Goal: Communication & Community: Answer question/provide support

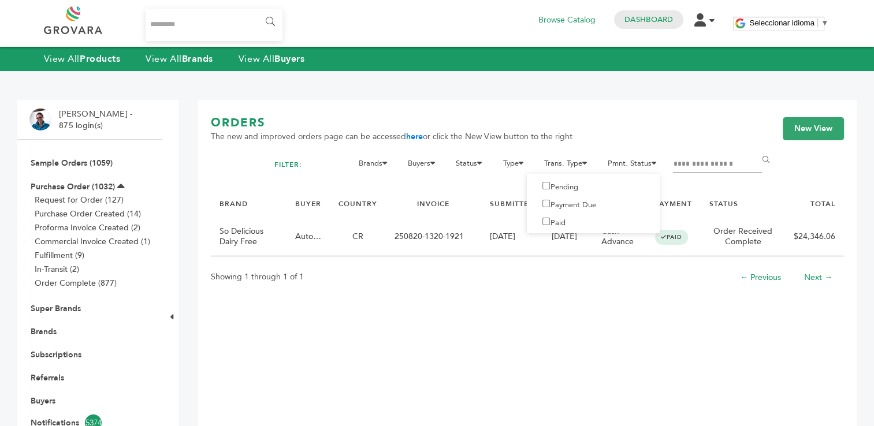
drag, startPoint x: 735, startPoint y: 163, endPoint x: 659, endPoint y: 161, distance: 75.1
click at [659, 161] on form "Brands 1 13 4Buddies A1C Drink, Inc. Aayz Trading FZE ABC holding abcdefg Abe's…" at bounding box center [559, 173] width 442 height 34
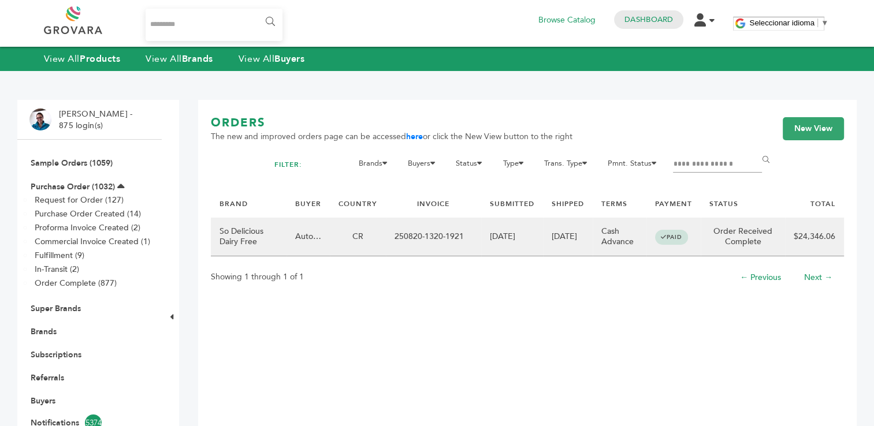
click at [435, 240] on td "250820-1320-1921" at bounding box center [433, 237] width 95 height 39
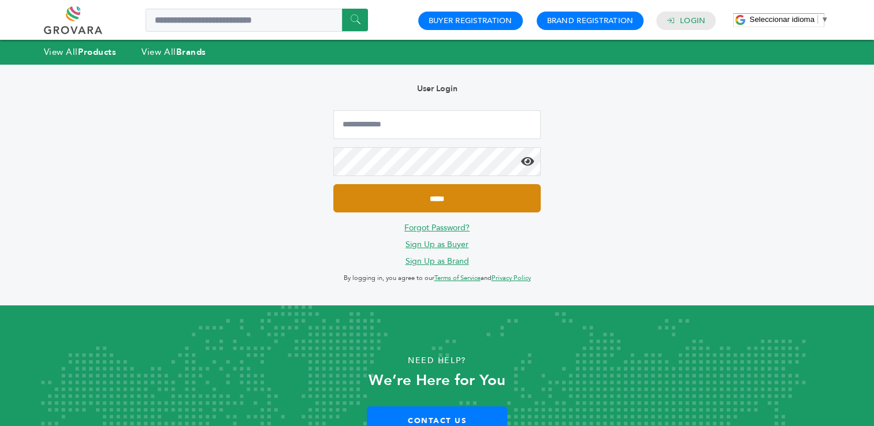
type input "**********"
click at [452, 195] on input "*****" at bounding box center [436, 198] width 207 height 28
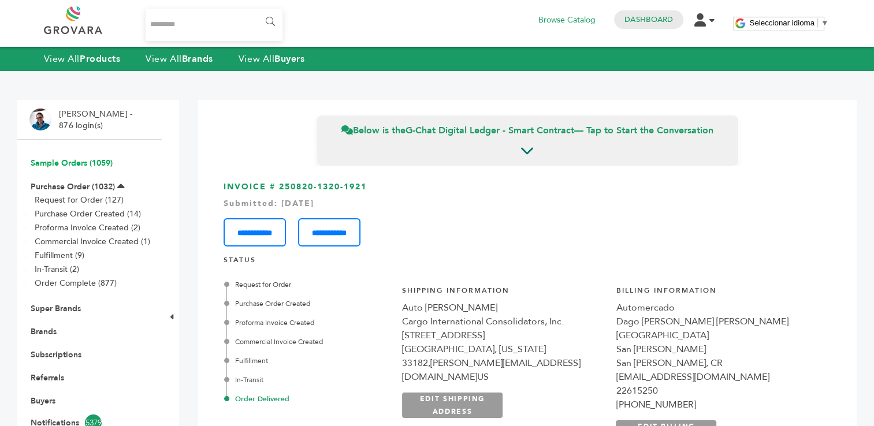
click at [66, 165] on link "Sample Orders (1059)" at bounding box center [72, 163] width 82 height 11
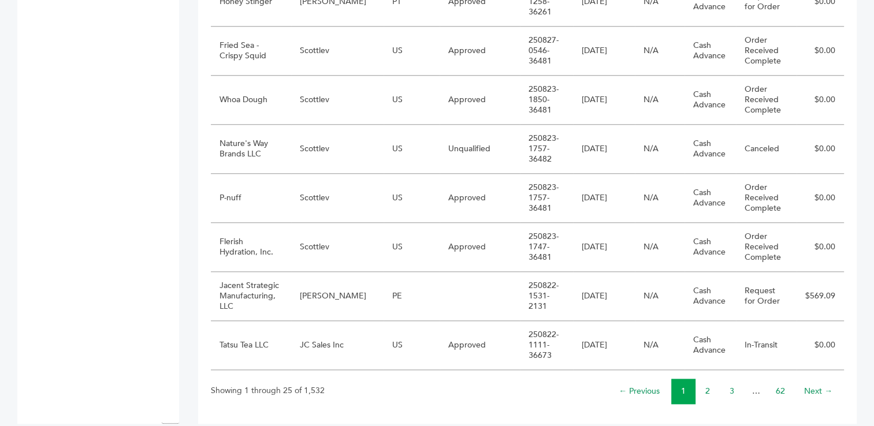
scroll to position [1181, 0]
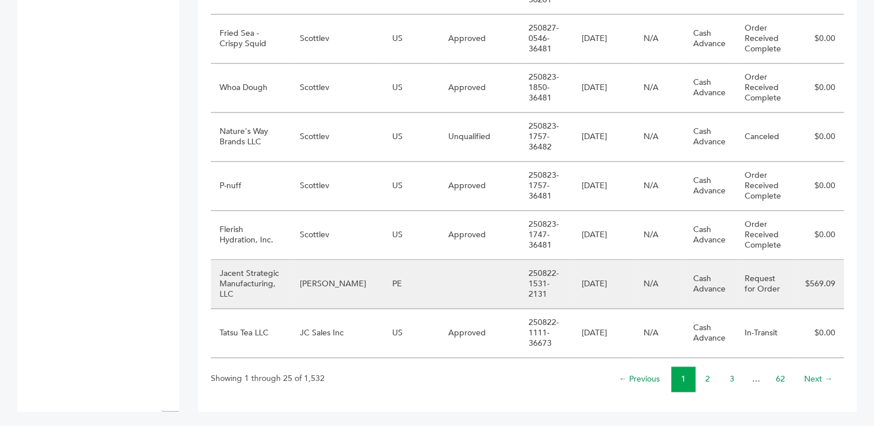
click at [340, 289] on td "LS Andina" at bounding box center [337, 284] width 92 height 49
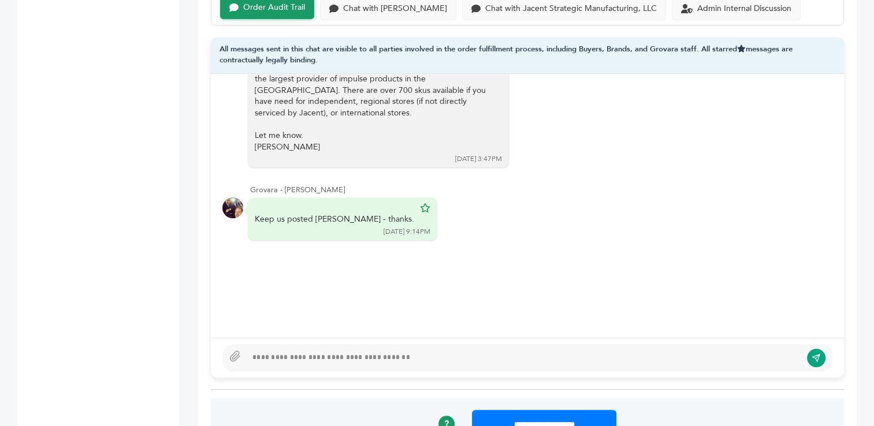
scroll to position [762, 0]
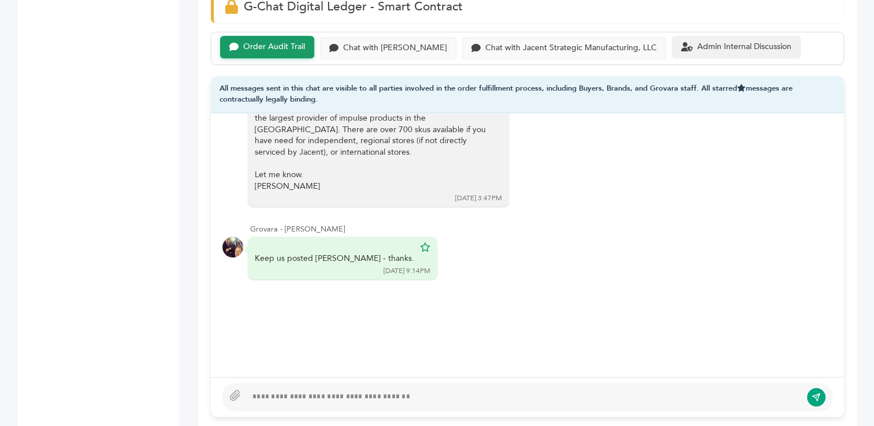
click at [721, 50] on div "Admin Internal Discussion" at bounding box center [736, 47] width 129 height 23
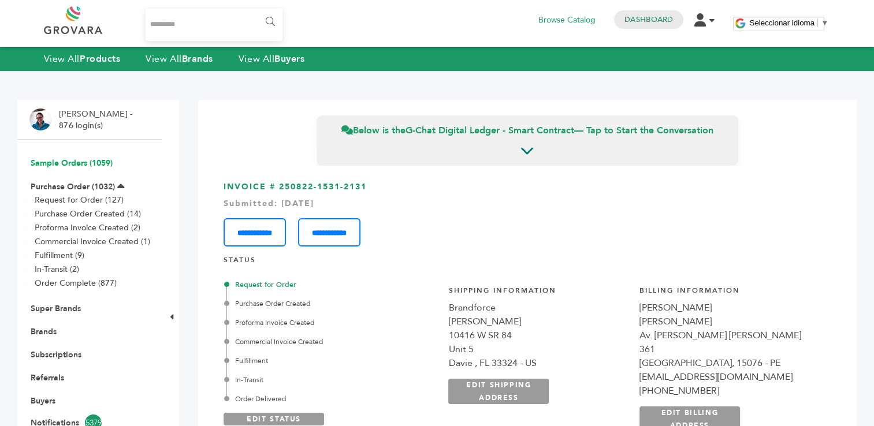
click at [62, 160] on link "Sample Orders (1059)" at bounding box center [72, 163] width 82 height 11
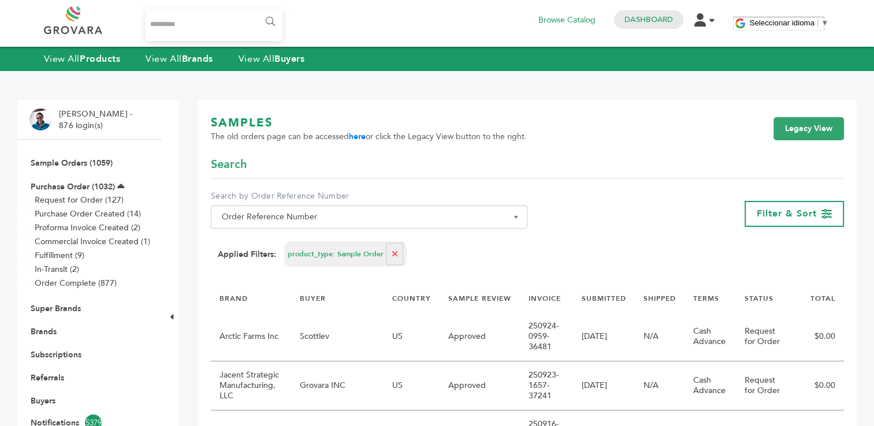
click at [62, 160] on link "Sample Orders (1059)" at bounding box center [72, 163] width 82 height 11
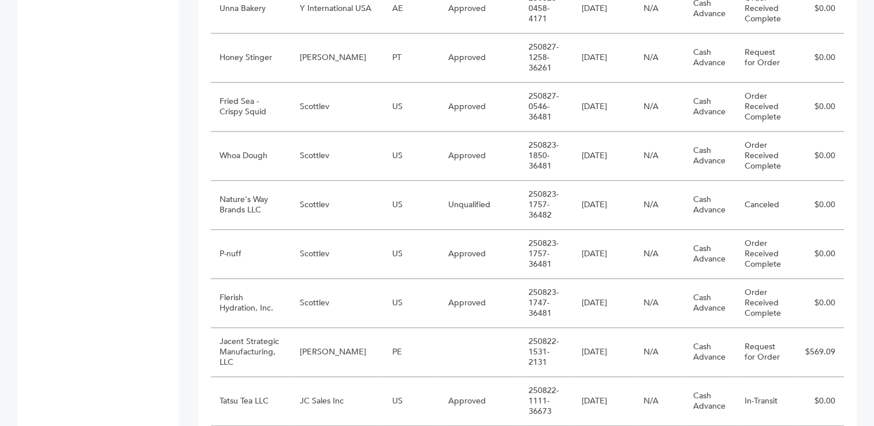
scroll to position [1181, 0]
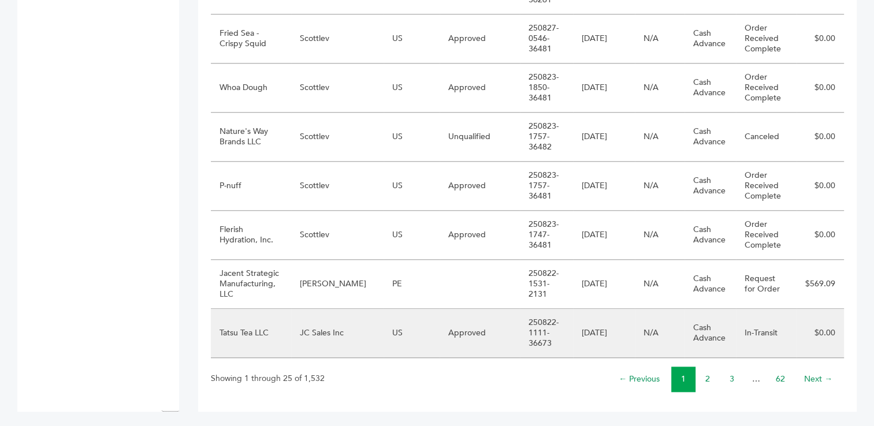
click at [334, 337] on td "JC Sales Inc" at bounding box center [337, 333] width 92 height 49
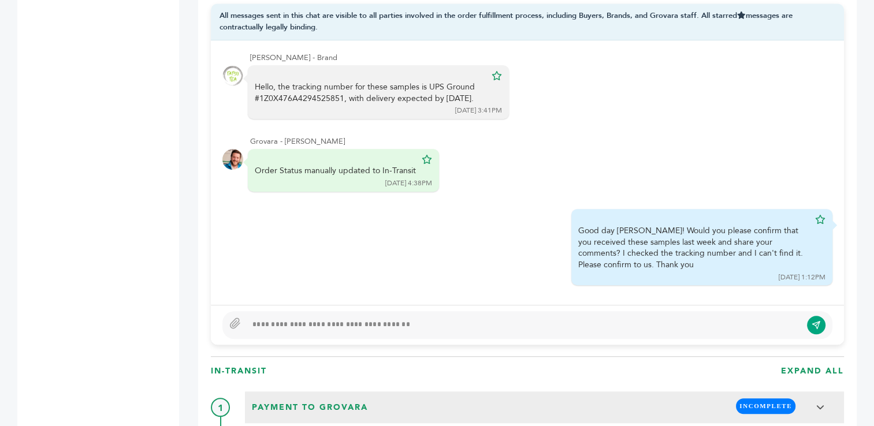
scroll to position [879, 0]
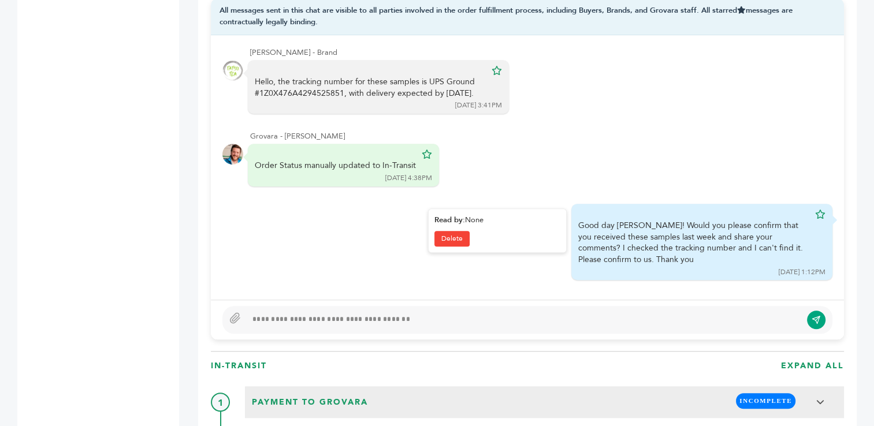
drag, startPoint x: 572, startPoint y: 222, endPoint x: 612, endPoint y: 258, distance: 54.0
click at [612, 258] on div "Good day Sonny! Would you please confirm that you received these samples last w…" at bounding box center [693, 242] width 231 height 45
copy div "Good day Sonny! Would you please confirm that you received these samples last w…"
click at [543, 313] on div at bounding box center [524, 320] width 554 height 14
type textarea "**********"
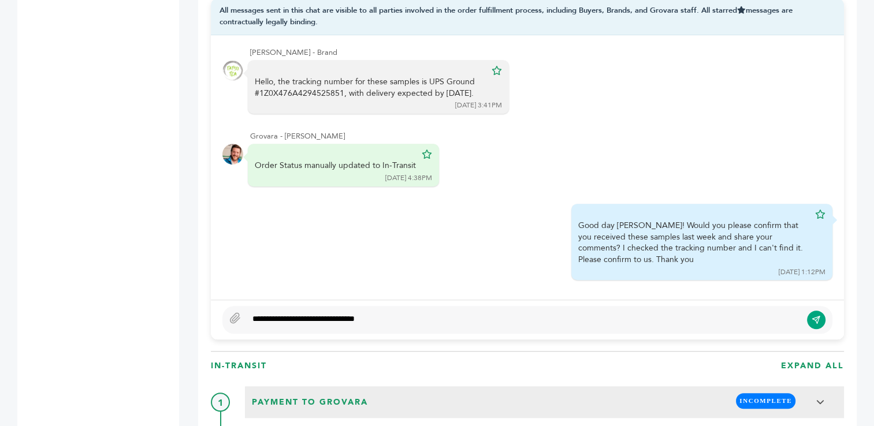
scroll to position [871, 0]
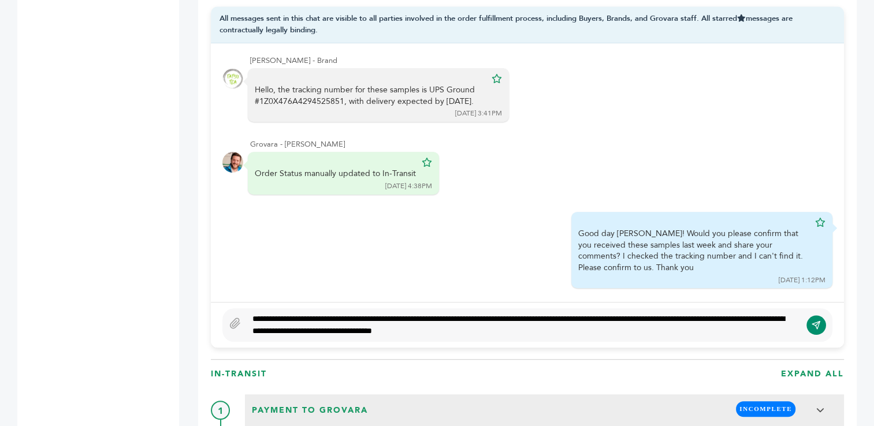
click at [814, 322] on icon "submit" at bounding box center [815, 325] width 9 height 10
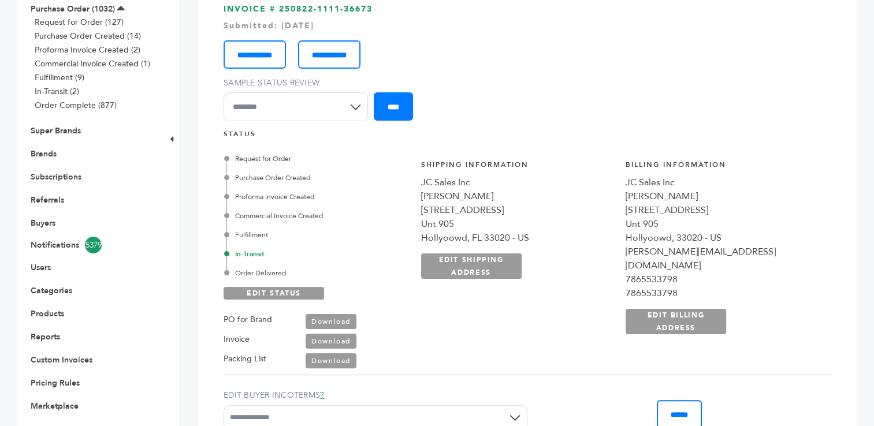
scroll to position [0, 0]
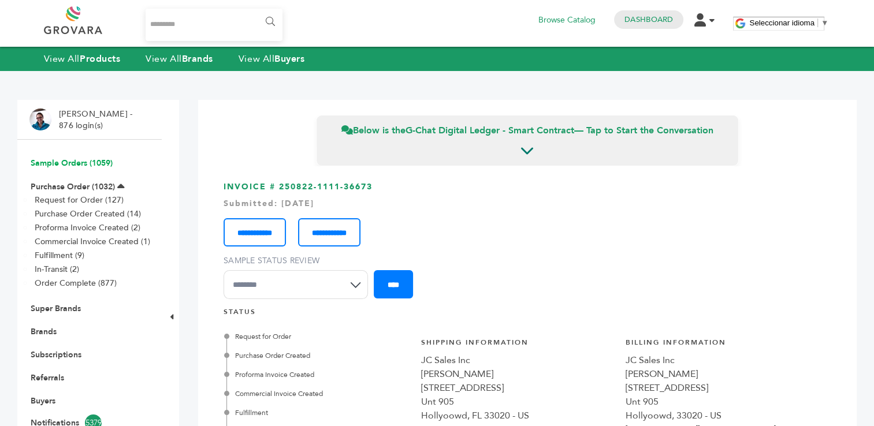
click at [54, 163] on link "Sample Orders (1059)" at bounding box center [72, 163] width 82 height 11
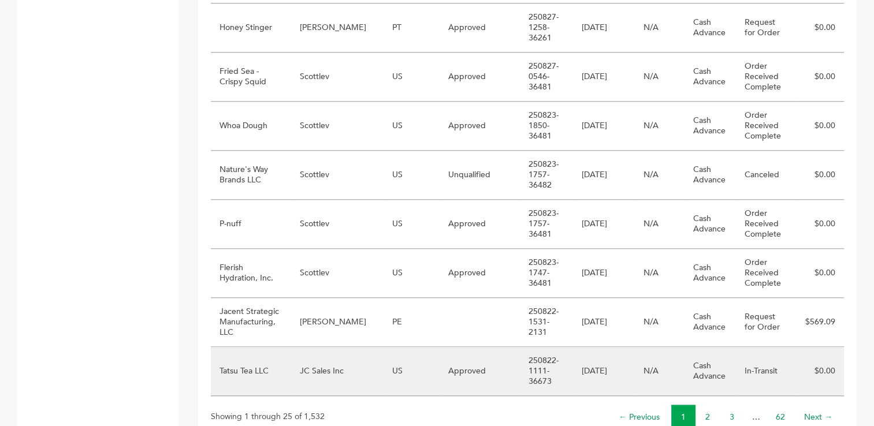
scroll to position [1124, 0]
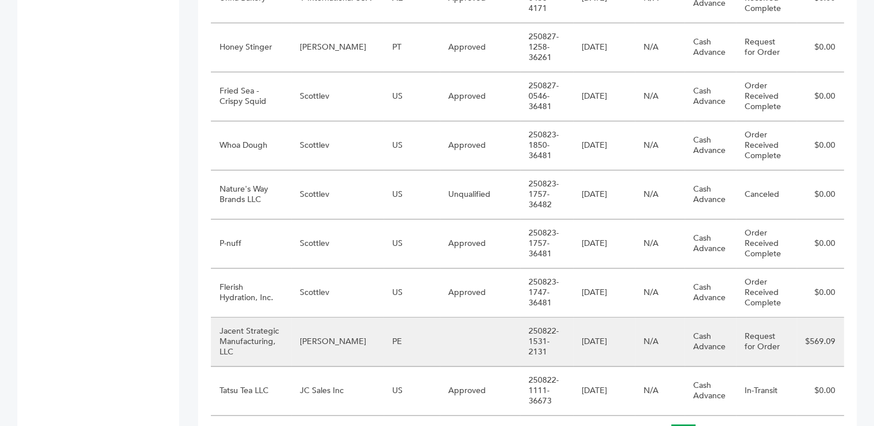
click at [330, 341] on td "[PERSON_NAME]" at bounding box center [337, 342] width 92 height 49
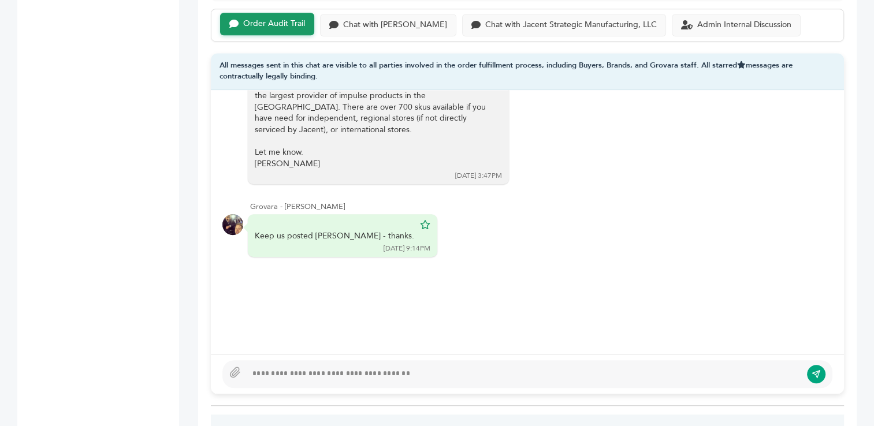
scroll to position [805, 0]
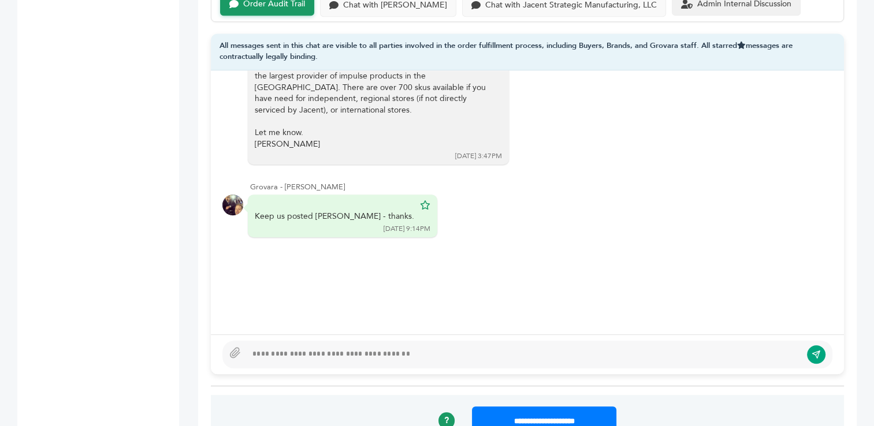
click at [730, 8] on div "Admin Internal Discussion" at bounding box center [736, 4] width 129 height 23
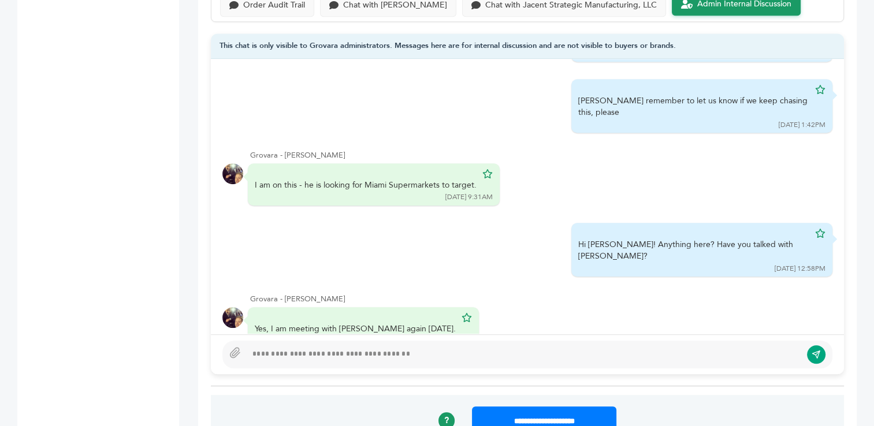
scroll to position [318, 0]
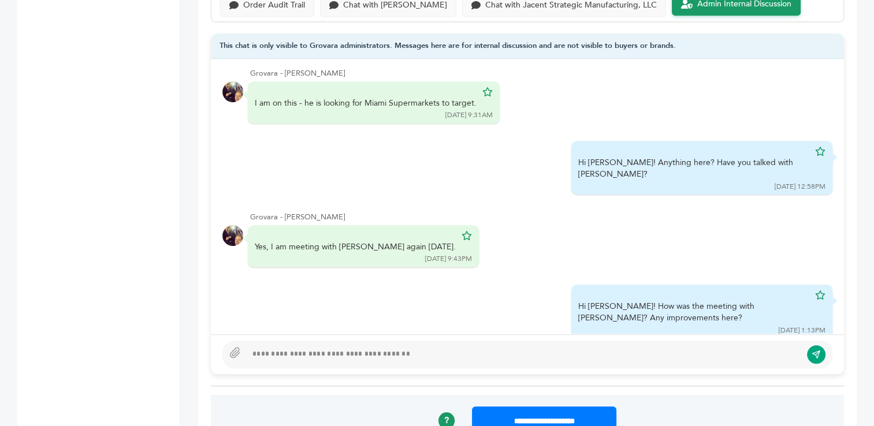
click at [599, 354] on div at bounding box center [524, 355] width 554 height 14
type textarea "**********"
click at [817, 357] on button "submit" at bounding box center [816, 355] width 20 height 20
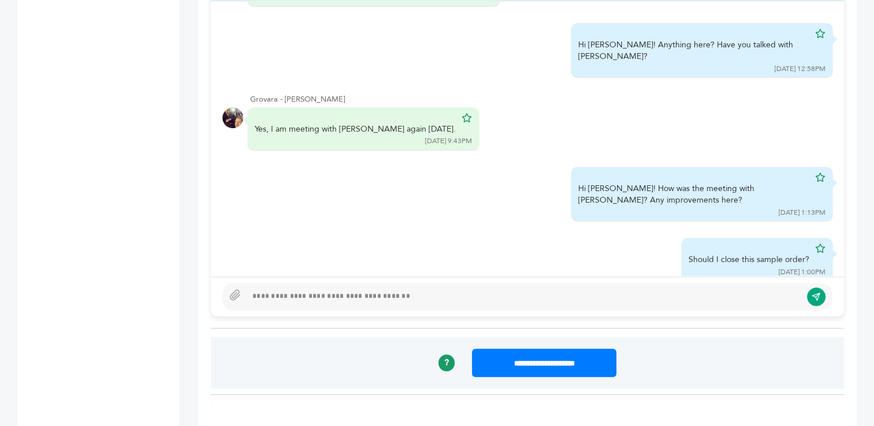
scroll to position [0, 0]
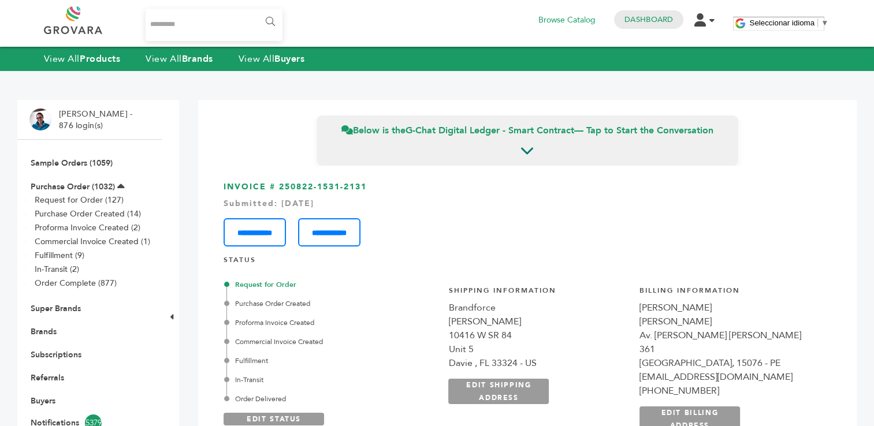
click at [62, 169] on li "Sample Orders (1059)" at bounding box center [89, 162] width 120 height 23
click at [66, 163] on link "Sample Orders (1059)" at bounding box center [72, 163] width 82 height 11
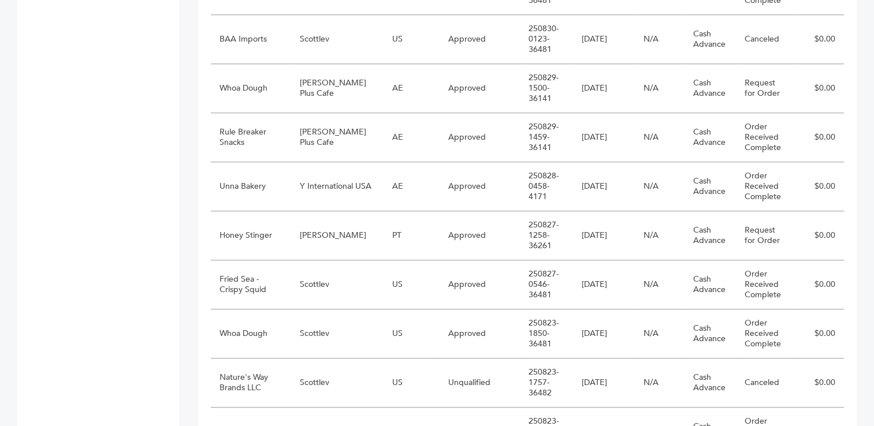
scroll to position [909, 0]
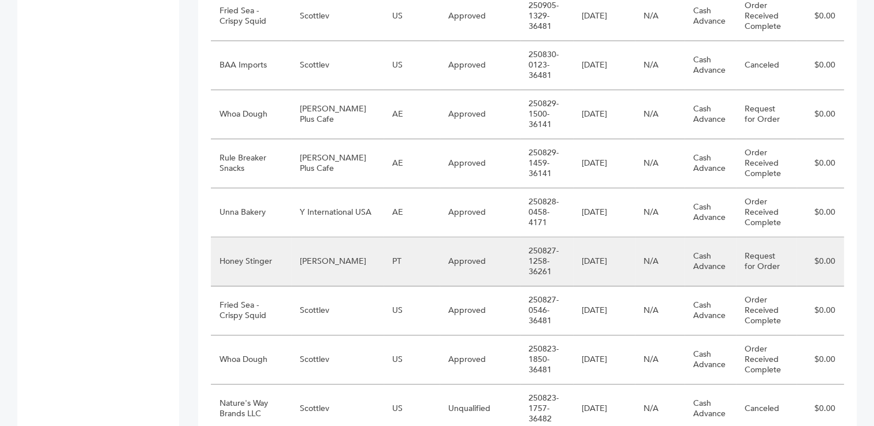
click at [330, 274] on td "[PERSON_NAME]" at bounding box center [337, 261] width 92 height 49
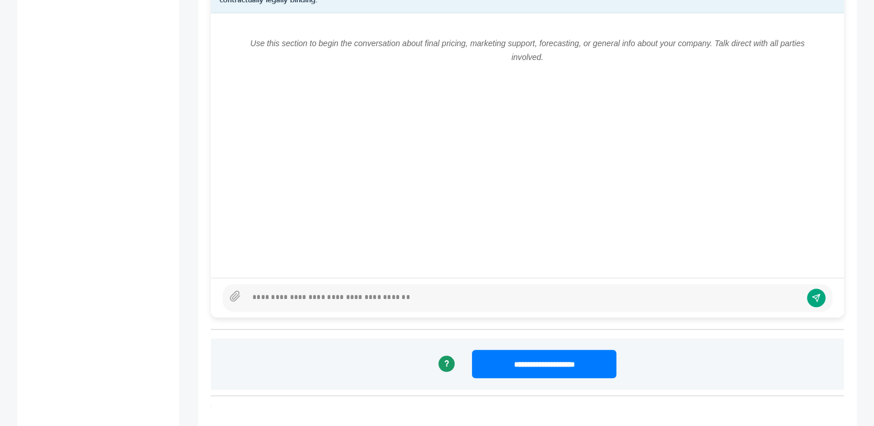
scroll to position [825, 0]
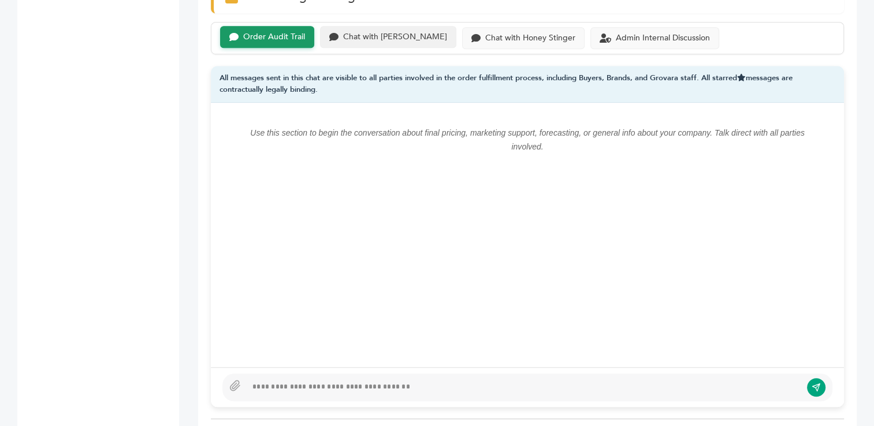
click at [416, 38] on div "Chat with Marcio Galeno de Sousa" at bounding box center [395, 37] width 104 height 10
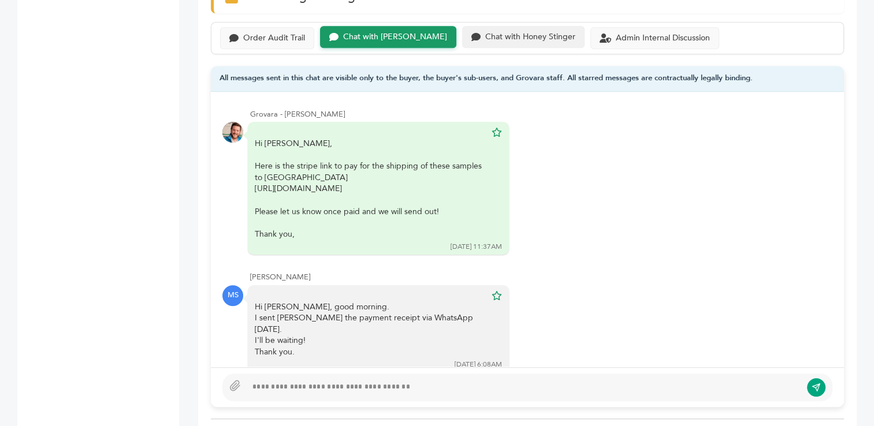
click at [517, 36] on div "Chat with Honey Stinger" at bounding box center [530, 37] width 90 height 10
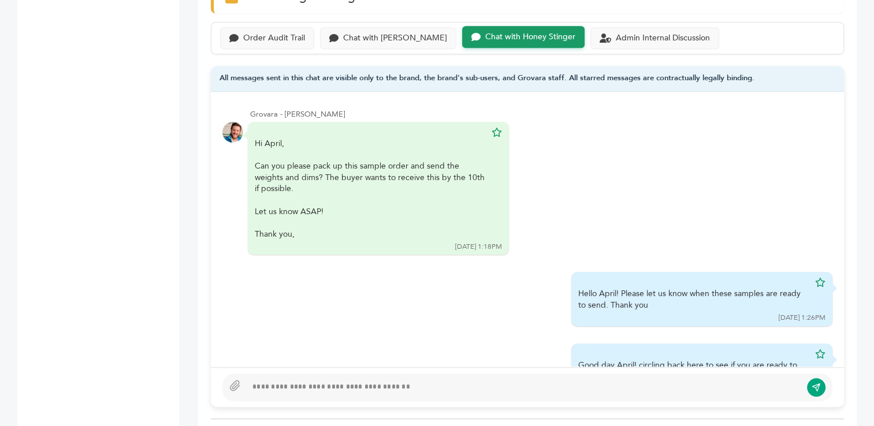
scroll to position [157, 0]
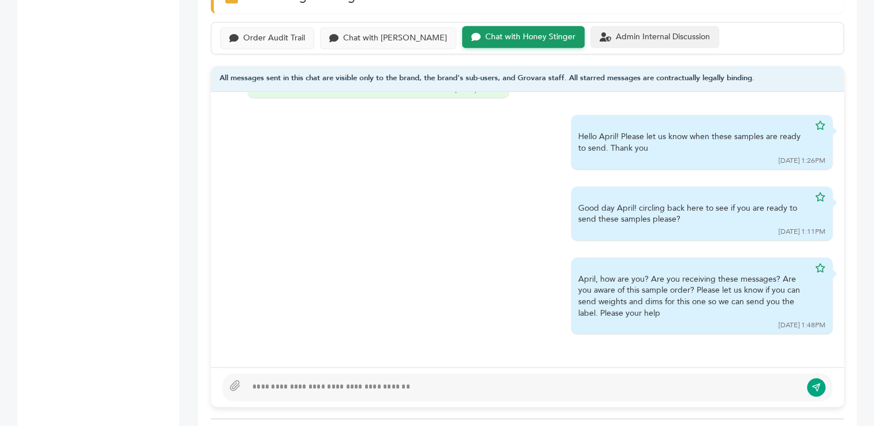
click at [672, 36] on div "Admin Internal Discussion" at bounding box center [663, 37] width 94 height 10
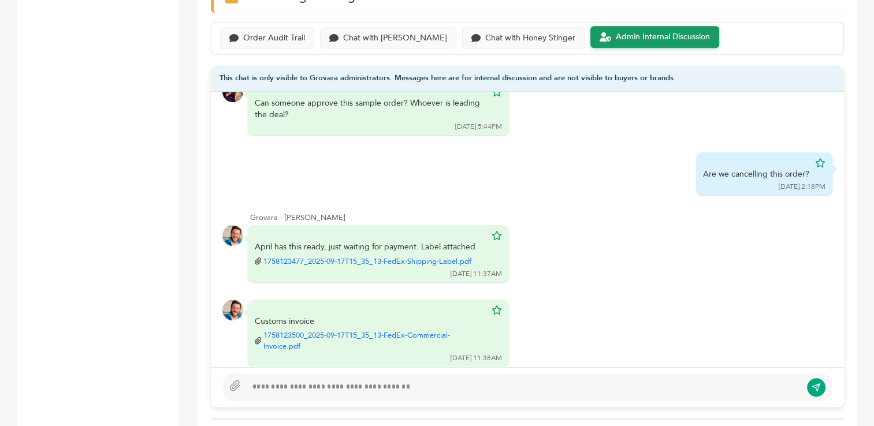
scroll to position [82, 0]
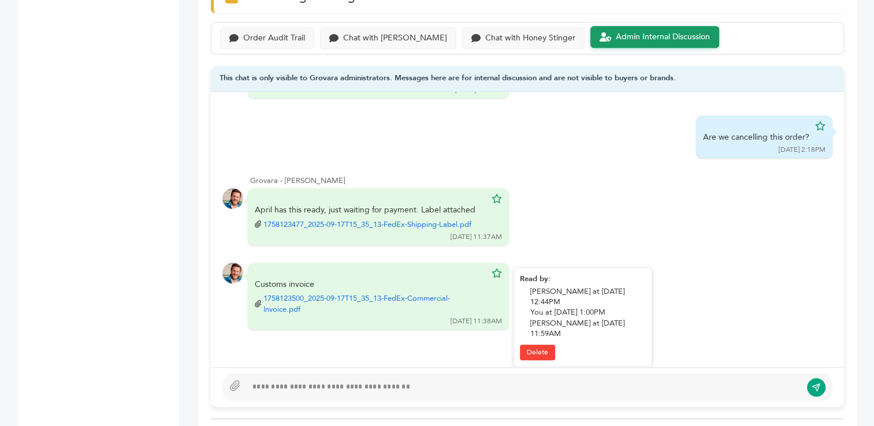
click at [354, 293] on link "1758123500_2025-09-17T15_35_13-FedEx-Commercial-Invoice.pdf" at bounding box center [374, 303] width 222 height 21
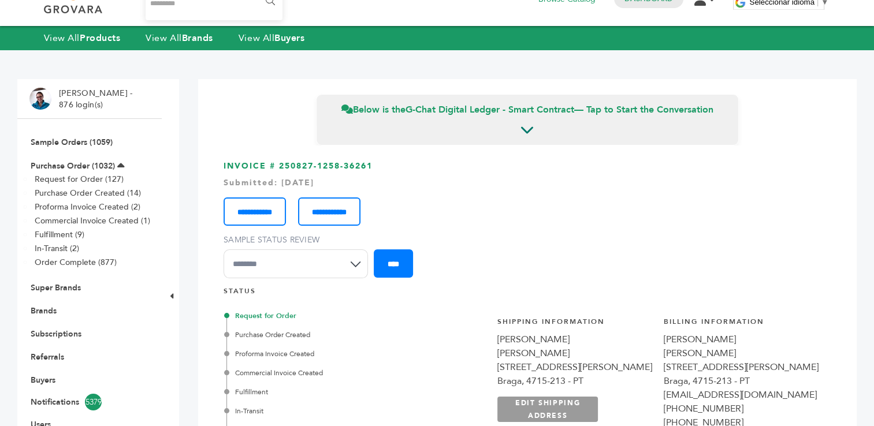
scroll to position [0, 0]
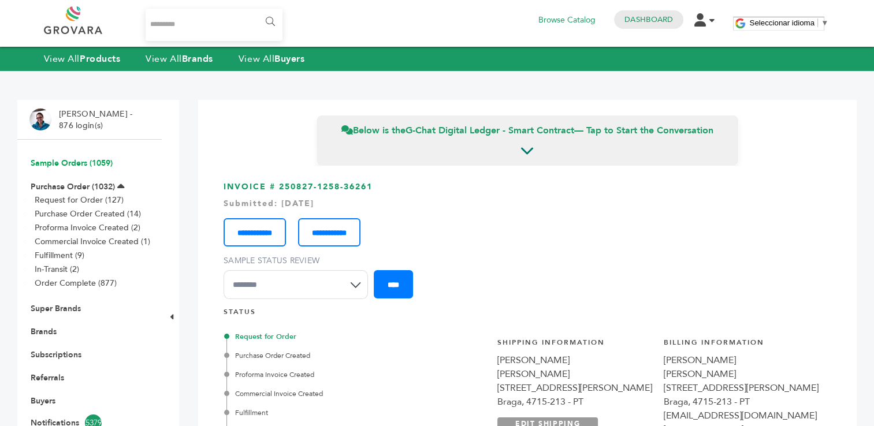
click at [59, 161] on link "Sample Orders (1059)" at bounding box center [72, 163] width 82 height 11
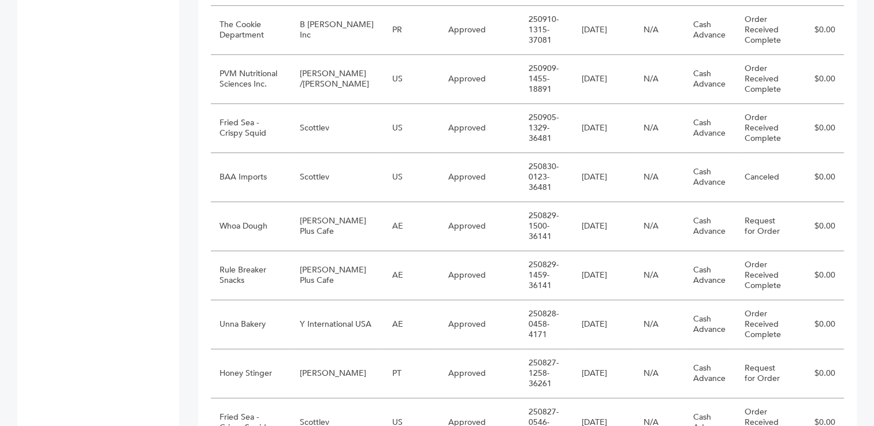
scroll to position [785, 0]
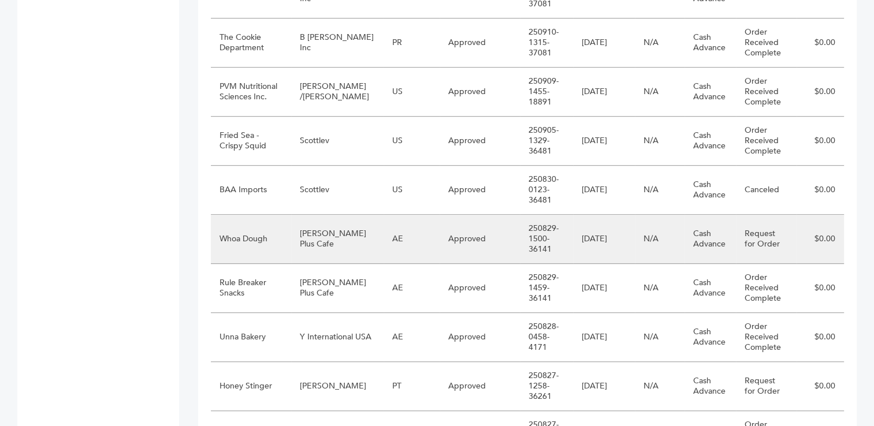
click at [357, 237] on td "[PERSON_NAME] Plus Cafe" at bounding box center [337, 239] width 92 height 49
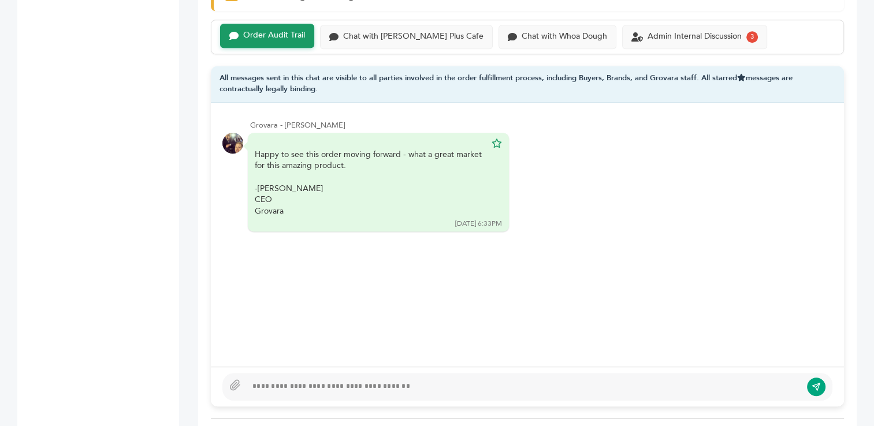
scroll to position [806, 0]
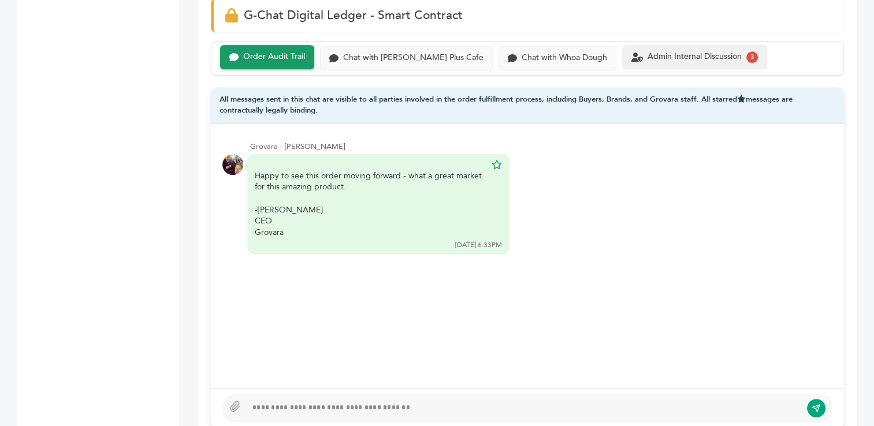
click at [649, 57] on div "Admin Internal Discussion" at bounding box center [694, 57] width 94 height 10
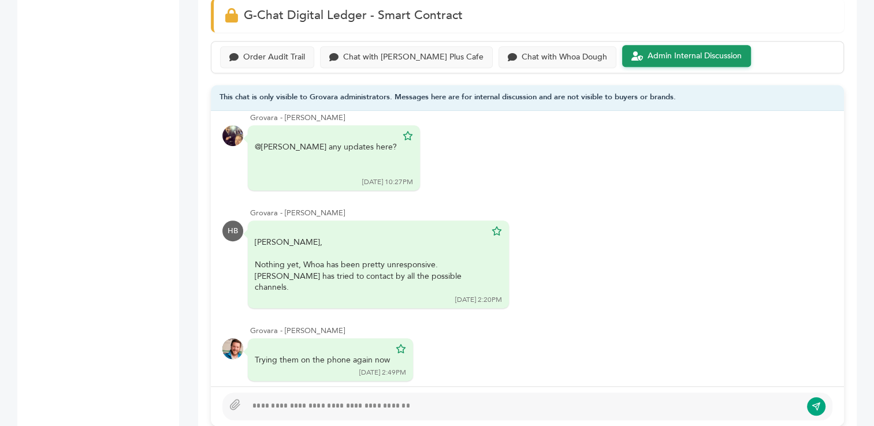
scroll to position [443, 0]
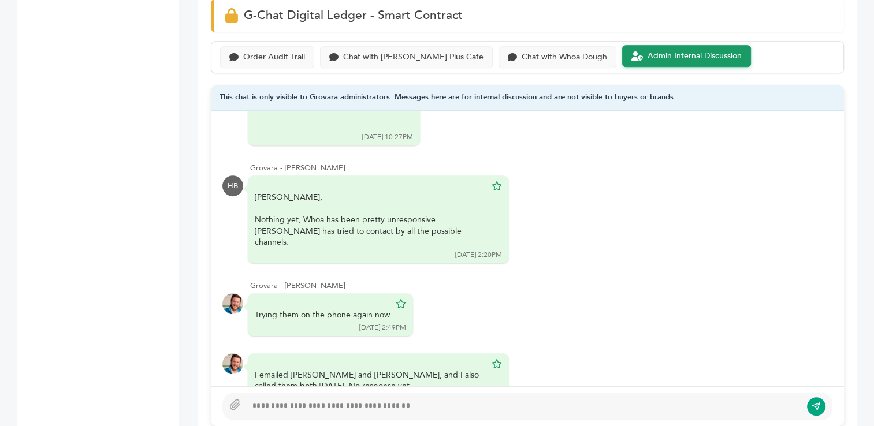
click at [348, 401] on div at bounding box center [524, 407] width 554 height 14
click at [340, 405] on div at bounding box center [524, 407] width 554 height 14
type textarea "**********"
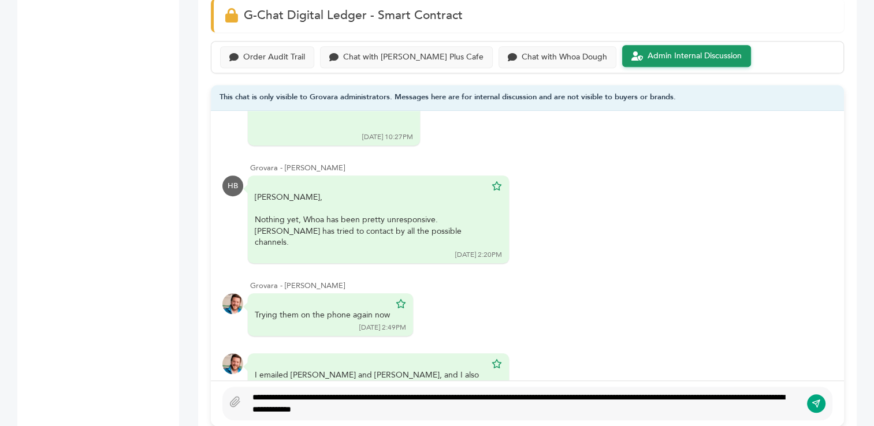
scroll to position [797, 0]
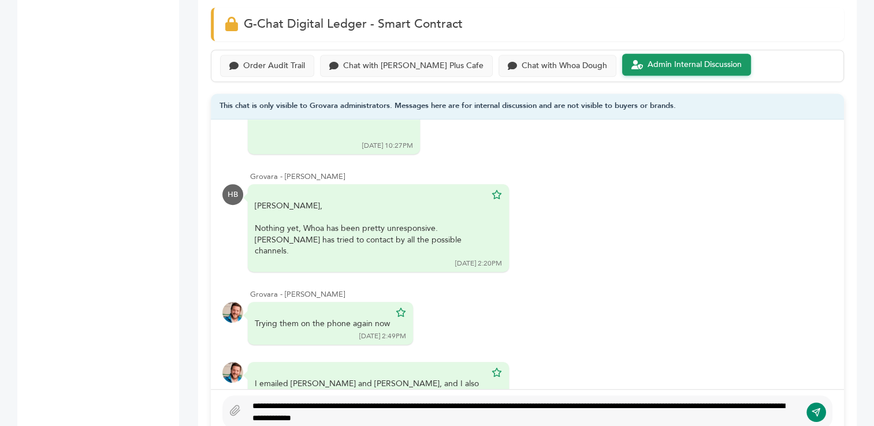
click at [807, 405] on button "submit" at bounding box center [816, 412] width 20 height 20
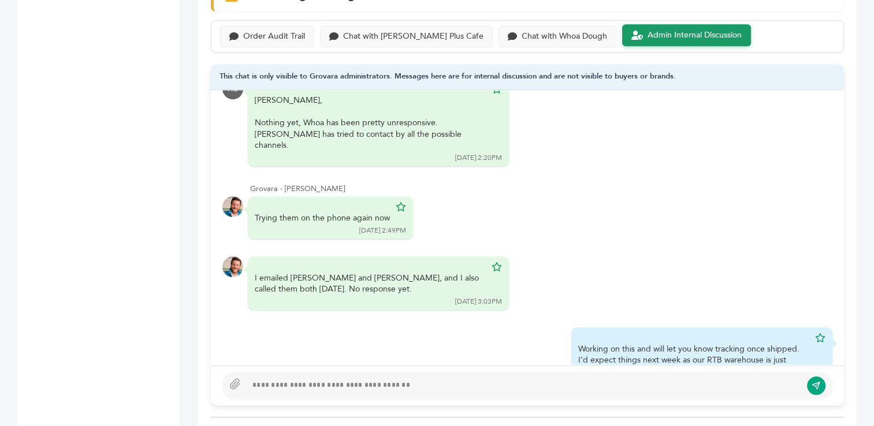
scroll to position [852, 0]
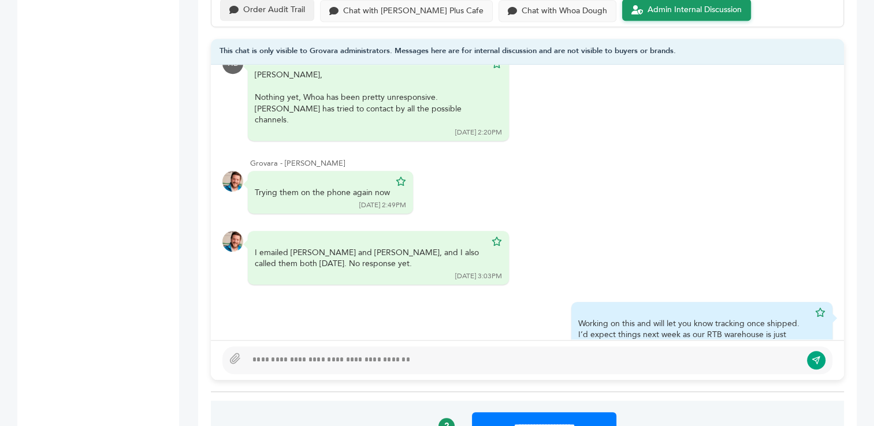
click at [281, 6] on div "Order Audit Trail" at bounding box center [274, 10] width 62 height 10
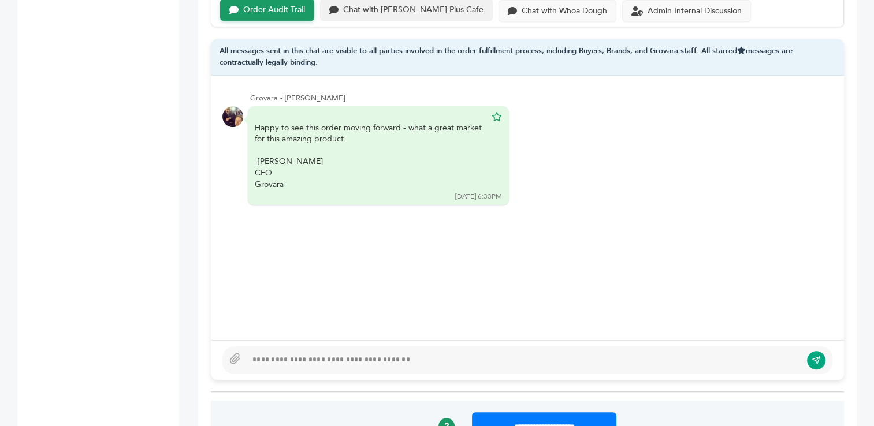
click at [366, 9] on div "Chat with Buono Plus Cafe" at bounding box center [413, 10] width 140 height 10
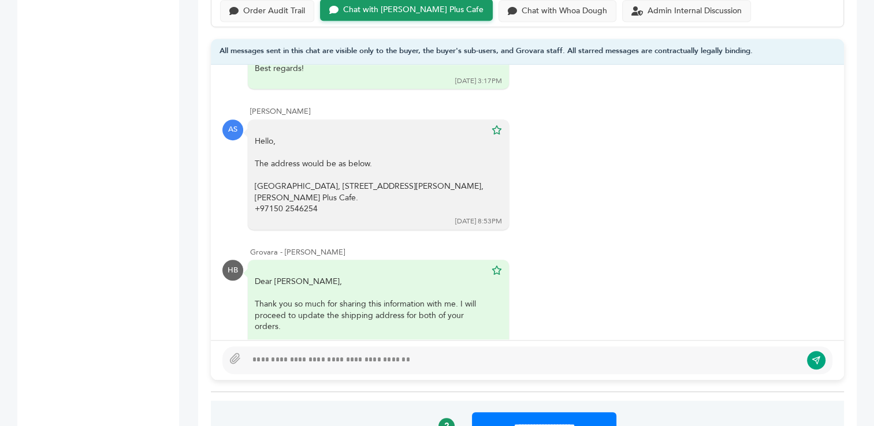
scroll to position [129, 0]
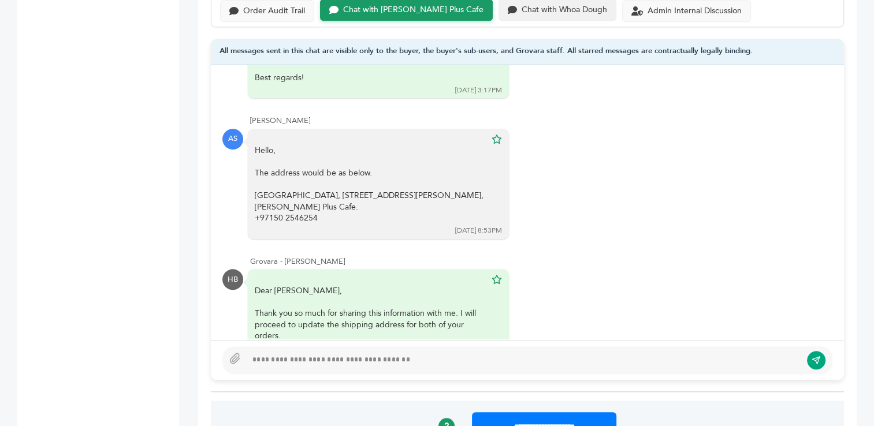
click at [521, 10] on div "Chat with Whoa Dough" at bounding box center [563, 10] width 85 height 10
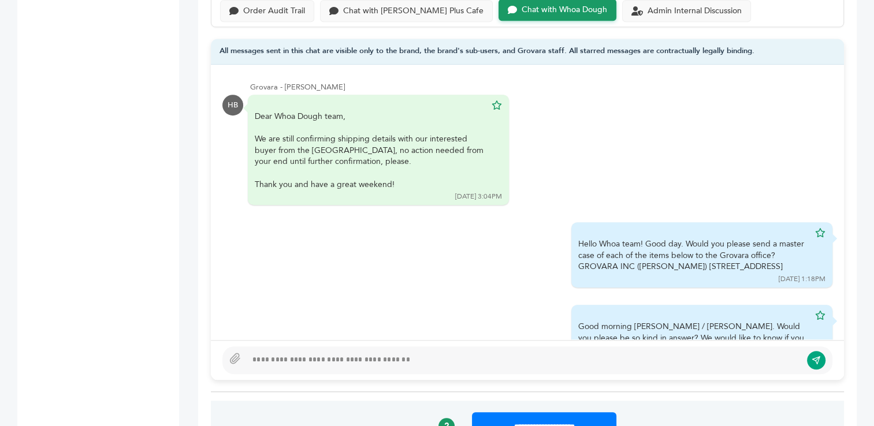
click at [370, 355] on div at bounding box center [524, 360] width 554 height 14
paste div
type textarea "**********"
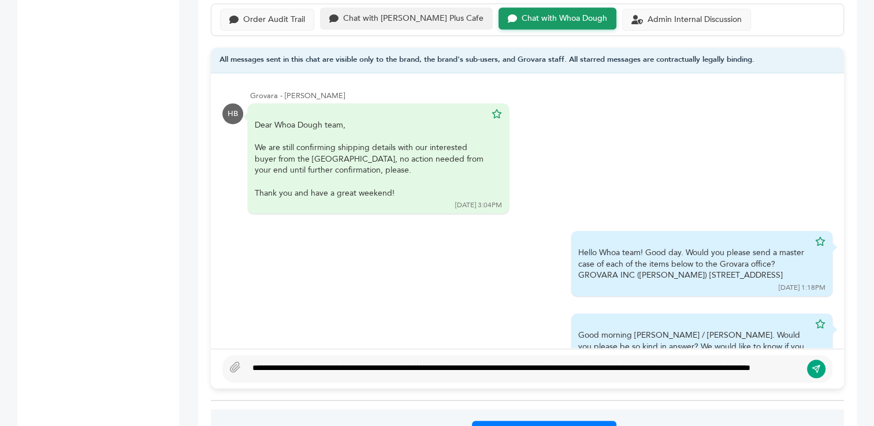
click at [374, 14] on div "Chat with Buono Plus Cafe" at bounding box center [413, 19] width 140 height 10
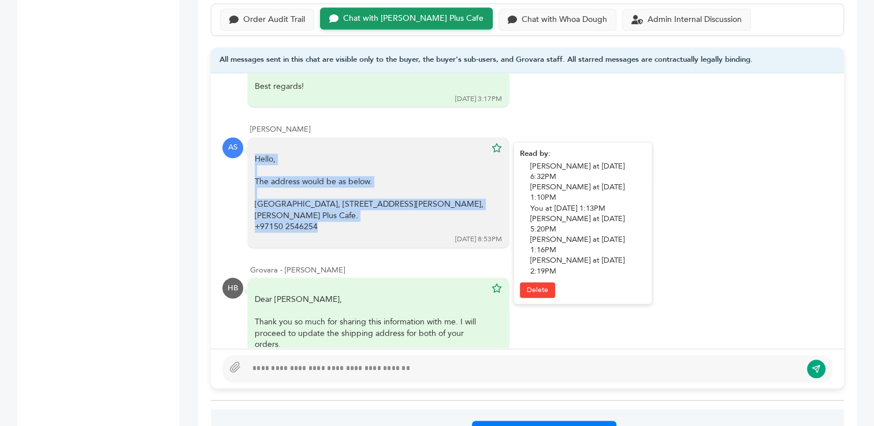
drag, startPoint x: 255, startPoint y: 152, endPoint x: 333, endPoint y: 225, distance: 106.2
click at [333, 225] on div "Hello, The address would be as below. United Arab Emirates, Dubai, Al Jadaf, Ib…" at bounding box center [370, 193] width 231 height 79
copy div "Hello, The address would be as below. United Arab Emirates, Dubai, Al Jadaf, Ib…"
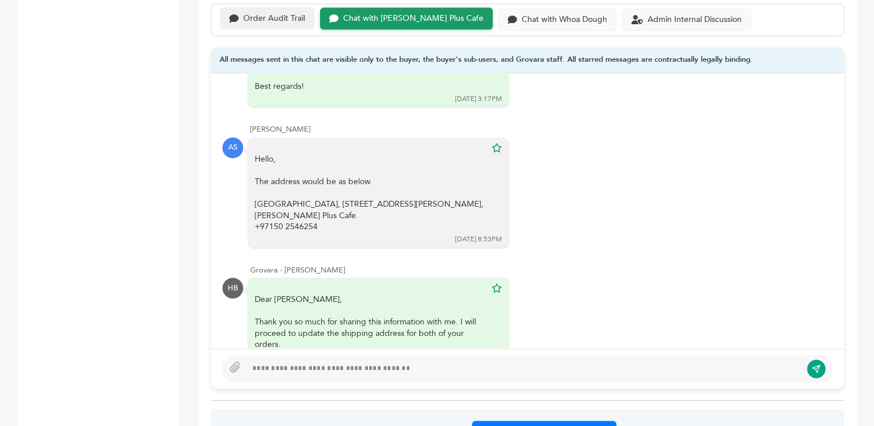
click at [279, 20] on div "Order Audit Trail" at bounding box center [274, 19] width 62 height 10
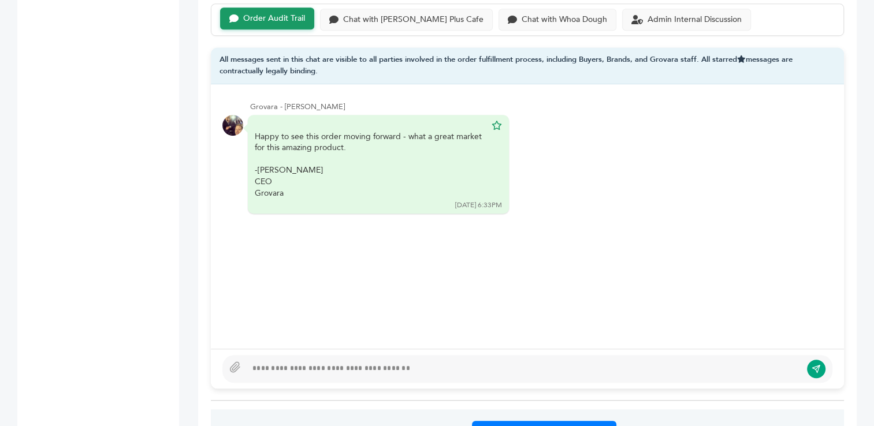
click at [275, 362] on div at bounding box center [524, 369] width 554 height 14
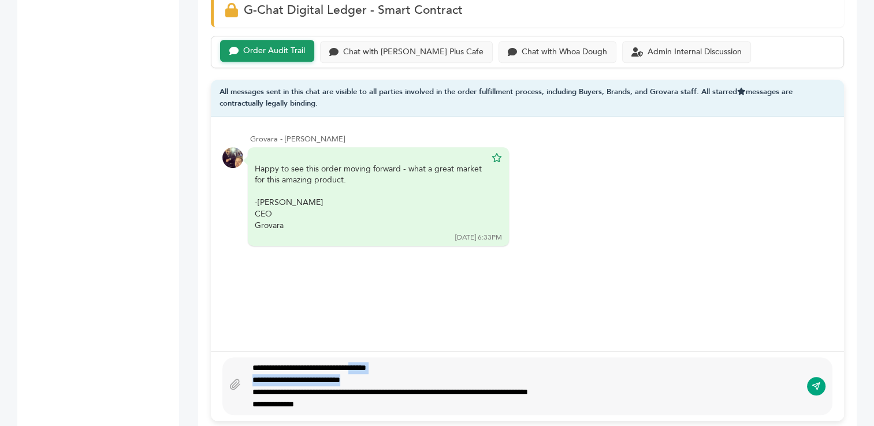
drag, startPoint x: 385, startPoint y: 375, endPoint x: 375, endPoint y: 364, distance: 14.8
click at [375, 364] on div "**********" at bounding box center [524, 386] width 554 height 49
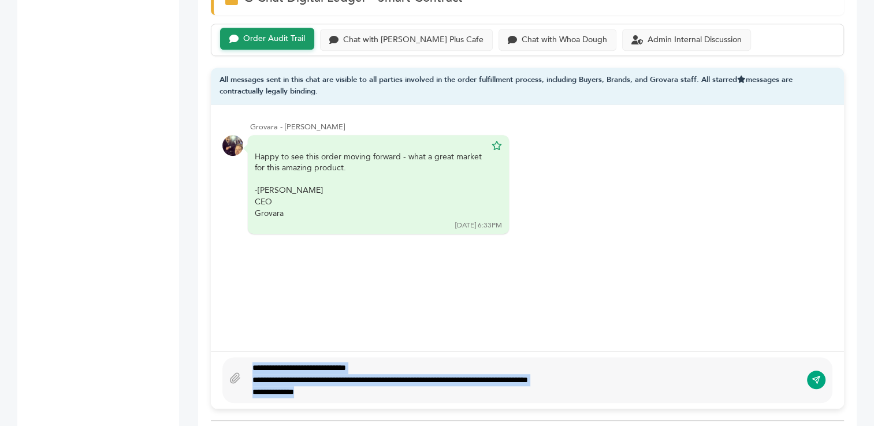
drag, startPoint x: 324, startPoint y: 387, endPoint x: 233, endPoint y: 363, distance: 93.7
click at [233, 363] on div "**********" at bounding box center [527, 380] width 610 height 46
type textarea "********* ******"
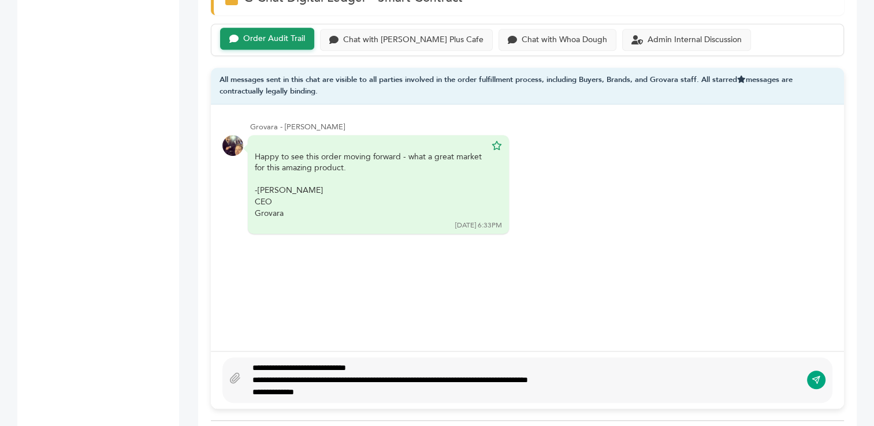
scroll to position [843, 0]
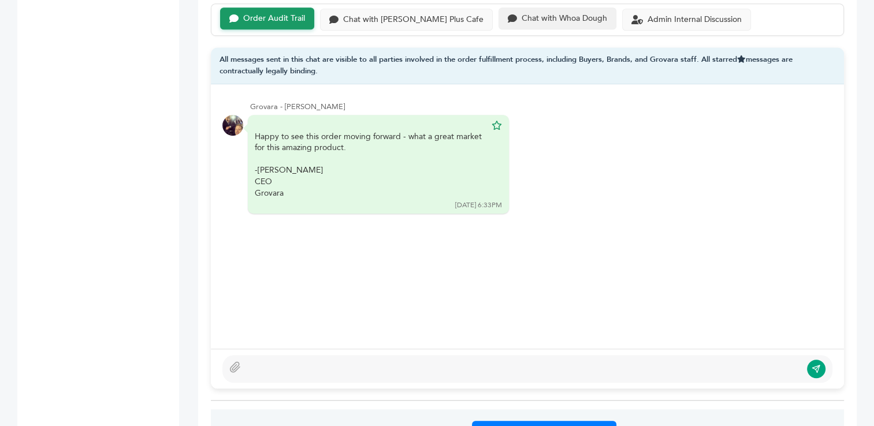
click at [521, 20] on div "Chat with Whoa Dough" at bounding box center [563, 19] width 85 height 10
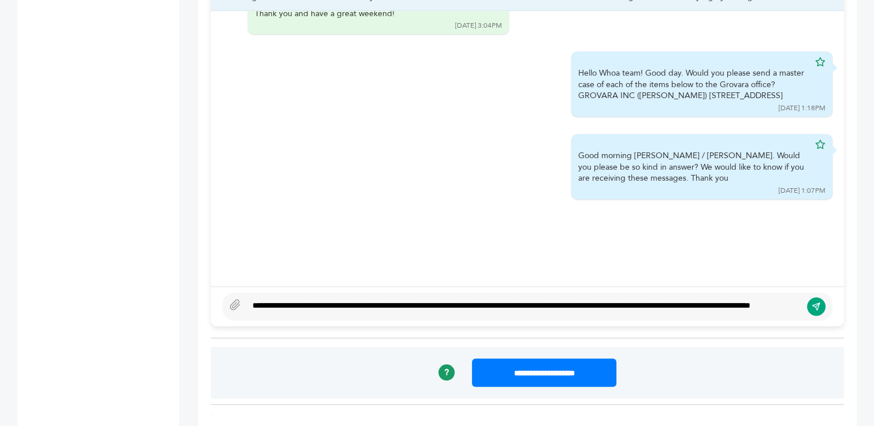
scroll to position [916, 0]
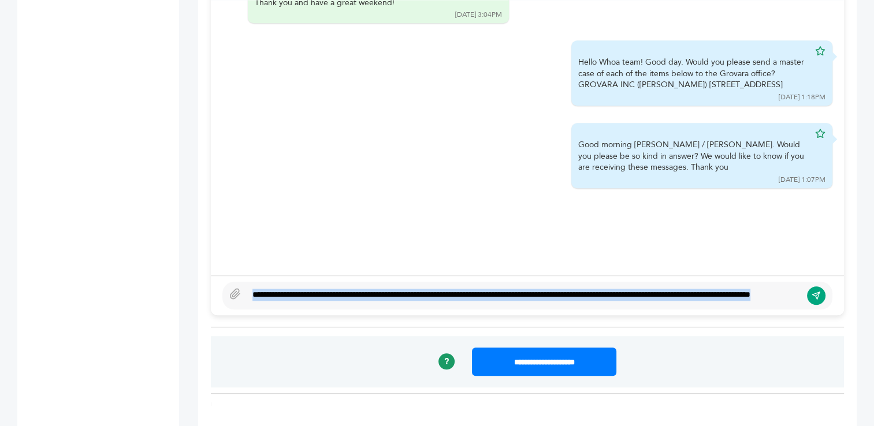
drag, startPoint x: 329, startPoint y: 296, endPoint x: 251, endPoint y: 267, distance: 82.4
click at [251, 275] on div "**********" at bounding box center [527, 295] width 633 height 40
type textarea "****"
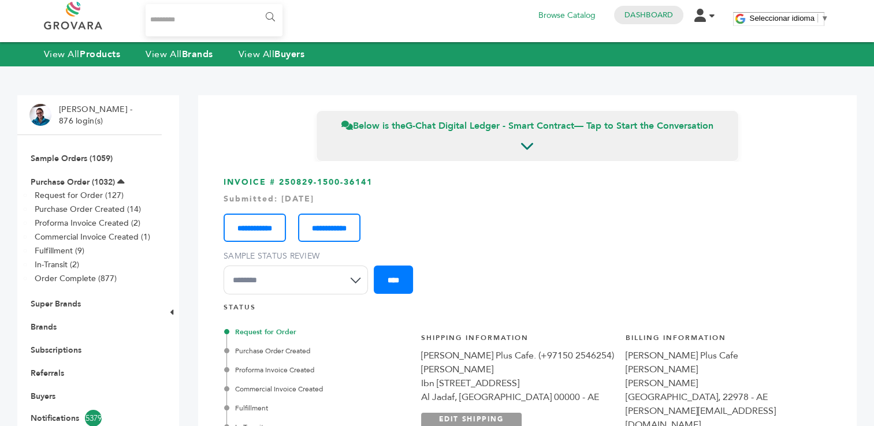
scroll to position [0, 0]
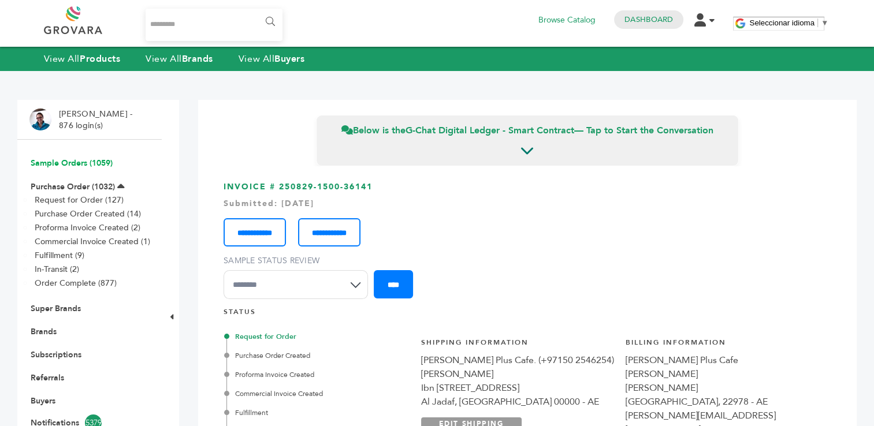
click at [57, 165] on link "Sample Orders (1059)" at bounding box center [72, 163] width 82 height 11
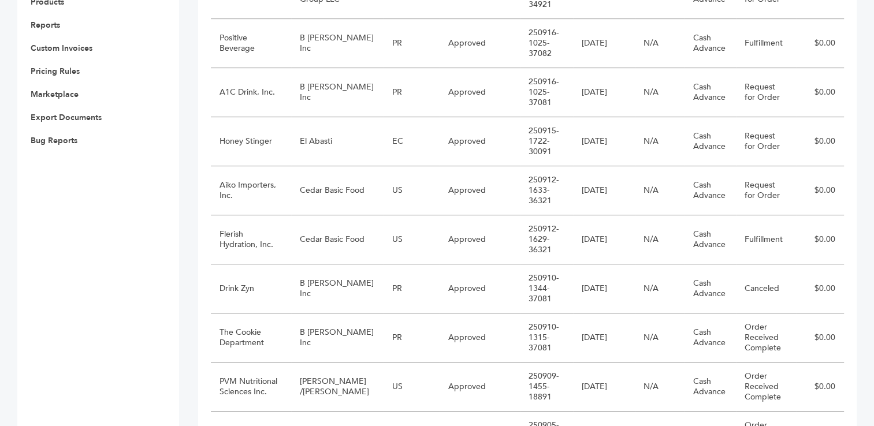
scroll to position [473, 0]
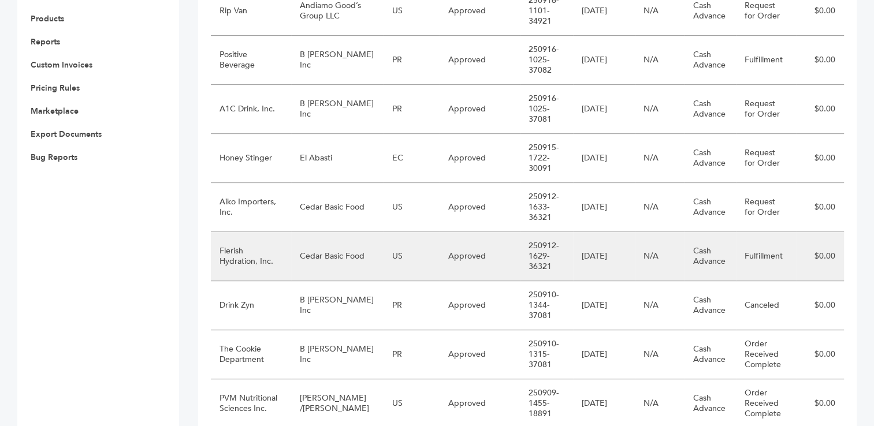
click at [369, 250] on td "Cedar Basic Food" at bounding box center [337, 256] width 92 height 49
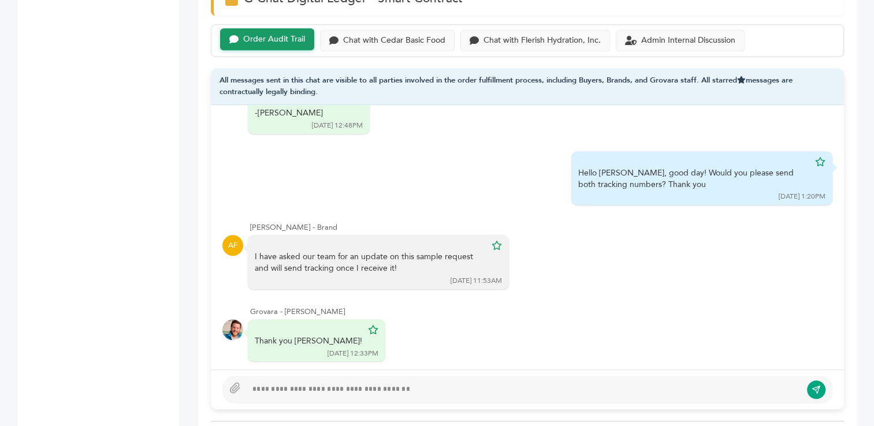
scroll to position [885, 0]
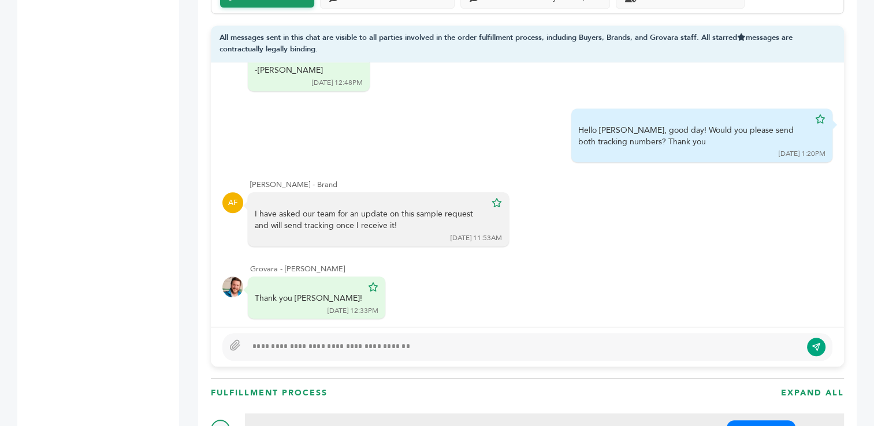
click at [374, 345] on div at bounding box center [524, 347] width 554 height 14
type textarea "**********"
click at [814, 347] on icon "submit" at bounding box center [815, 346] width 9 height 9
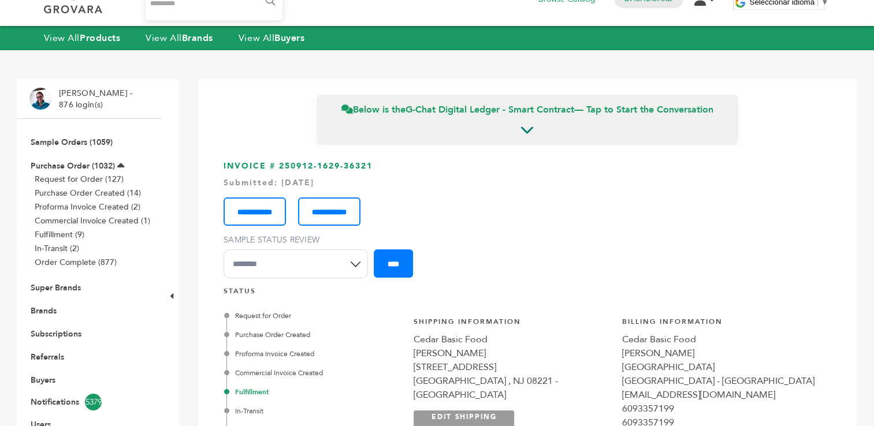
scroll to position [0, 0]
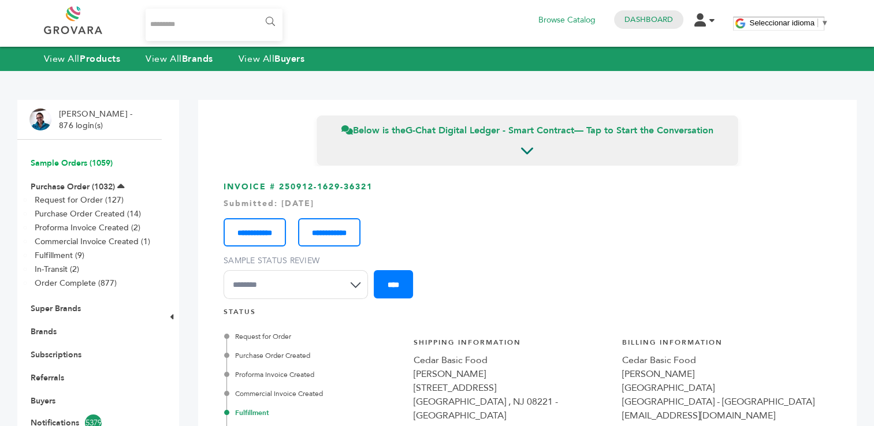
click at [65, 165] on link "Sample Orders (1059)" at bounding box center [72, 163] width 82 height 11
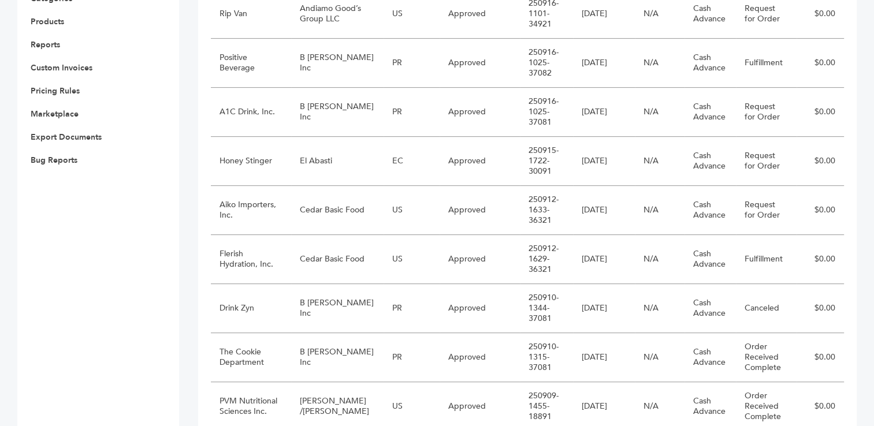
scroll to position [476, 0]
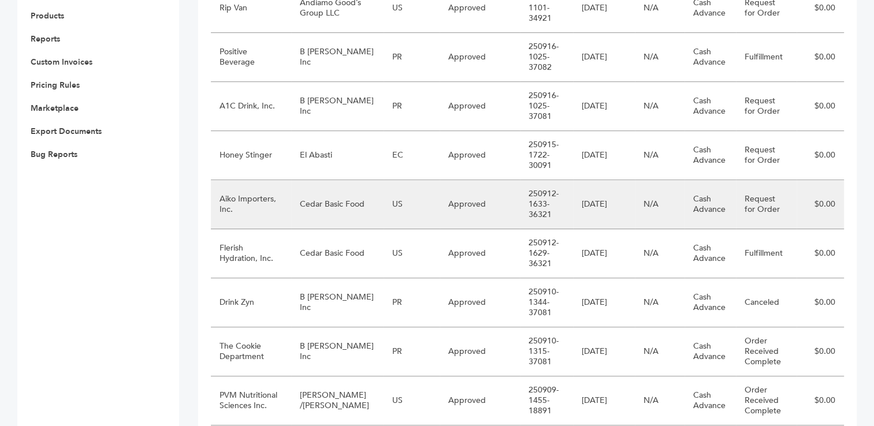
click at [356, 199] on td "Cedar Basic Food" at bounding box center [337, 204] width 92 height 49
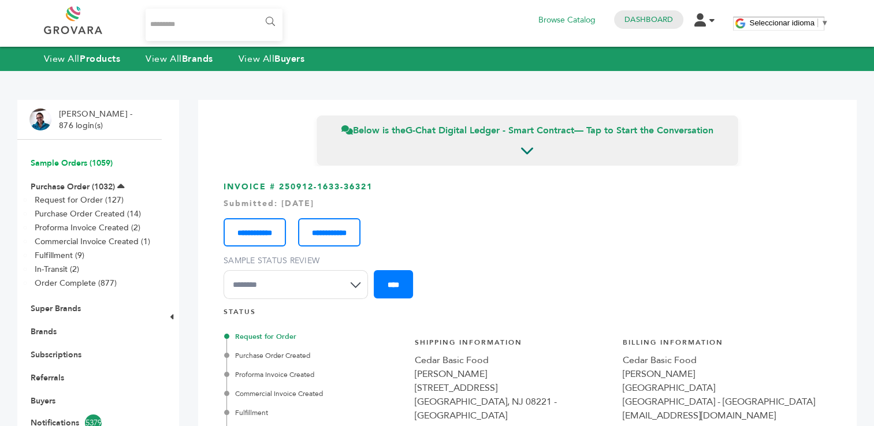
click at [60, 162] on link "Sample Orders (1059)" at bounding box center [72, 163] width 82 height 11
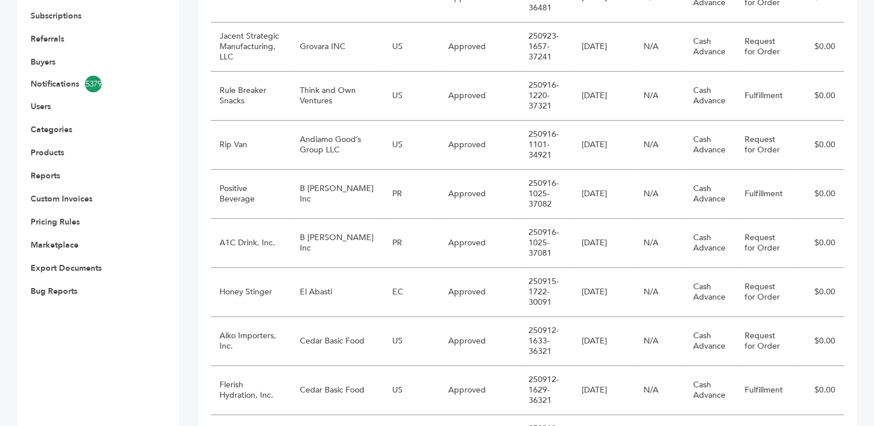
scroll to position [311, 0]
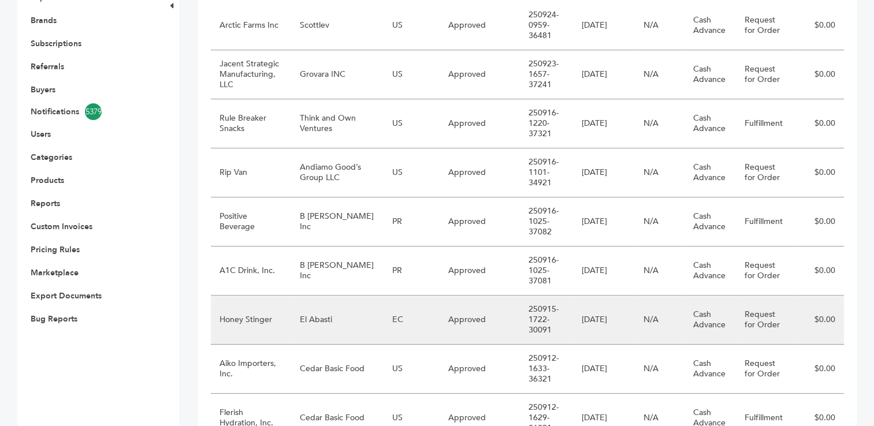
click at [356, 323] on td "El Abasti" at bounding box center [337, 320] width 92 height 49
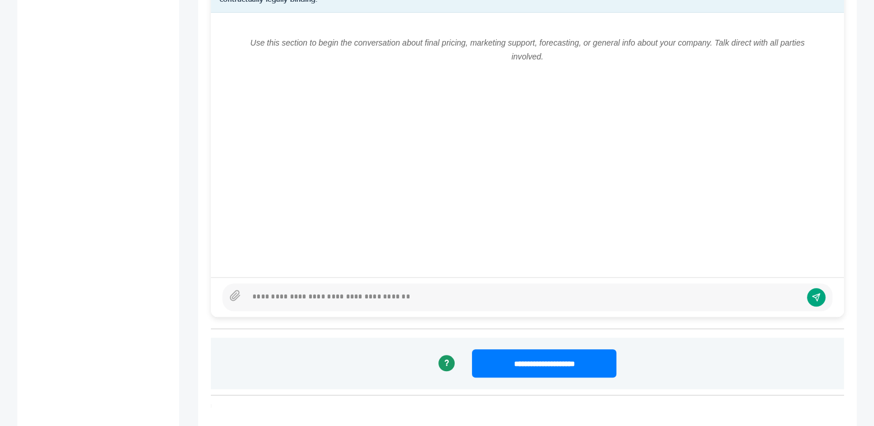
scroll to position [834, 0]
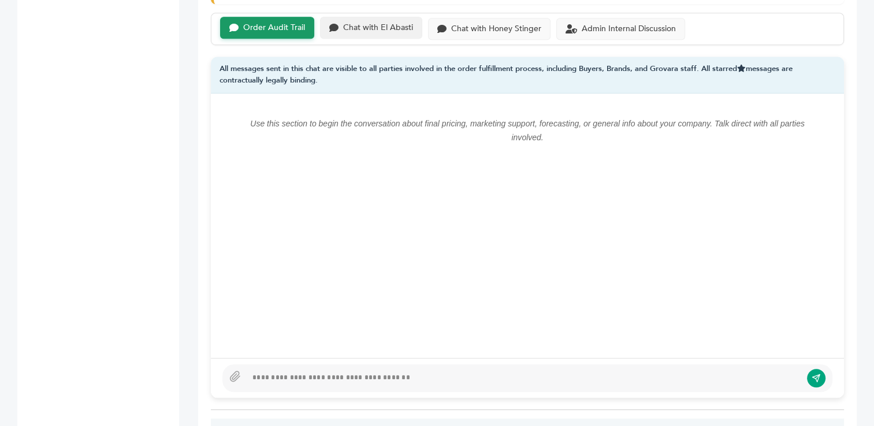
click at [370, 27] on div "Chat with El Abasti" at bounding box center [378, 28] width 70 height 10
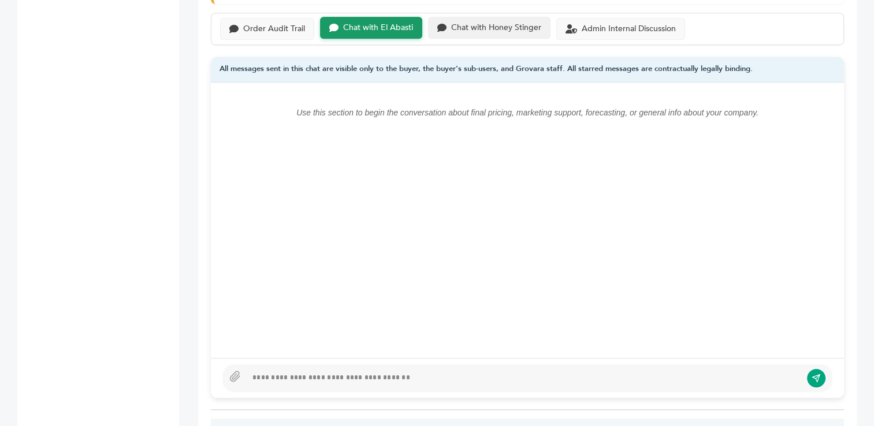
click at [484, 25] on div "Chat with Honey Stinger" at bounding box center [496, 28] width 90 height 10
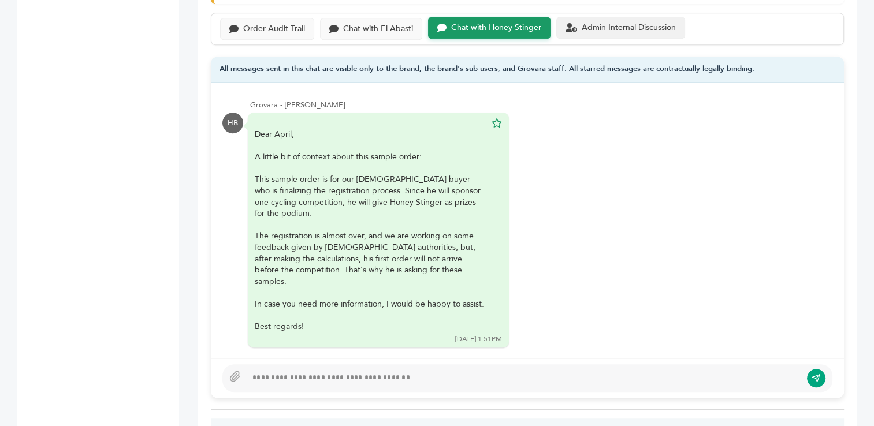
click at [598, 27] on div "Admin Internal Discussion" at bounding box center [628, 28] width 94 height 10
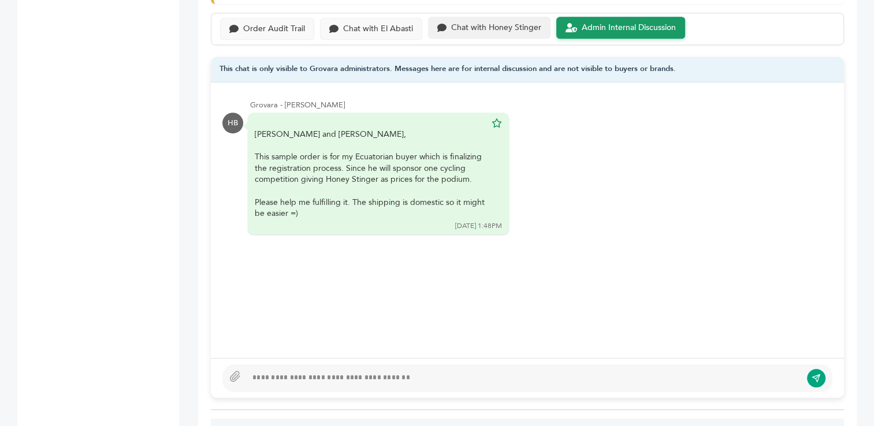
click at [472, 29] on div "Chat with Honey Stinger" at bounding box center [496, 28] width 90 height 10
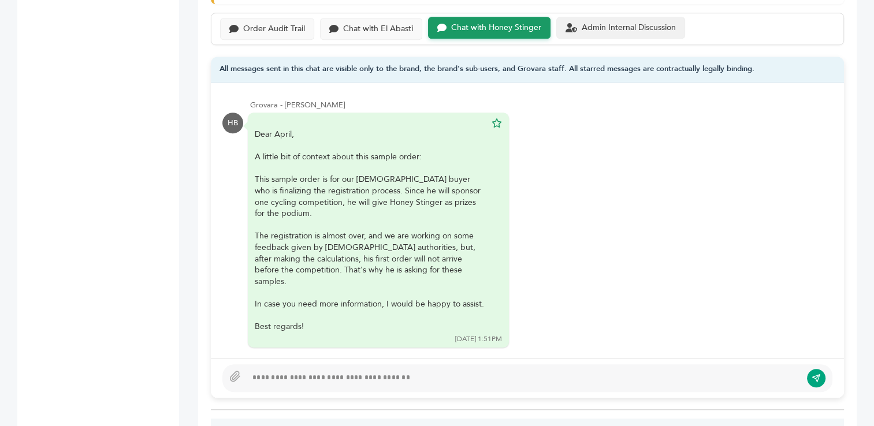
click at [596, 23] on div "Admin Internal Discussion" at bounding box center [628, 28] width 94 height 10
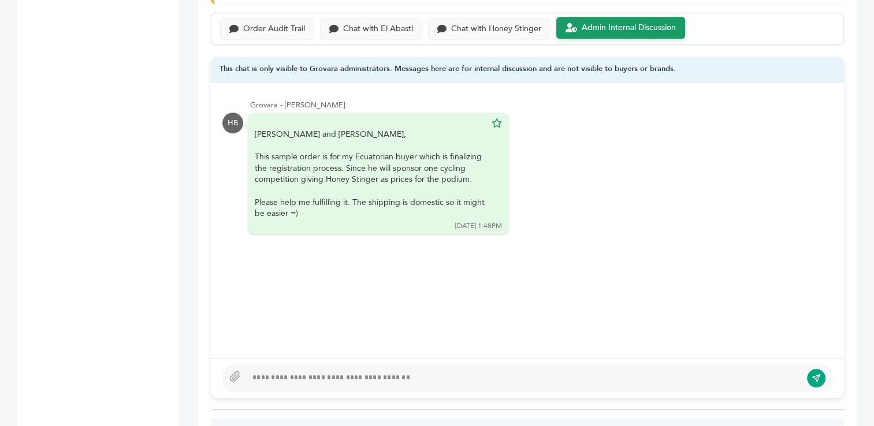
click at [409, 373] on div at bounding box center [524, 378] width 554 height 14
type textarea "**********"
click at [814, 376] on icon "submit" at bounding box center [815, 378] width 9 height 9
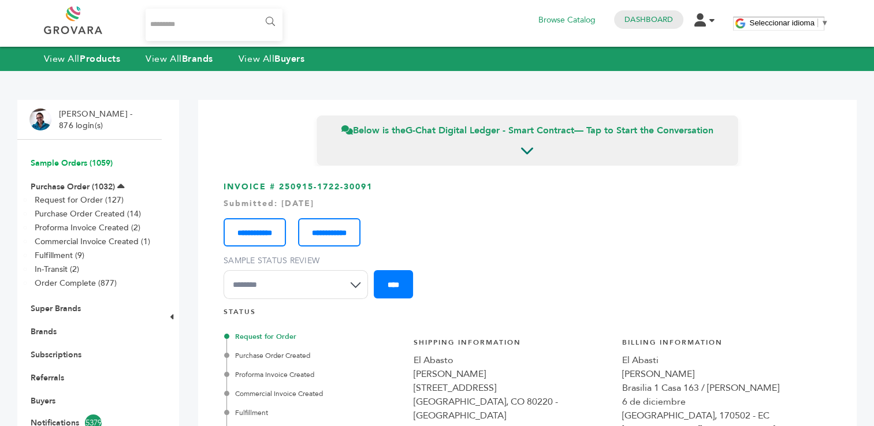
click at [92, 161] on link "Sample Orders (1059)" at bounding box center [72, 163] width 82 height 11
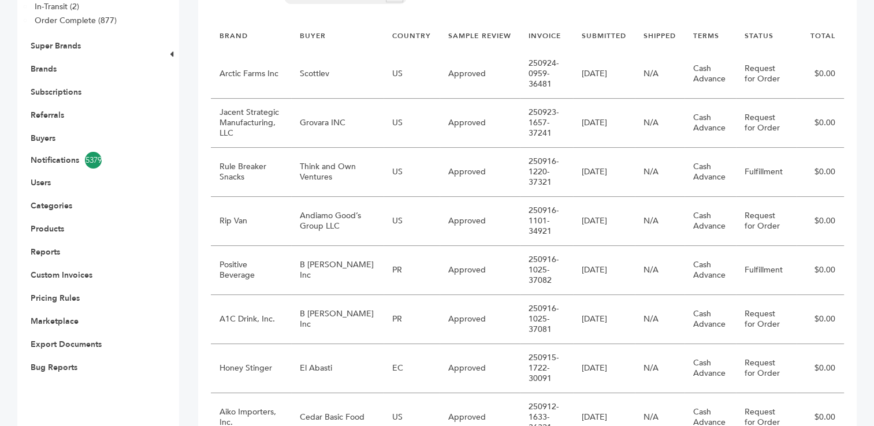
scroll to position [268, 0]
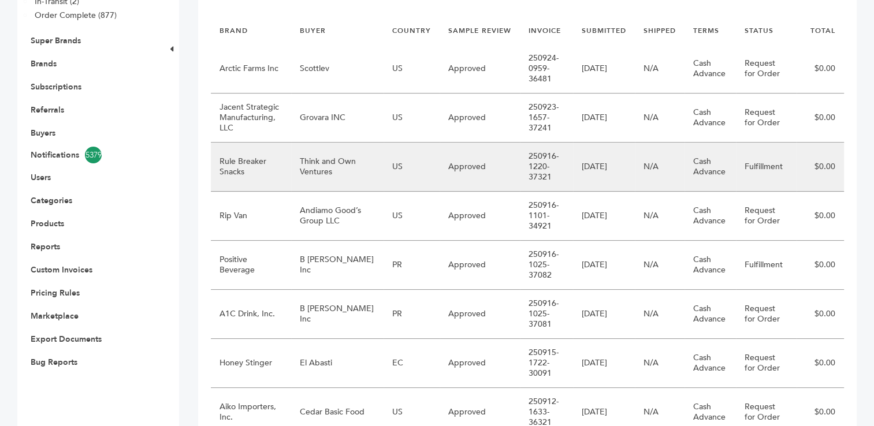
click at [334, 164] on td "Think and Own Ventures" at bounding box center [337, 167] width 92 height 49
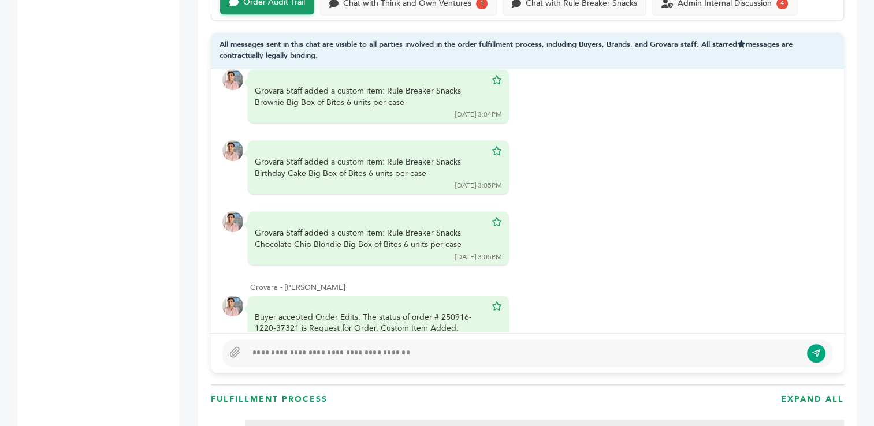
scroll to position [1186, 0]
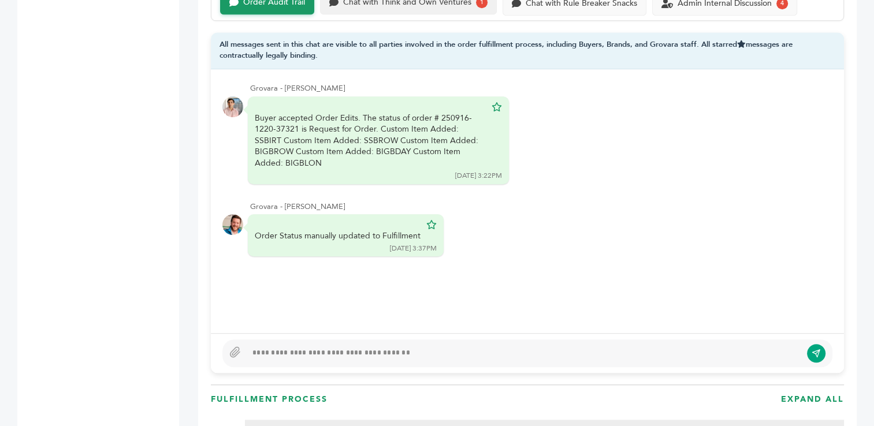
click at [456, 5] on div "Chat with Think and Own Ventures 1" at bounding box center [408, 3] width 158 height 12
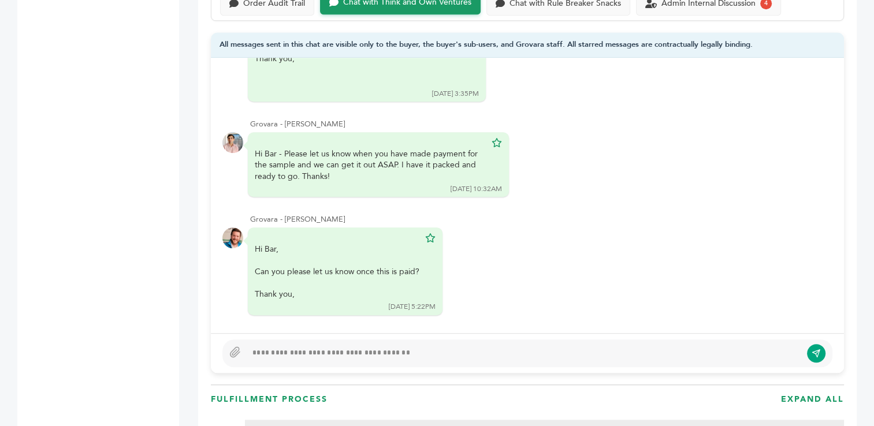
scroll to position [203, 0]
drag, startPoint x: 374, startPoint y: 353, endPoint x: 618, endPoint y: 332, distance: 245.1
click at [393, 352] on div at bounding box center [524, 353] width 554 height 14
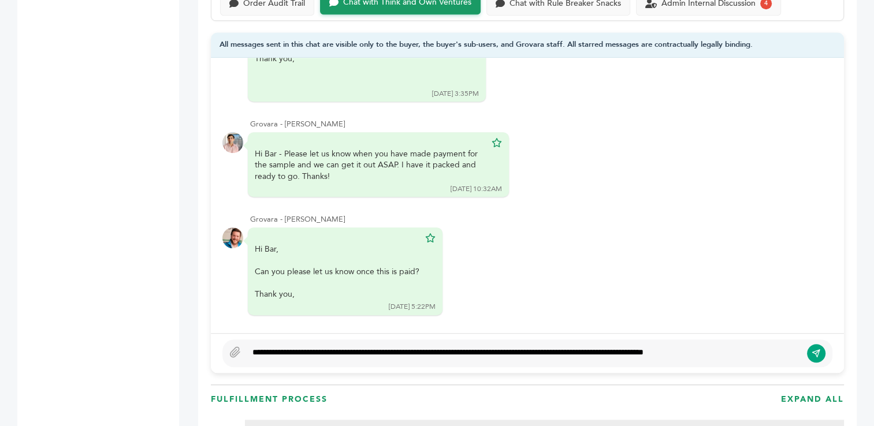
type textarea "**********"
click at [818, 352] on icon "submit" at bounding box center [816, 354] width 8 height 8
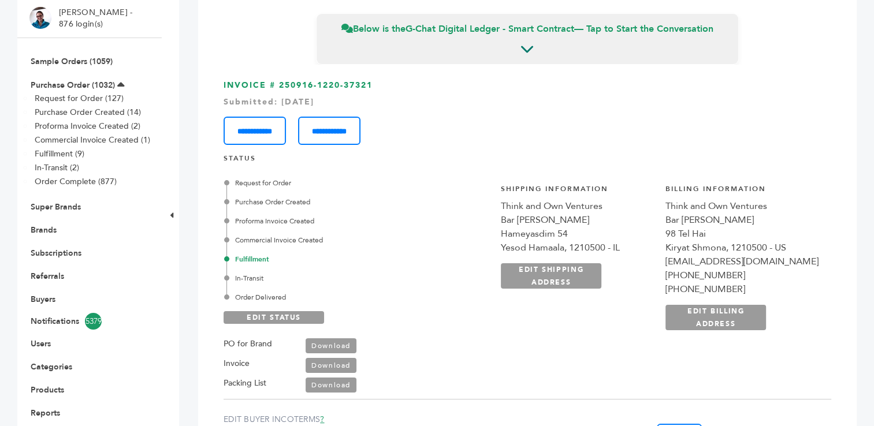
scroll to position [0, 0]
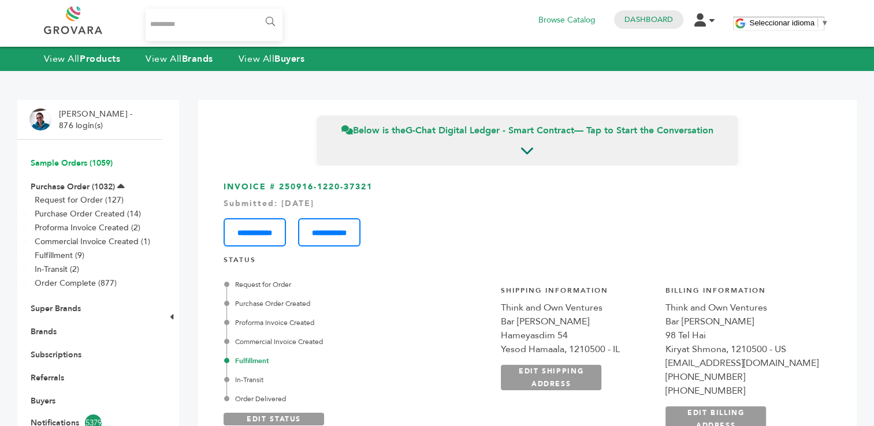
click at [79, 158] on link "Sample Orders (1059)" at bounding box center [72, 163] width 82 height 11
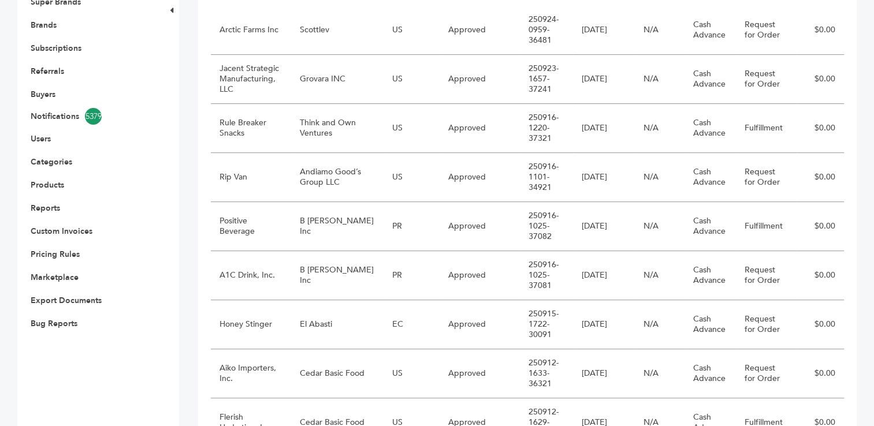
scroll to position [323, 0]
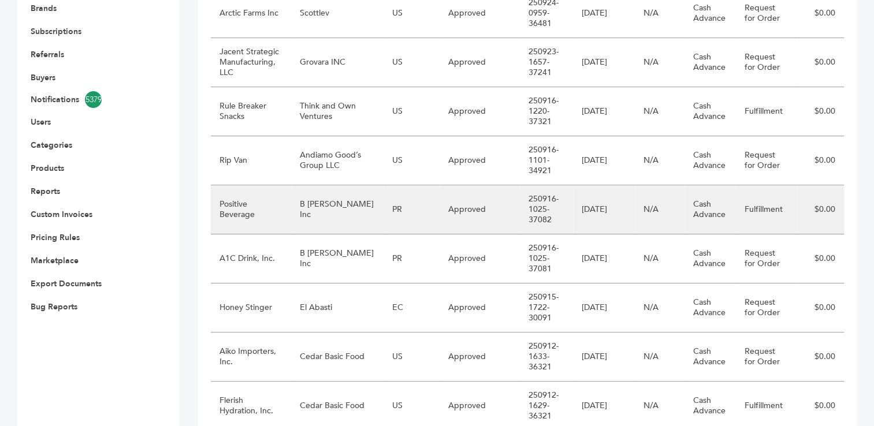
click at [383, 217] on td "PR" at bounding box center [411, 209] width 56 height 49
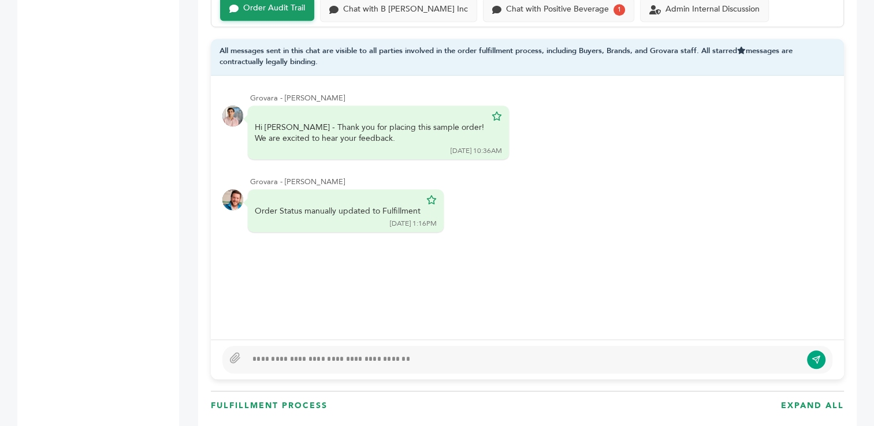
scroll to position [842, 0]
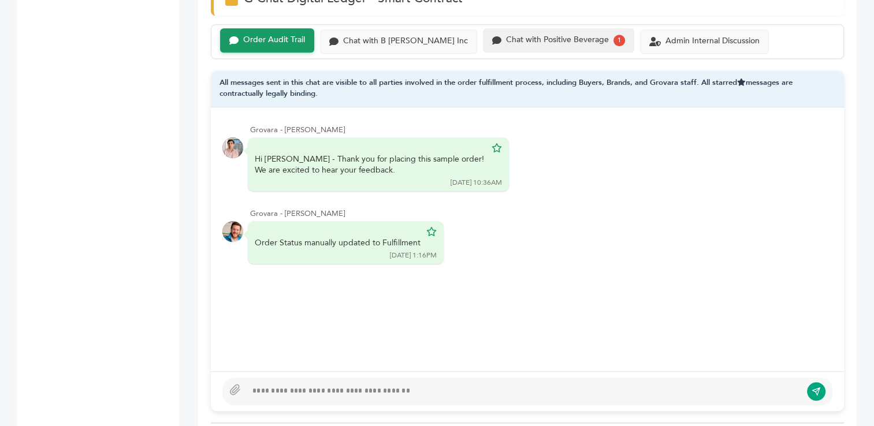
click at [539, 39] on div "Chat with Positive Beverage" at bounding box center [557, 40] width 103 height 10
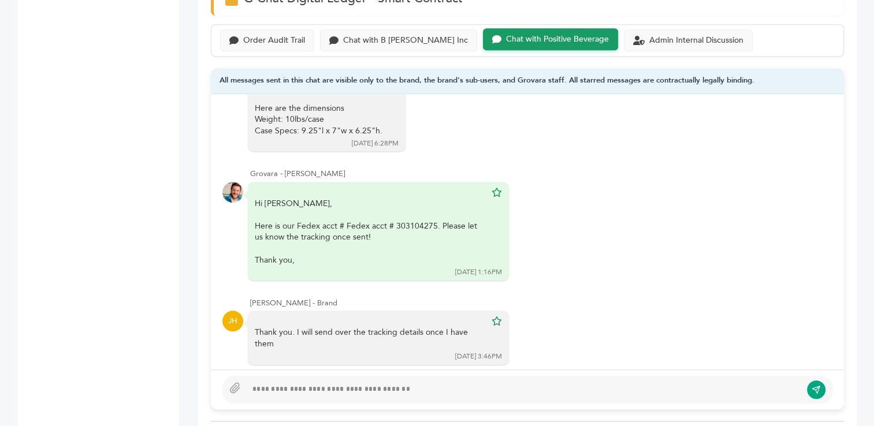
scroll to position [428, 0]
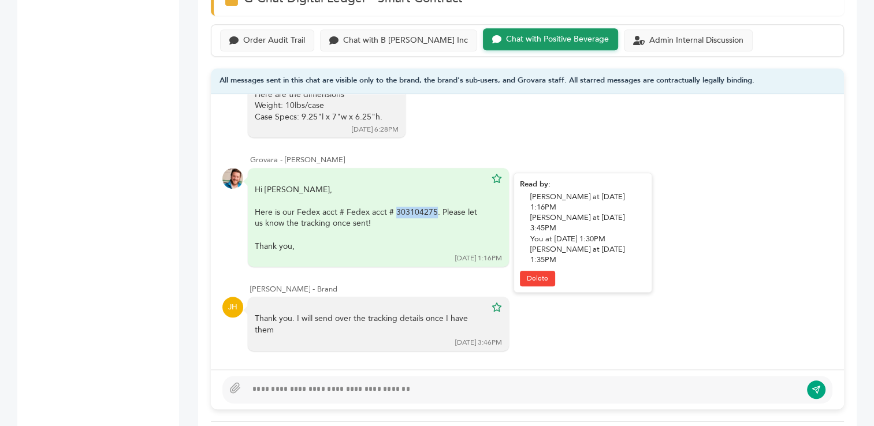
drag, startPoint x: 433, startPoint y: 207, endPoint x: 394, endPoint y: 211, distance: 38.9
click at [394, 211] on div "Here is our Fedex acct # Fedex acct # 303104275. Please let us know the trackin…" at bounding box center [370, 229] width 231 height 45
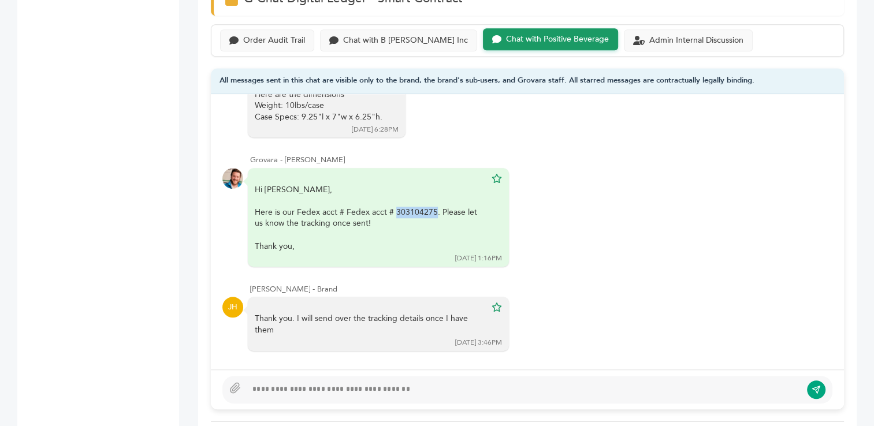
copy div "303104275"
click at [618, 195] on div "Hi James, Here is our Fedex acct # Fedex acct # 303104275. Please let us know t…" at bounding box center [527, 218] width 610 height 100
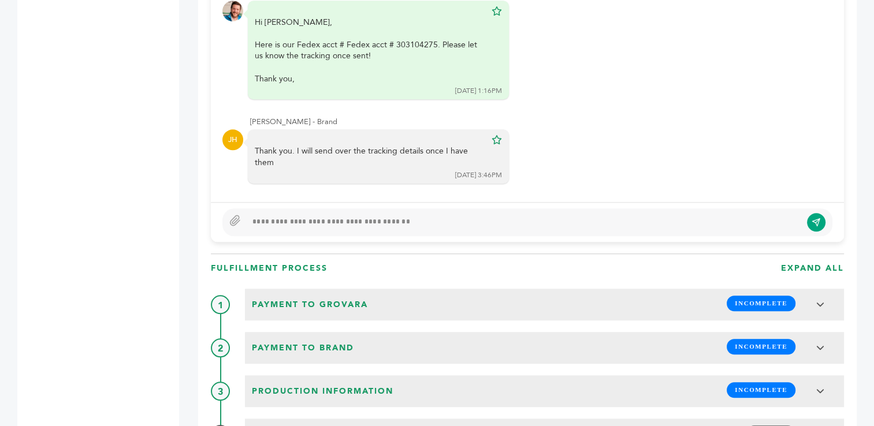
scroll to position [1013, 0]
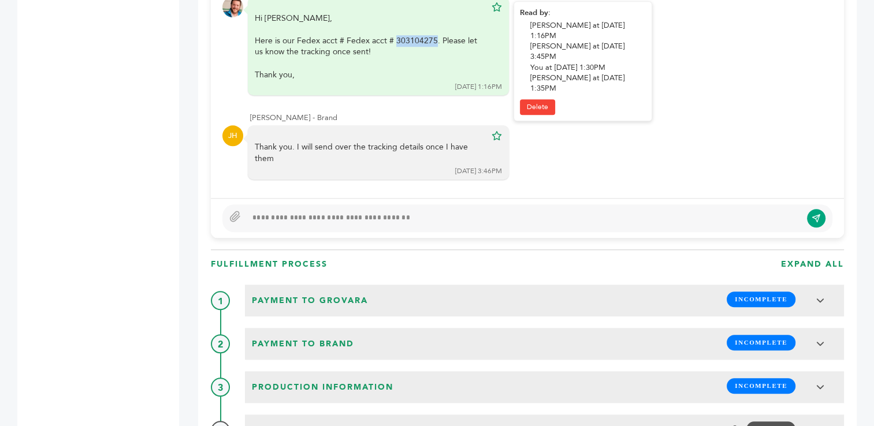
drag, startPoint x: 393, startPoint y: 39, endPoint x: 434, endPoint y: 36, distance: 40.5
click at [434, 36] on div "Here is our Fedex acct # Fedex acct # 303104275. Please let us know the trackin…" at bounding box center [370, 57] width 231 height 45
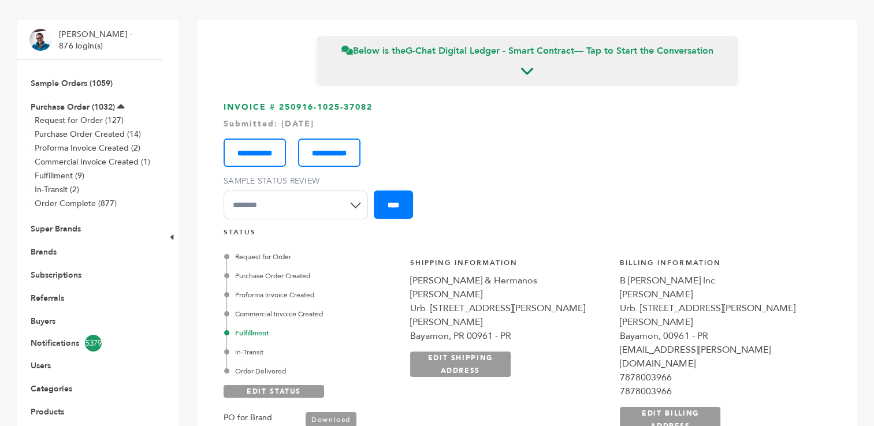
scroll to position [0, 0]
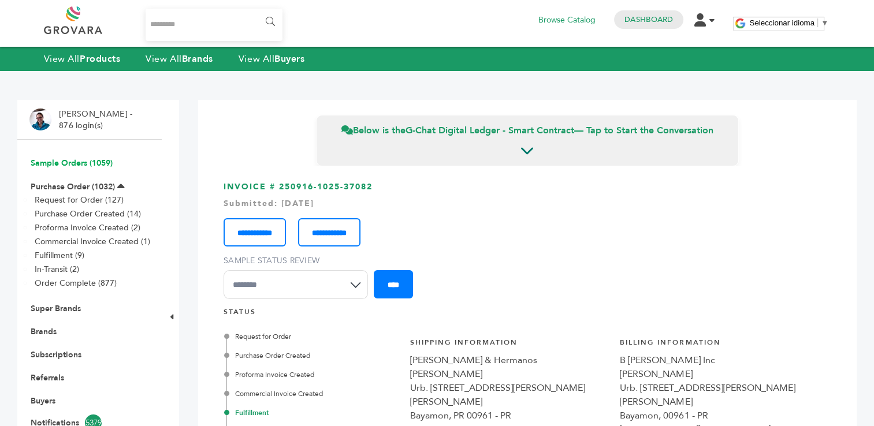
click at [59, 159] on link "Sample Orders (1059)" at bounding box center [72, 163] width 82 height 11
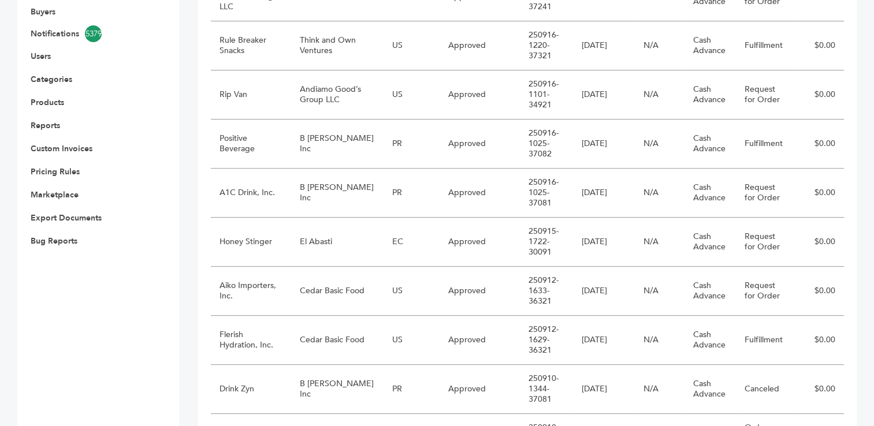
scroll to position [393, 0]
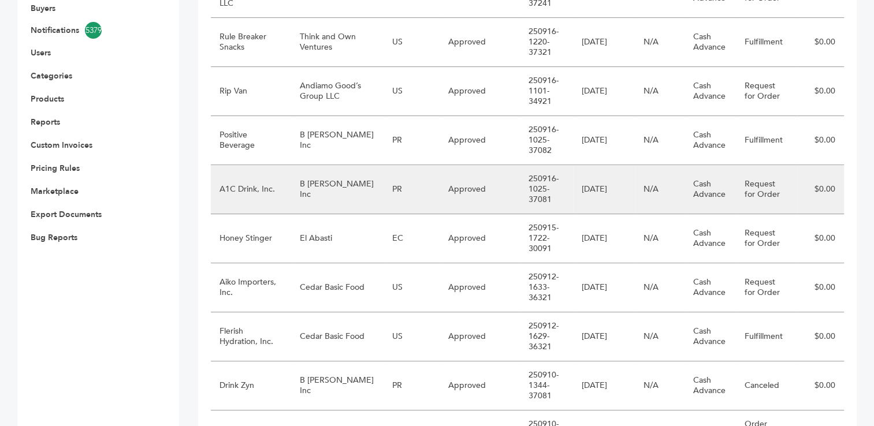
click at [314, 184] on td "B [PERSON_NAME] Inc" at bounding box center [337, 189] width 92 height 49
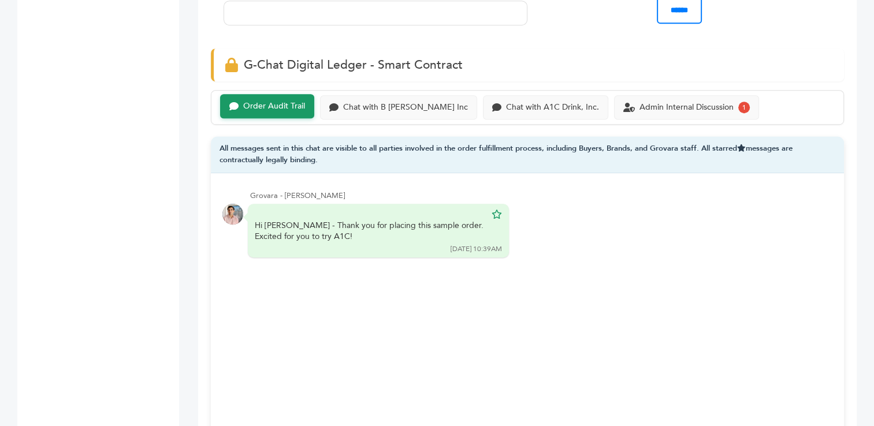
scroll to position [814, 0]
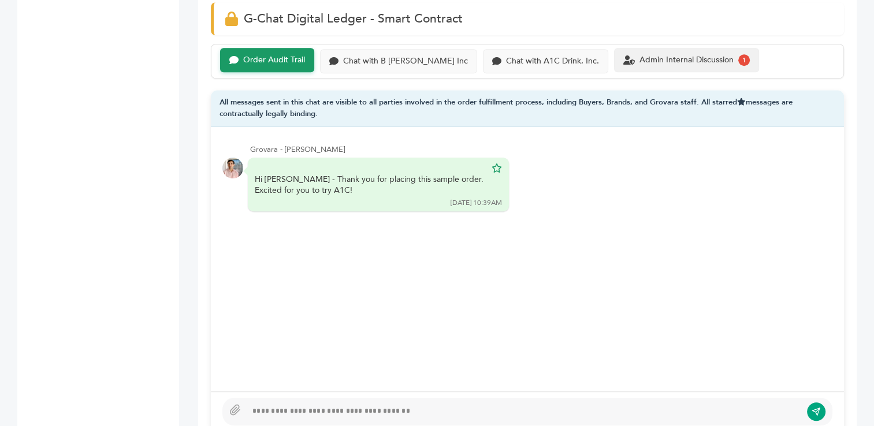
click at [647, 55] on div "Admin Internal Discussion" at bounding box center [686, 60] width 94 height 10
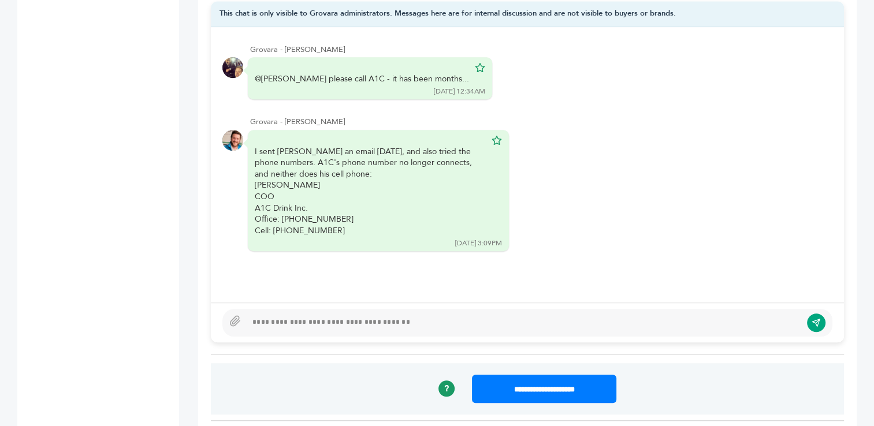
scroll to position [914, 0]
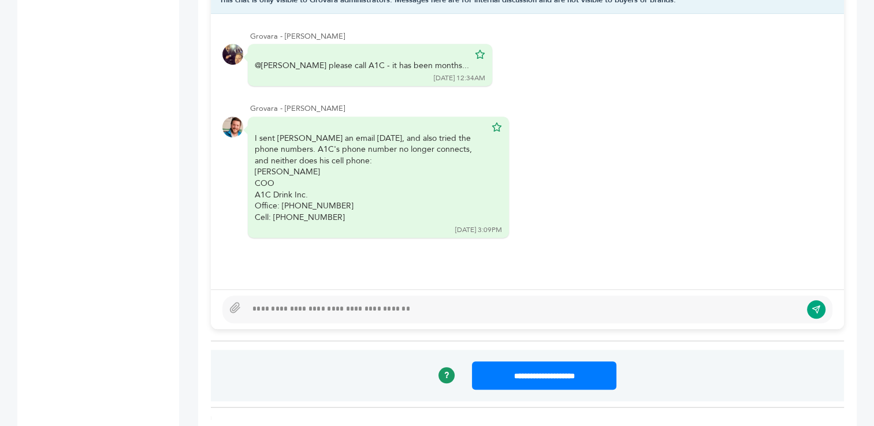
click at [351, 303] on div at bounding box center [524, 310] width 554 height 14
type textarea "**********"
click at [811, 300] on button "submit" at bounding box center [816, 310] width 20 height 20
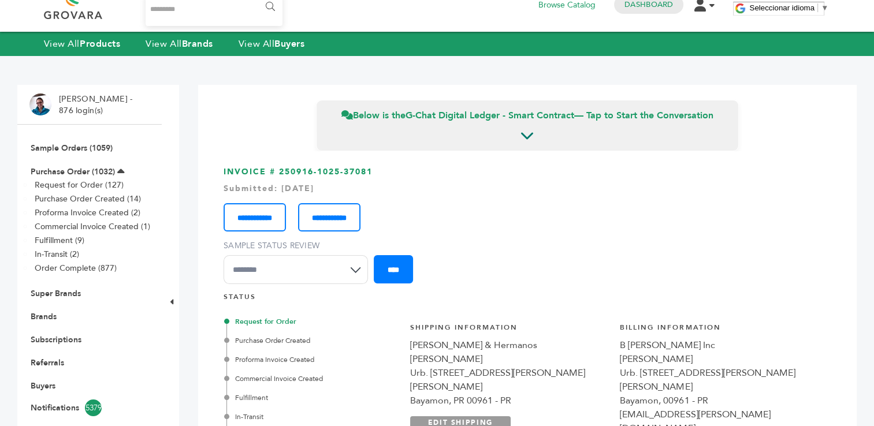
scroll to position [0, 0]
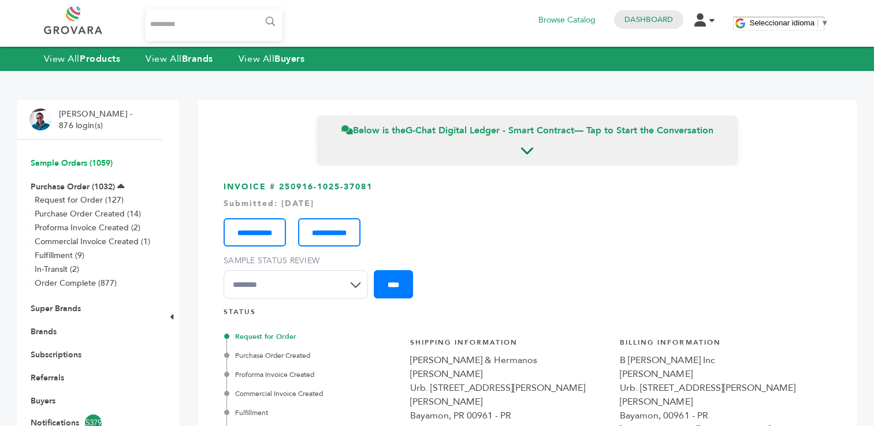
click at [58, 158] on link "Sample Orders (1059)" at bounding box center [72, 163] width 82 height 11
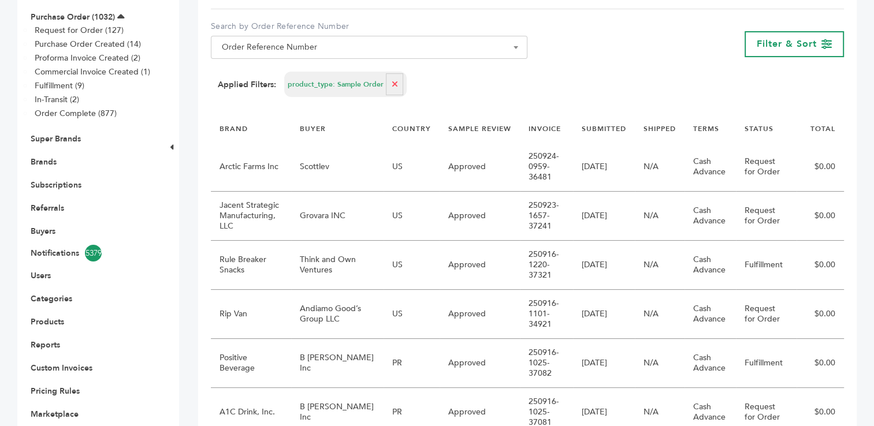
scroll to position [274, 0]
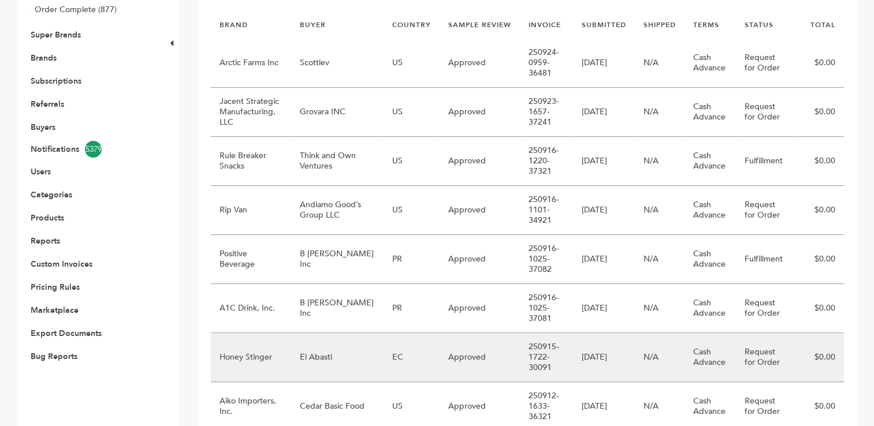
click at [400, 357] on td "EC" at bounding box center [411, 357] width 56 height 49
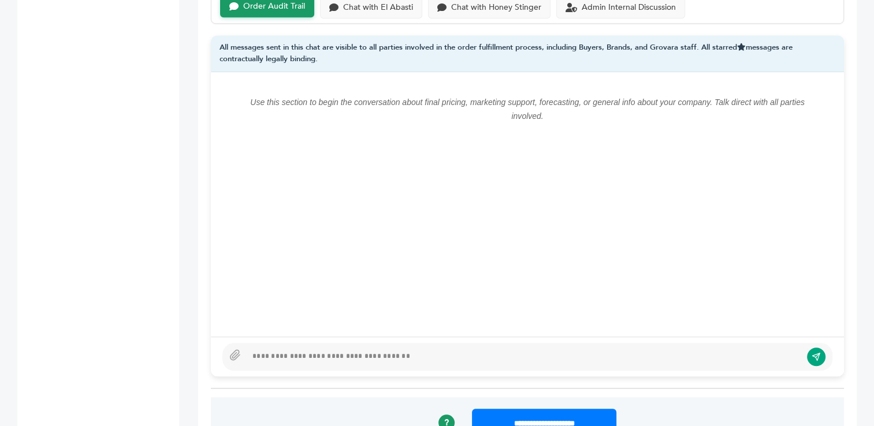
scroll to position [834, 0]
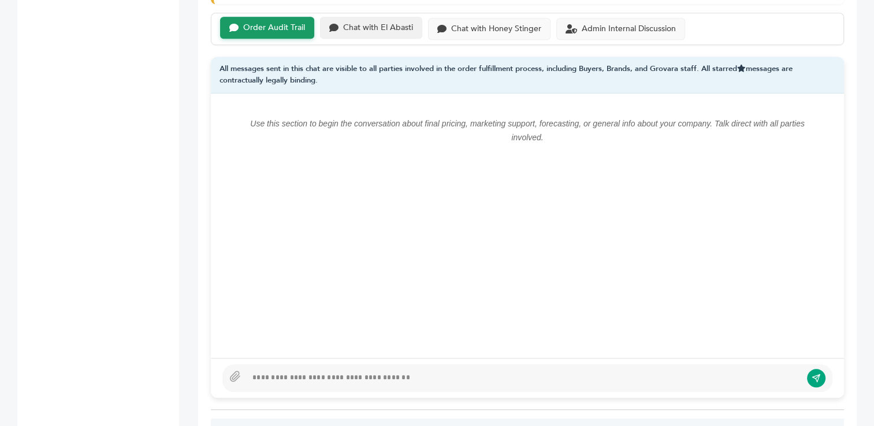
click at [376, 27] on div "Chat with El Abasti" at bounding box center [378, 28] width 70 height 10
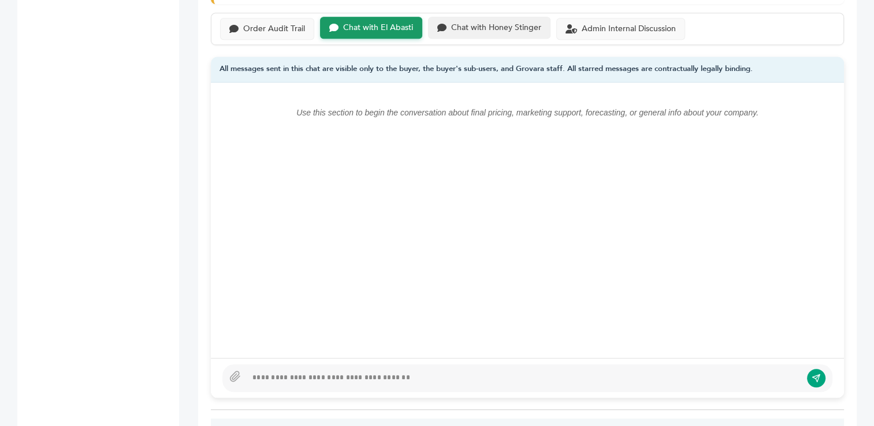
click at [490, 23] on div "Chat with Honey Stinger" at bounding box center [496, 28] width 90 height 10
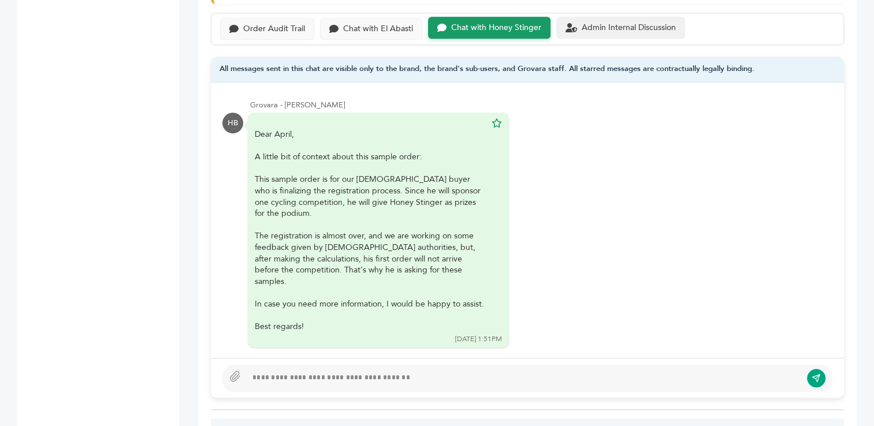
click at [607, 25] on div "Admin Internal Discussion" at bounding box center [628, 28] width 94 height 10
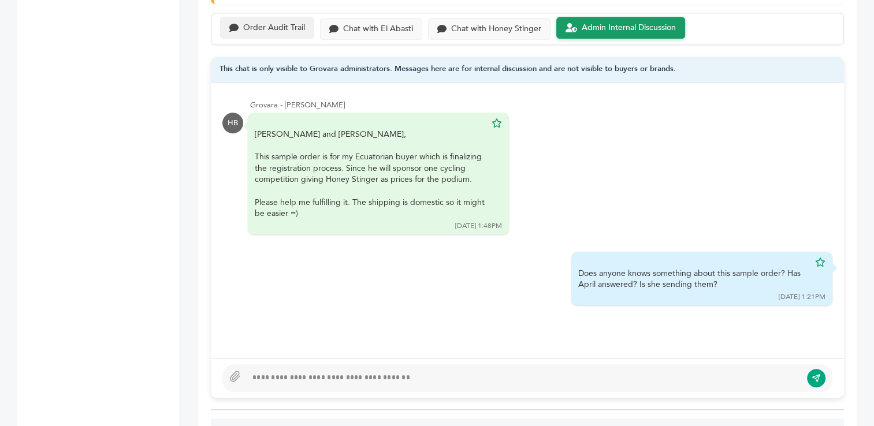
click at [266, 24] on div "Order Audit Trail" at bounding box center [274, 28] width 62 height 10
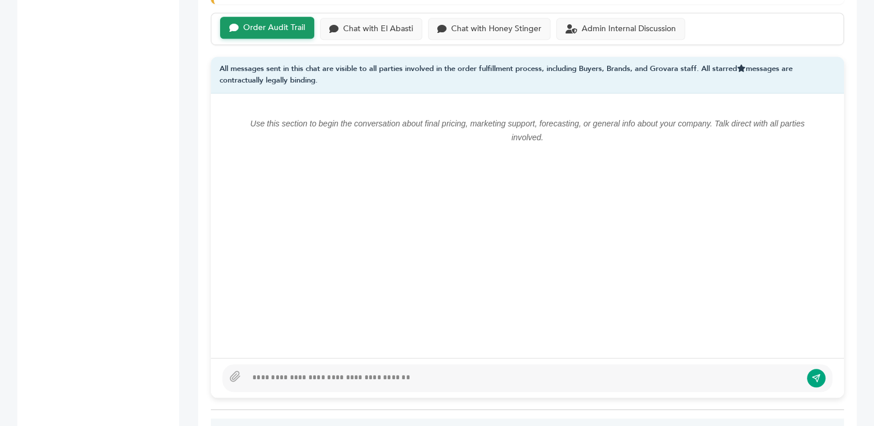
click at [265, 380] on div at bounding box center [524, 378] width 554 height 14
click at [380, 26] on div "Chat with El Abasti" at bounding box center [378, 28] width 70 height 10
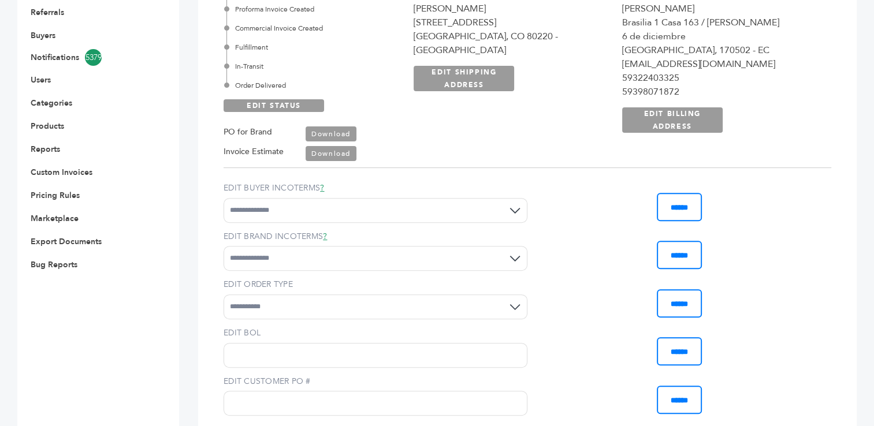
scroll to position [289, 0]
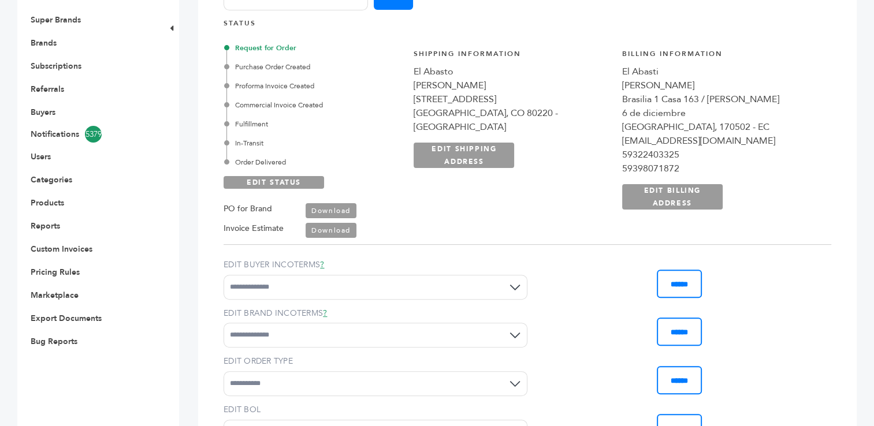
drag, startPoint x: 528, startPoint y: 86, endPoint x: 603, endPoint y: 84, distance: 74.5
click at [603, 84] on div "Nicolas Cabrera" at bounding box center [511, 86] width 196 height 14
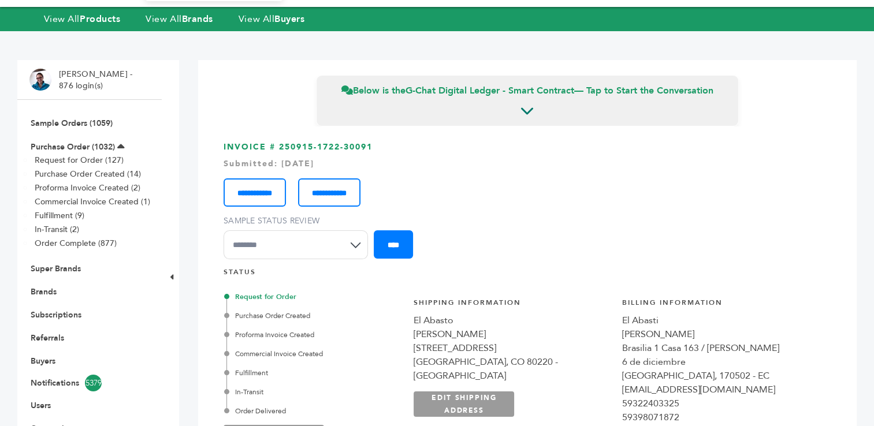
scroll to position [0, 0]
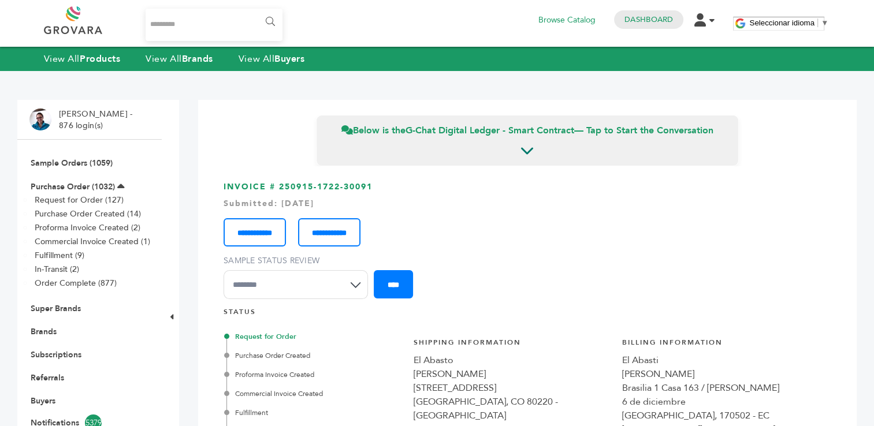
click at [56, 154] on li "Sample Orders (1059)" at bounding box center [89, 162] width 120 height 23
click at [51, 162] on link "Sample Orders (1059)" at bounding box center [72, 163] width 82 height 11
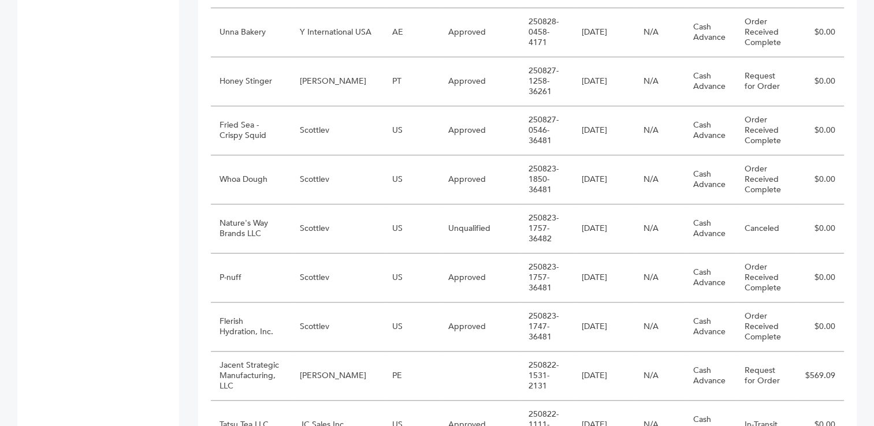
scroll to position [1049, 0]
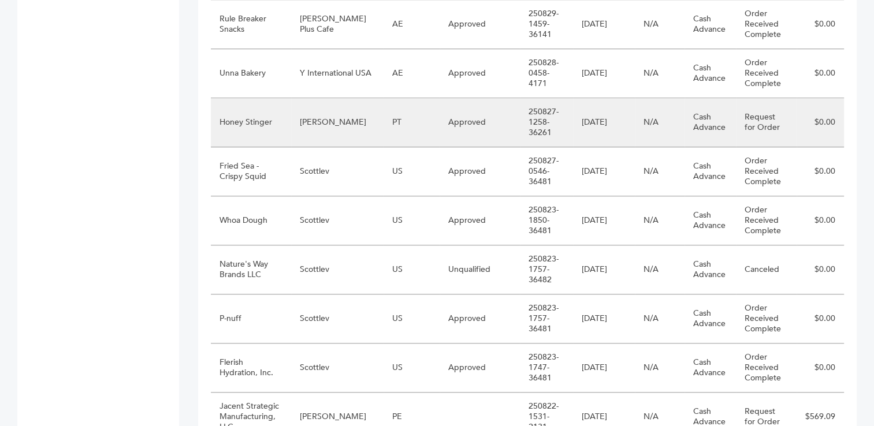
click at [329, 126] on td "[PERSON_NAME]" at bounding box center [337, 122] width 92 height 49
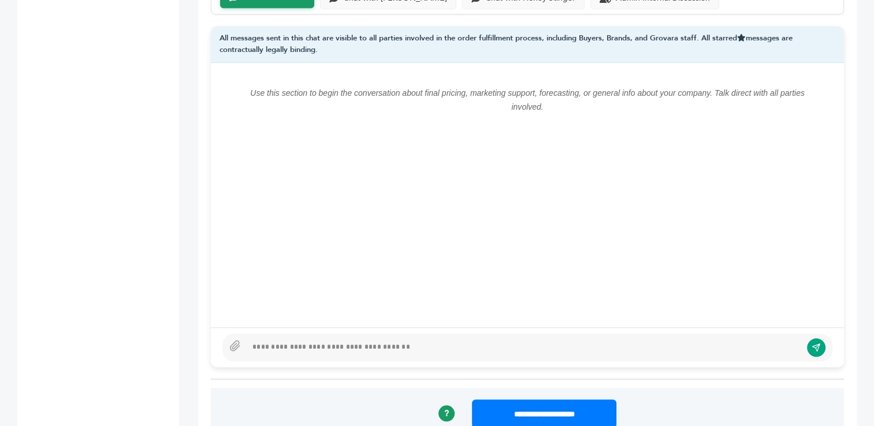
scroll to position [822, 0]
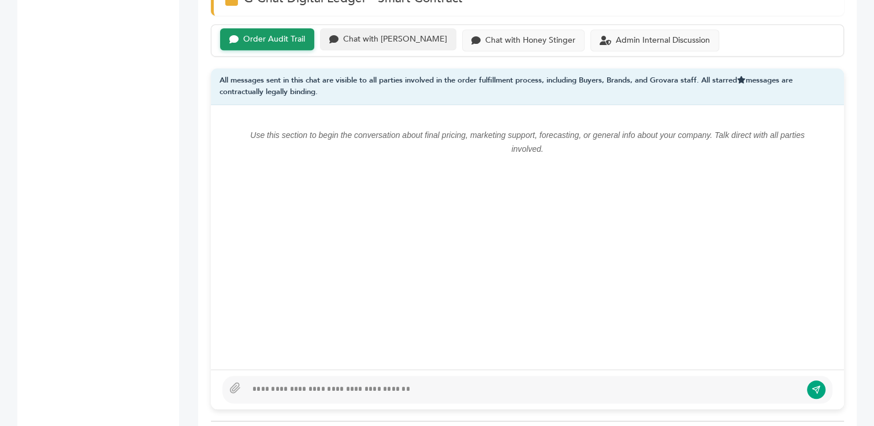
click at [411, 40] on div "Chat with [PERSON_NAME]" at bounding box center [395, 40] width 104 height 10
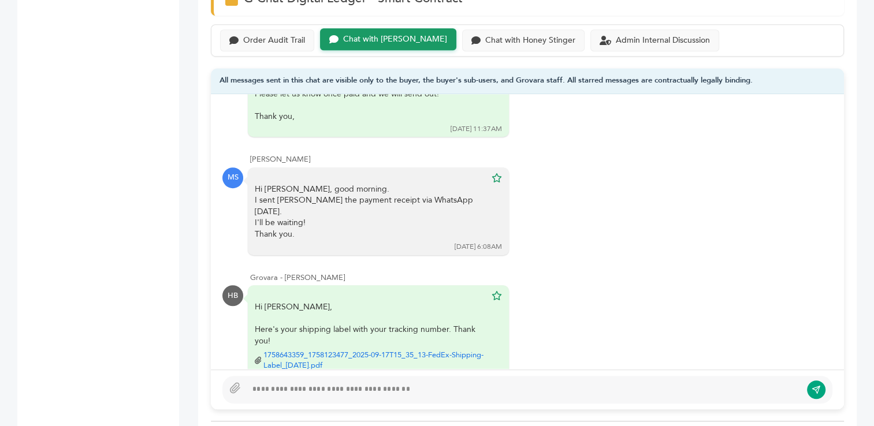
scroll to position [144, 0]
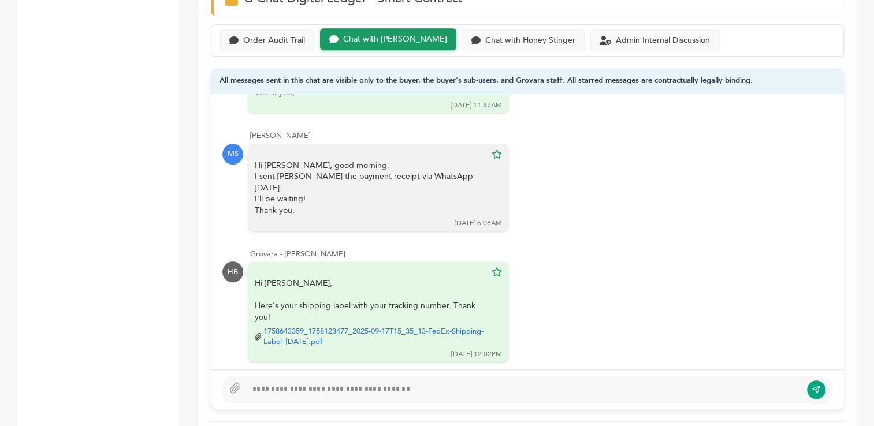
click at [264, 387] on div at bounding box center [524, 390] width 554 height 14
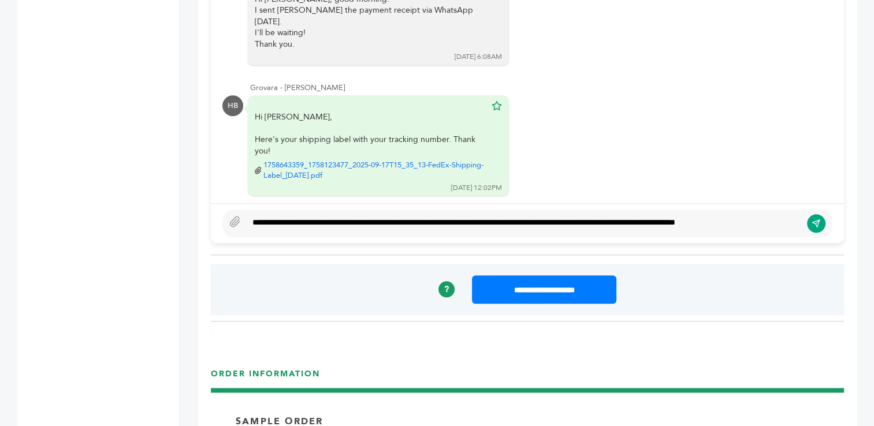
scroll to position [980, 0]
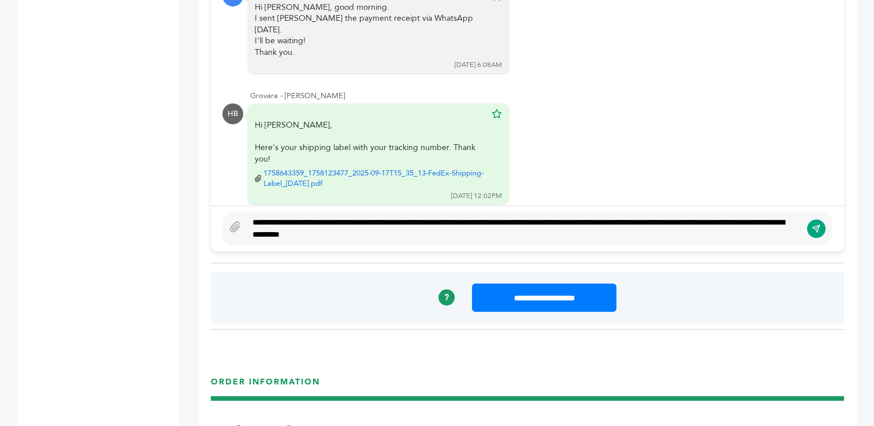
type textarea "**********"
click at [815, 230] on button "submit" at bounding box center [816, 229] width 20 height 20
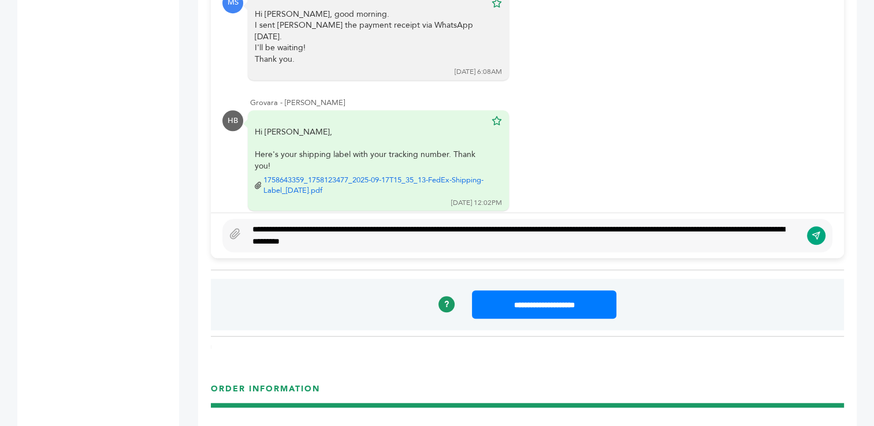
scroll to position [0, 0]
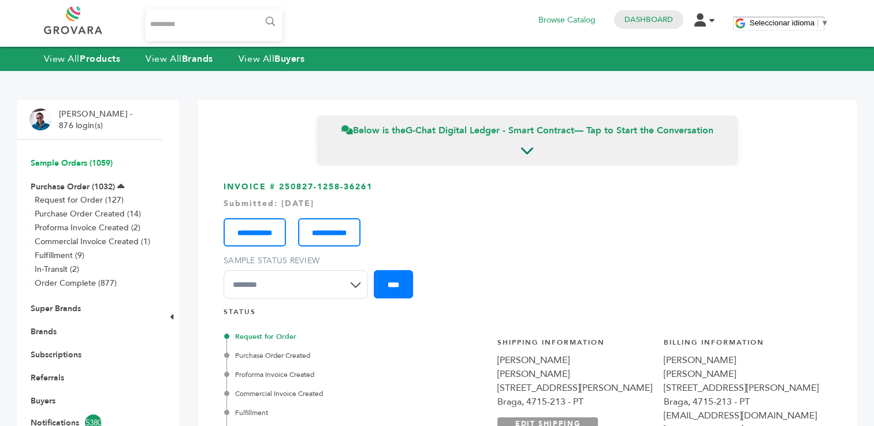
click at [73, 163] on link "Sample Orders (1059)" at bounding box center [72, 163] width 82 height 11
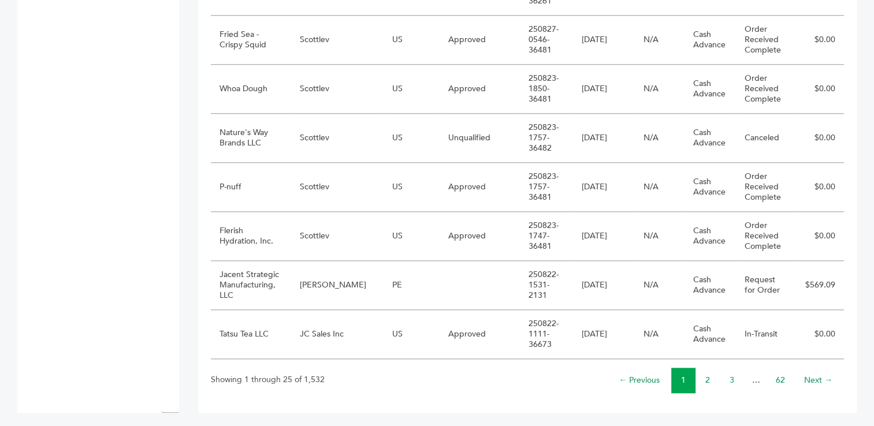
scroll to position [1181, 0]
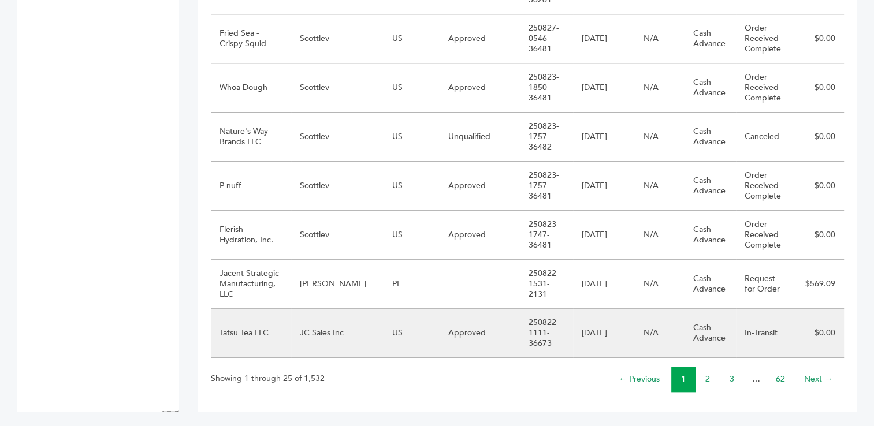
click at [327, 338] on td "JC Sales Inc" at bounding box center [337, 333] width 92 height 49
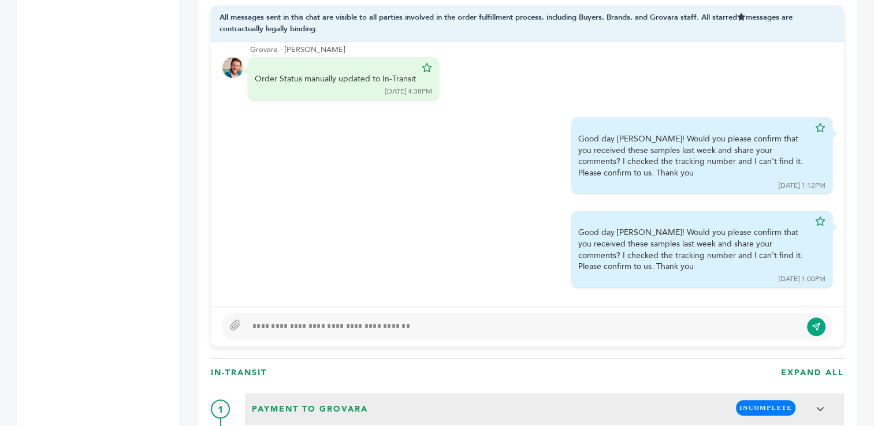
scroll to position [849, 0]
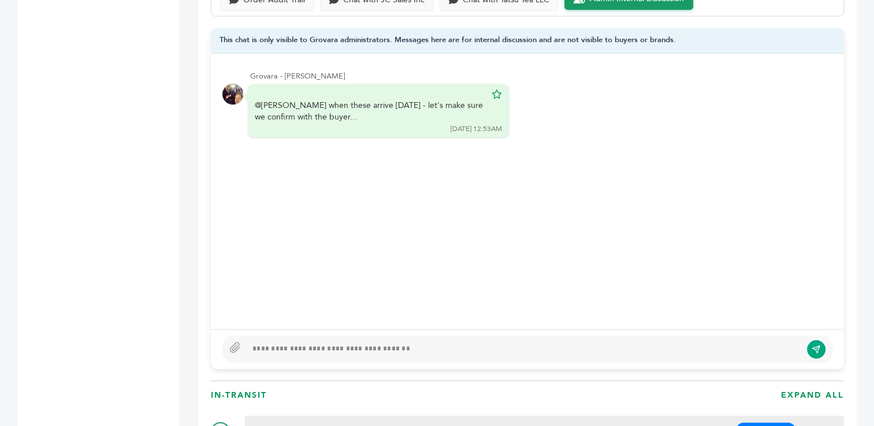
click at [483, 349] on div at bounding box center [524, 349] width 554 height 14
type textarea "**********"
click at [819, 349] on icon "submit" at bounding box center [815, 349] width 9 height 10
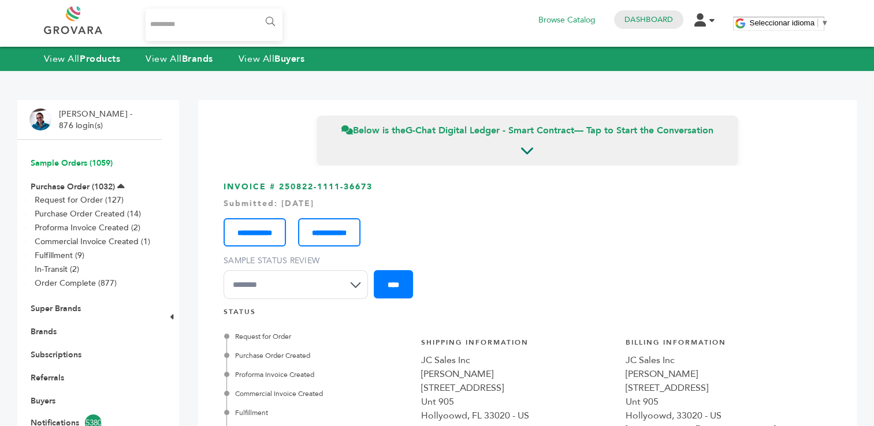
click at [40, 167] on link "Sample Orders (1059)" at bounding box center [72, 163] width 82 height 11
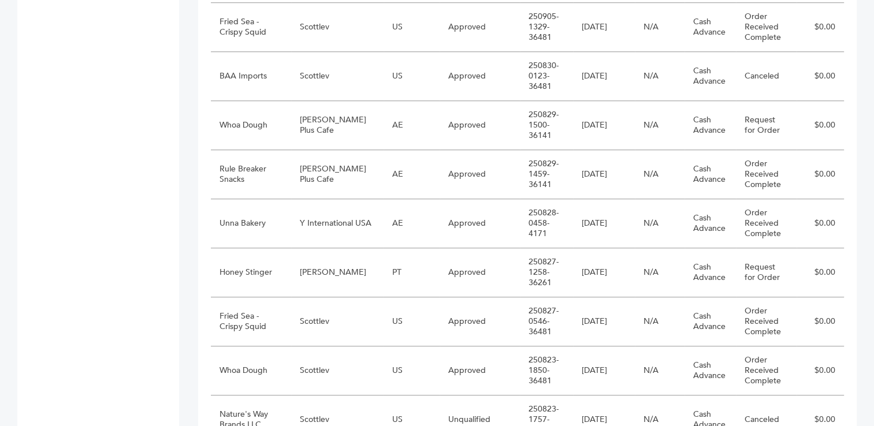
scroll to position [911, 0]
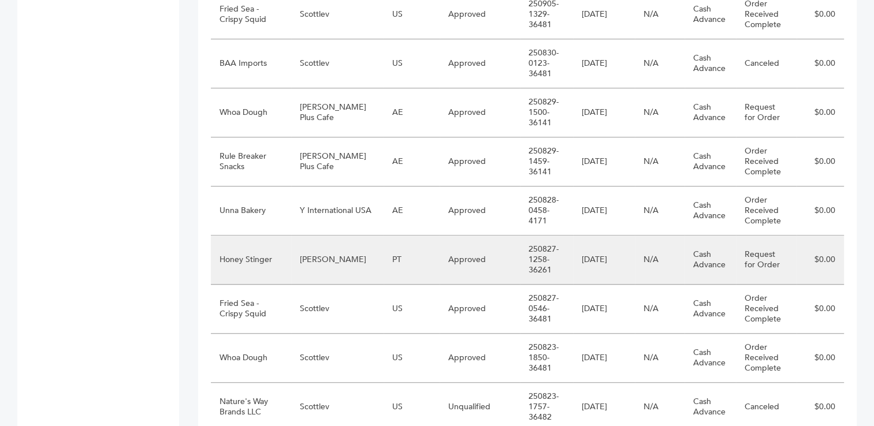
click at [344, 263] on td "[PERSON_NAME]" at bounding box center [337, 260] width 92 height 49
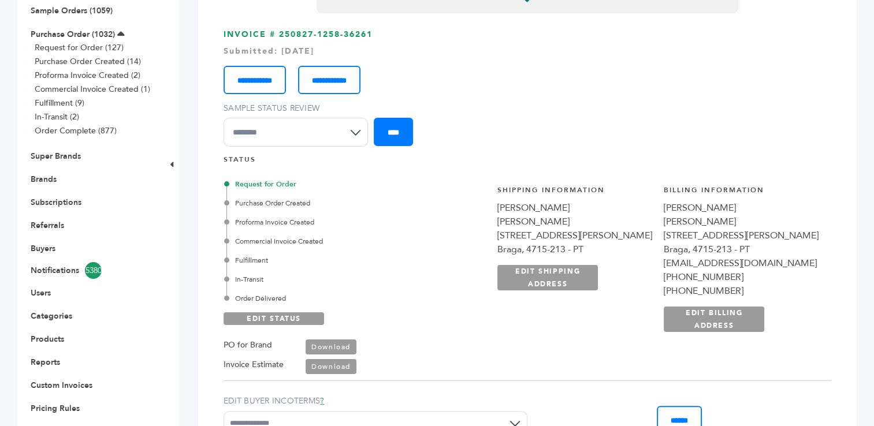
scroll to position [213, 0]
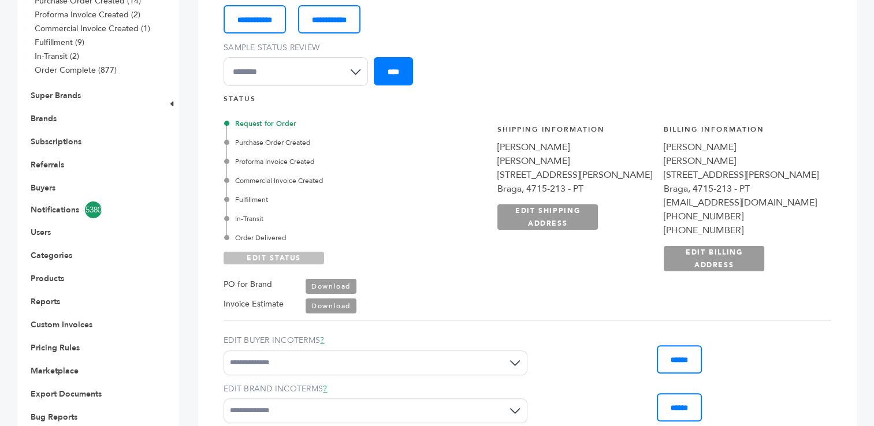
click at [253, 256] on link "EDIT STATUS" at bounding box center [273, 258] width 100 height 13
click at [251, 214] on div "In-Transit" at bounding box center [331, 219] width 210 height 10
click at [268, 256] on link "SAVE STATUS" at bounding box center [273, 258] width 100 height 13
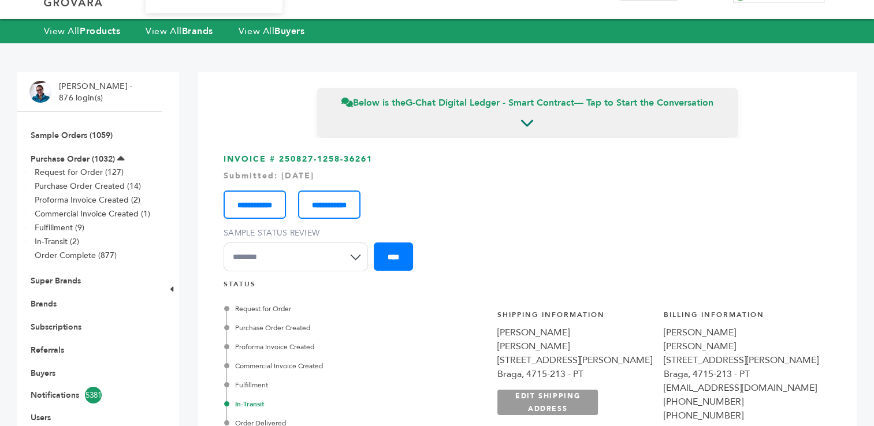
scroll to position [7, 0]
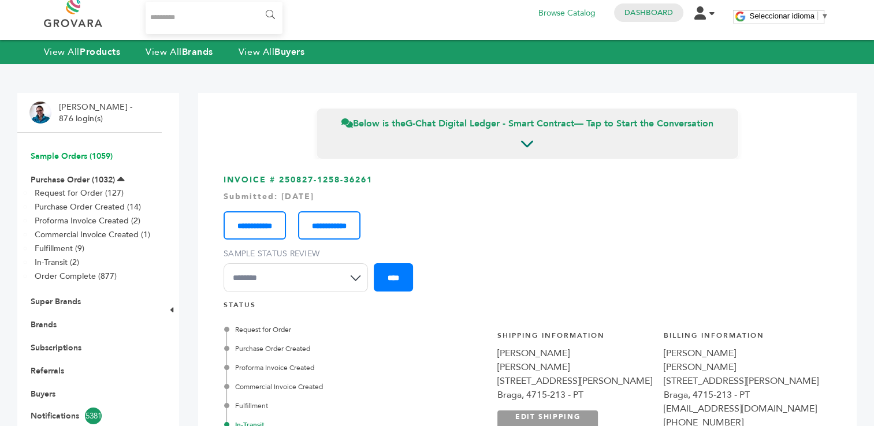
click at [50, 155] on link "Sample Orders (1059)" at bounding box center [72, 156] width 82 height 11
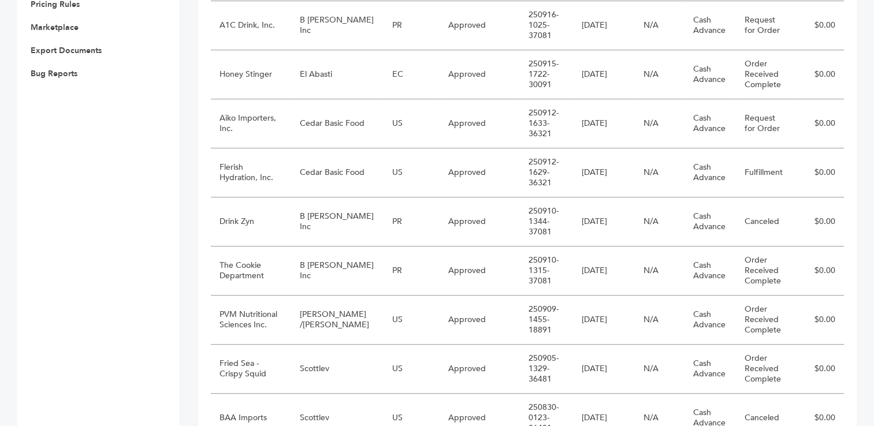
scroll to position [534, 0]
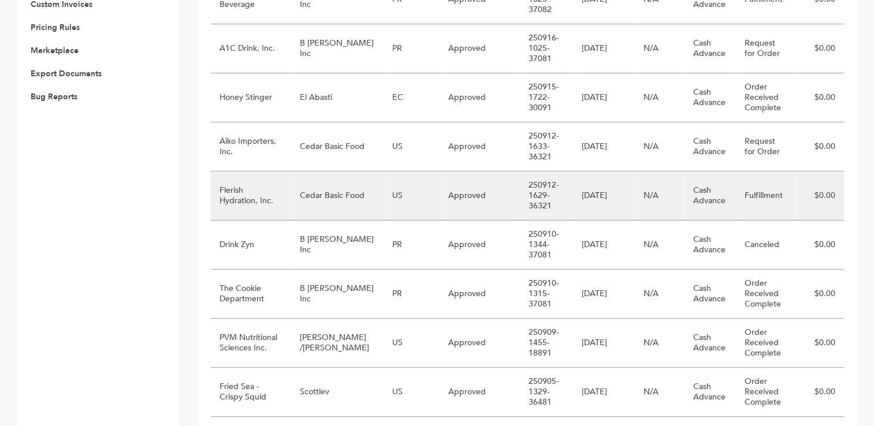
click at [279, 195] on td "Flerish Hydration, Inc." at bounding box center [251, 195] width 80 height 49
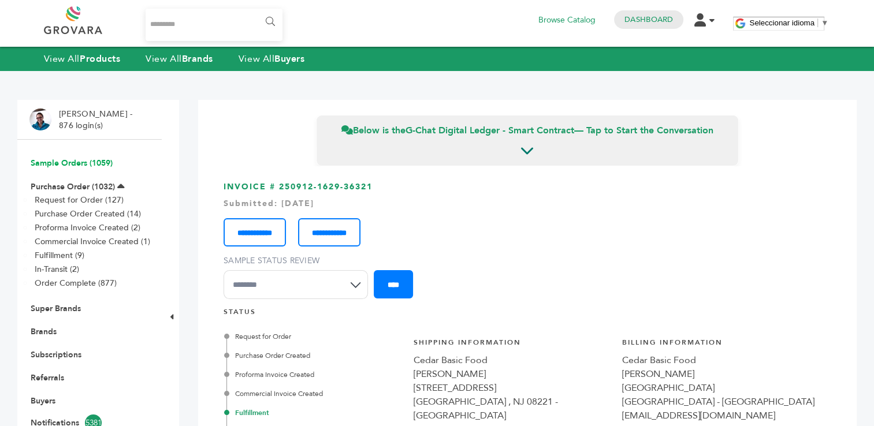
click at [65, 162] on link "Sample Orders (1059)" at bounding box center [72, 163] width 82 height 11
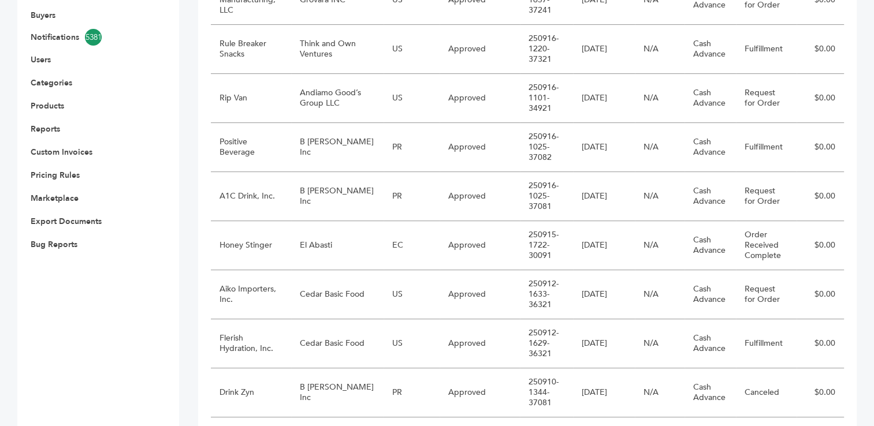
scroll to position [406, 0]
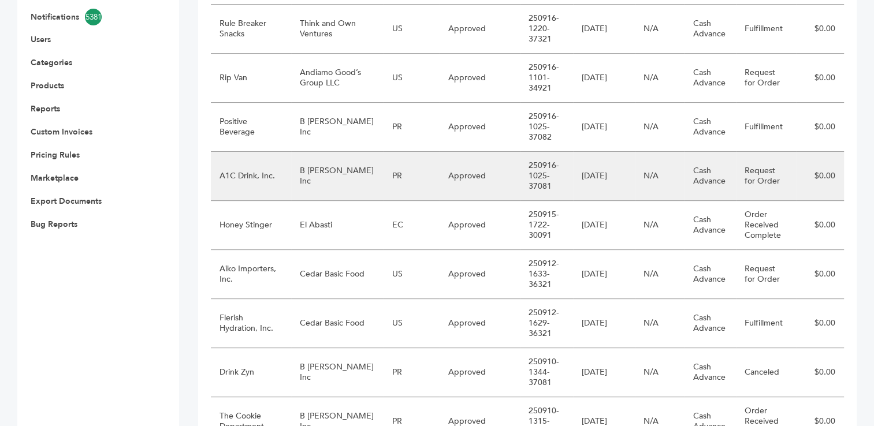
click at [325, 179] on td "B [PERSON_NAME] Inc" at bounding box center [337, 176] width 92 height 49
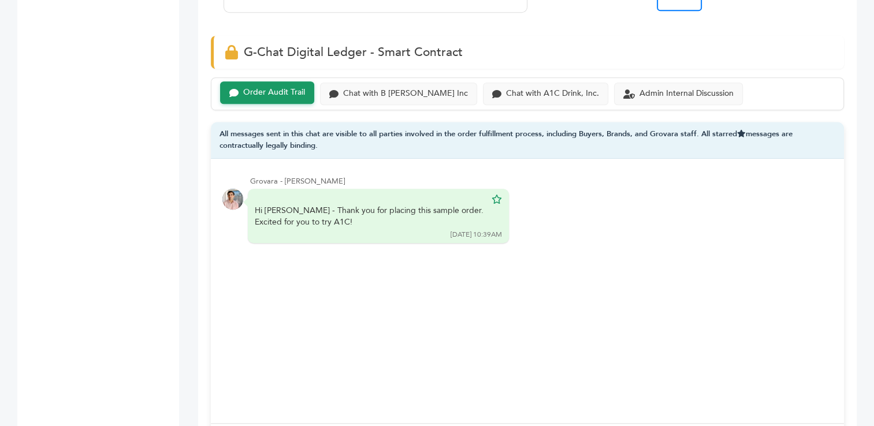
scroll to position [823, 0]
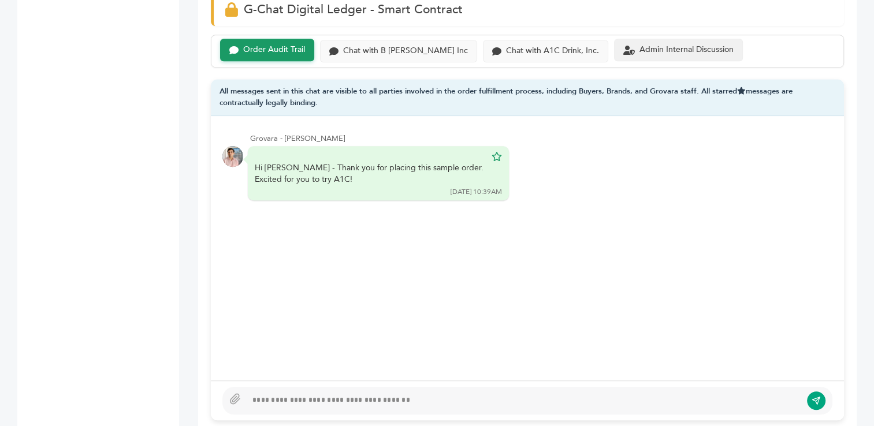
click at [661, 45] on div "Admin Internal Discussion" at bounding box center [686, 50] width 94 height 10
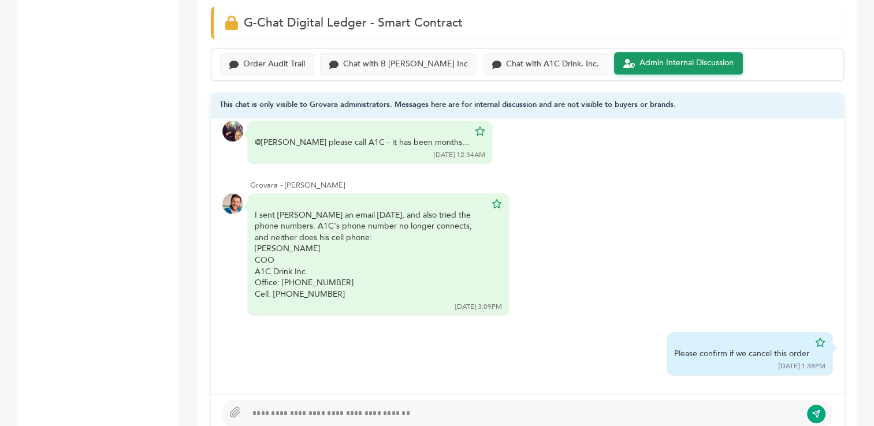
scroll to position [813, 0]
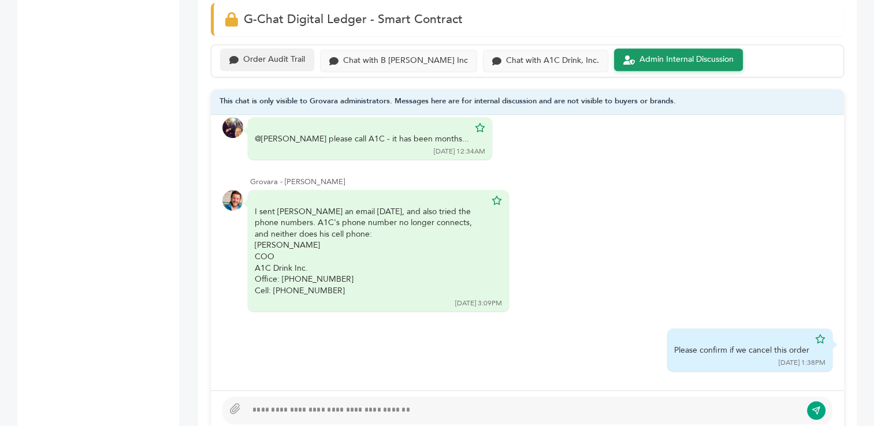
click at [278, 55] on div "Order Audit Trail" at bounding box center [274, 60] width 62 height 10
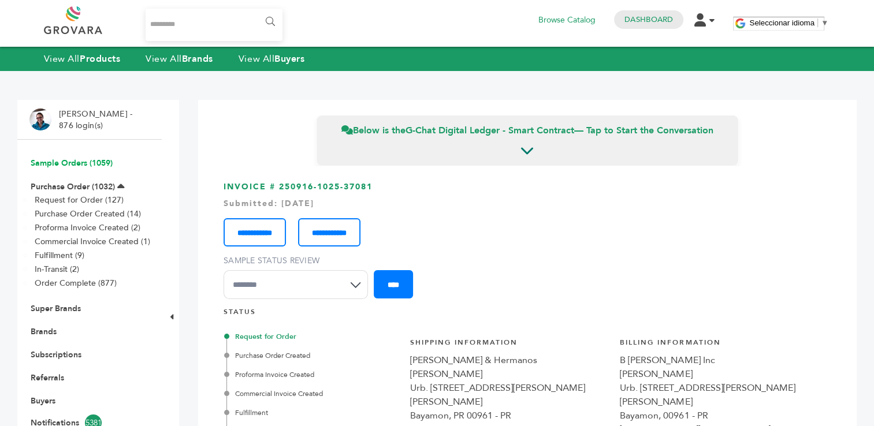
click at [50, 164] on link "Sample Orders (1059)" at bounding box center [72, 163] width 82 height 11
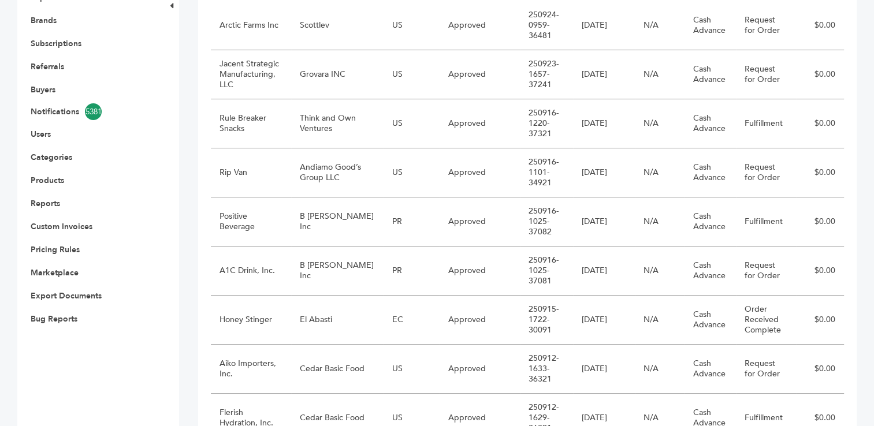
scroll to position [326, 0]
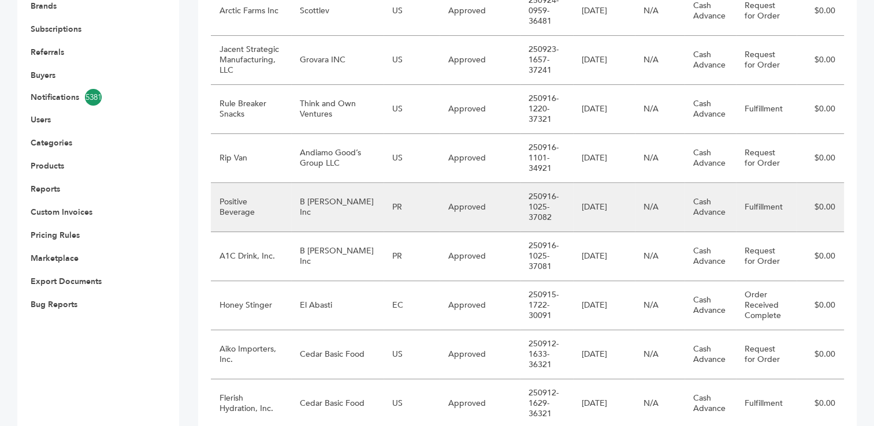
click at [327, 216] on td "B [PERSON_NAME] Inc" at bounding box center [337, 207] width 92 height 49
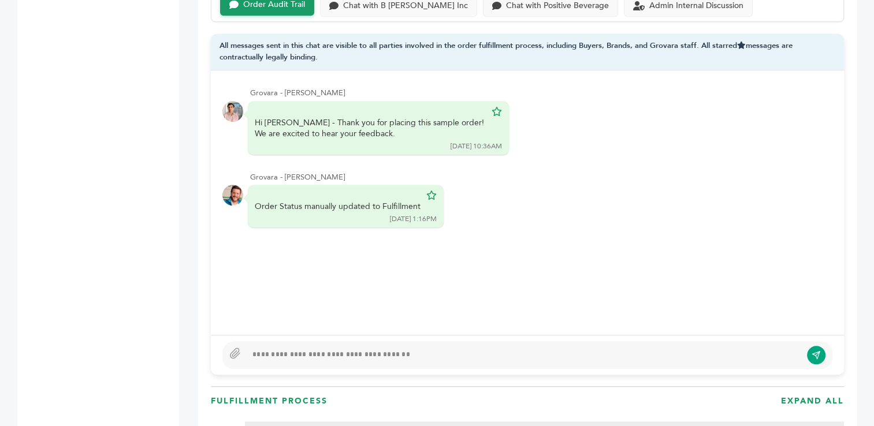
scroll to position [834, 0]
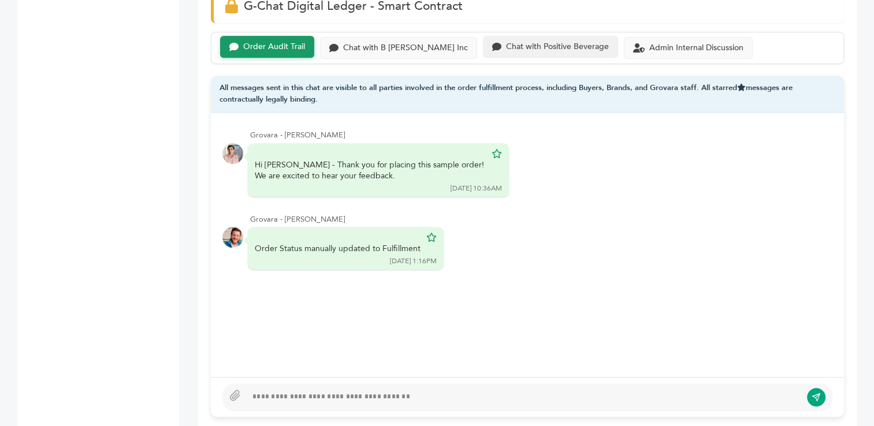
click at [513, 45] on div "Chat with Positive Beverage" at bounding box center [557, 47] width 103 height 10
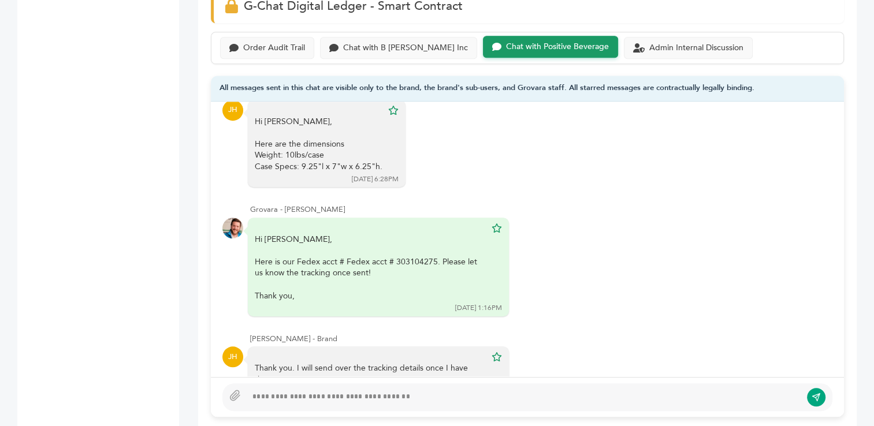
scroll to position [434, 0]
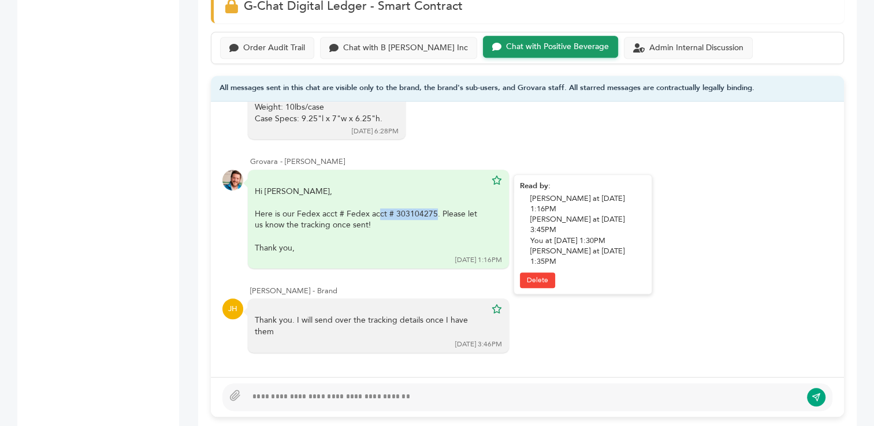
drag, startPoint x: 434, startPoint y: 211, endPoint x: 378, endPoint y: 209, distance: 56.1
click at [378, 209] on div "Here is our Fedex acct # Fedex acct # 303104275. Please let us know the trackin…" at bounding box center [370, 230] width 231 height 45
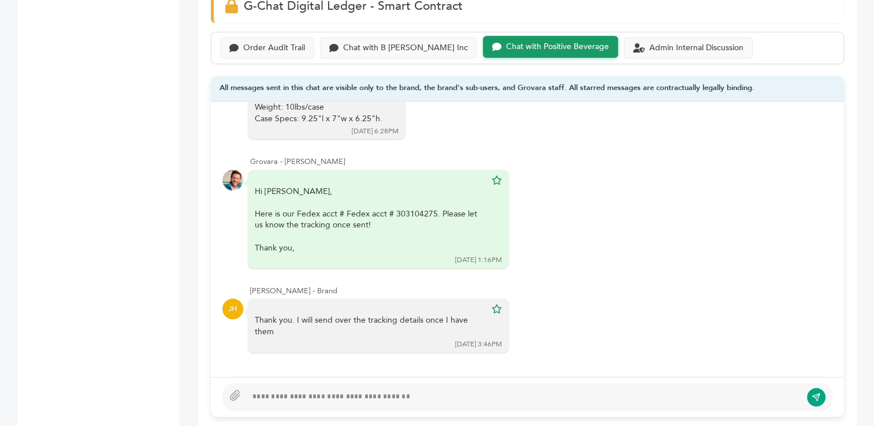
click at [650, 394] on div at bounding box center [524, 397] width 554 height 14
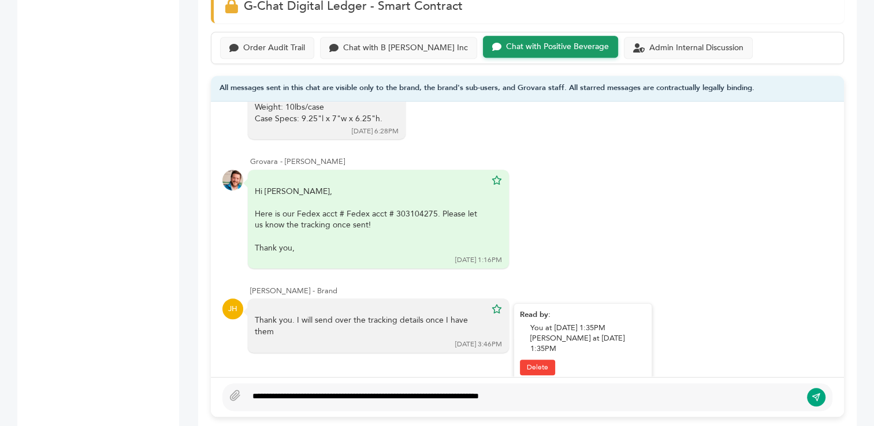
type textarea "**********"
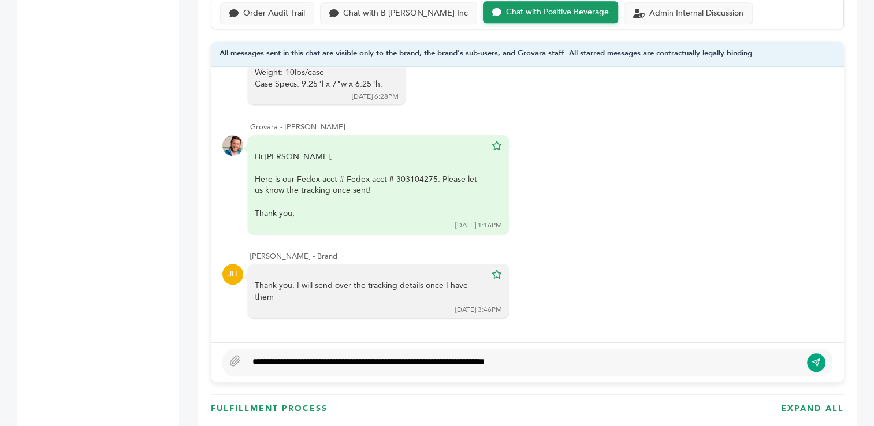
scroll to position [887, 0]
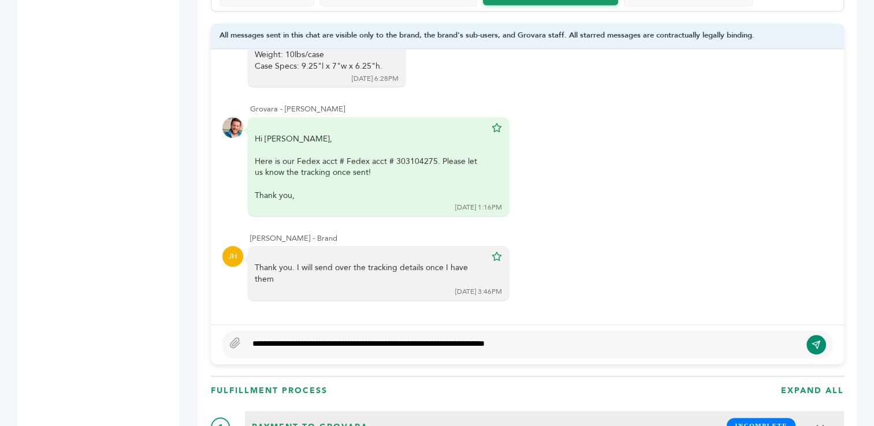
click at [815, 345] on icon "submit" at bounding box center [815, 345] width 9 height 10
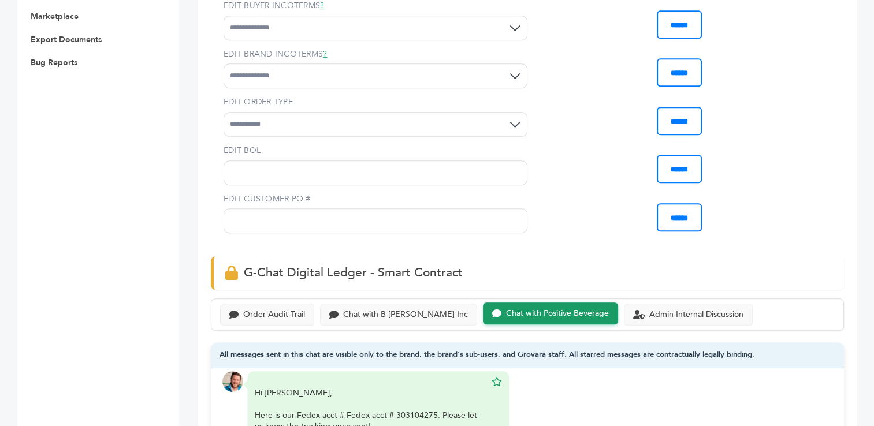
scroll to position [0, 0]
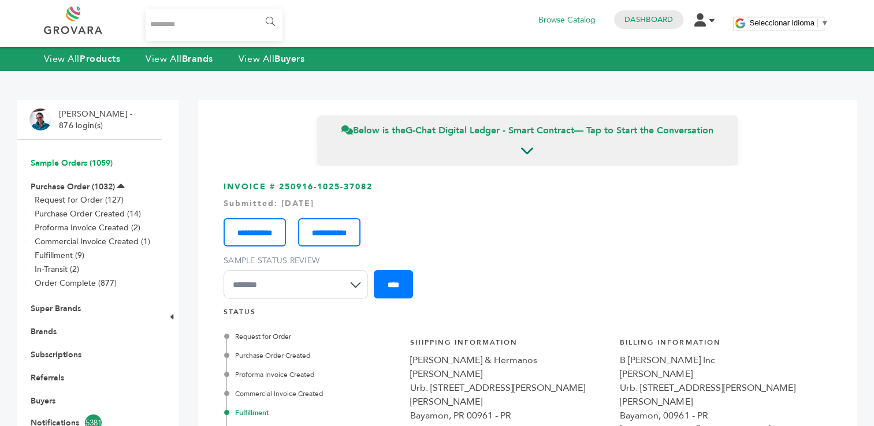
click at [77, 167] on link "Sample Orders (1059)" at bounding box center [72, 163] width 82 height 11
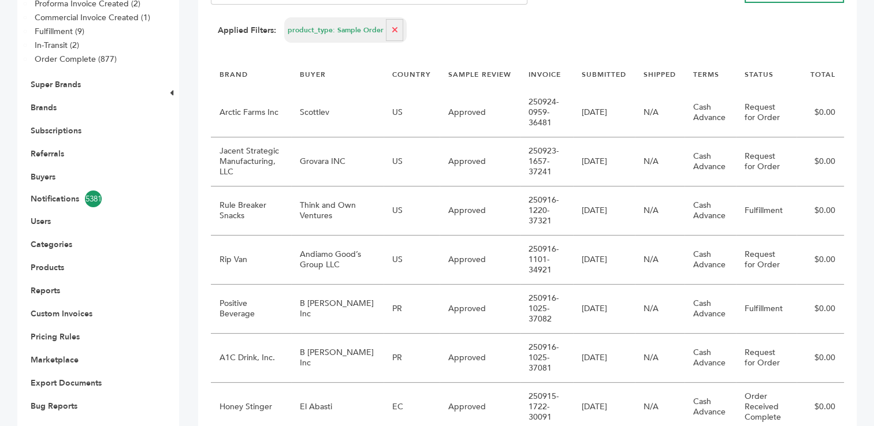
scroll to position [207, 0]
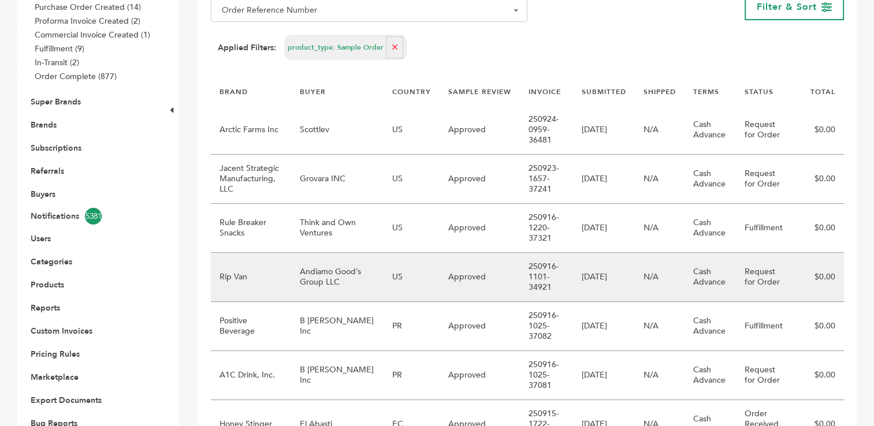
click at [337, 278] on td "Andiamo Good’s Group LLC" at bounding box center [337, 277] width 92 height 49
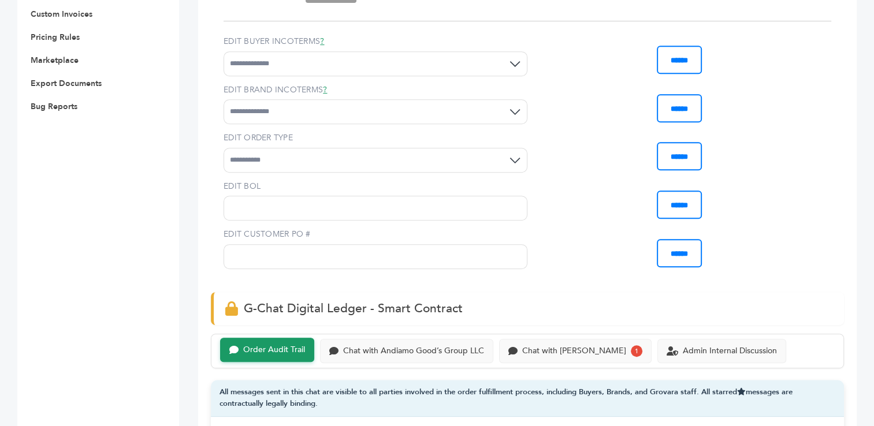
scroll to position [831, 0]
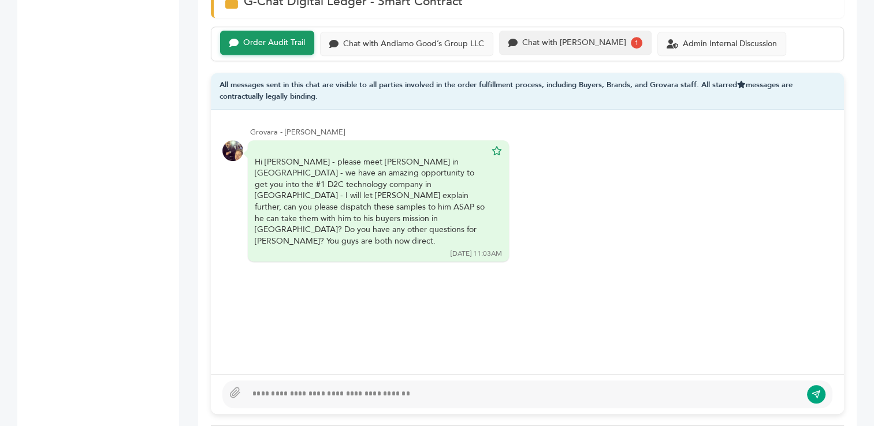
click at [551, 38] on div "Chat with Rip Van" at bounding box center [574, 43] width 104 height 10
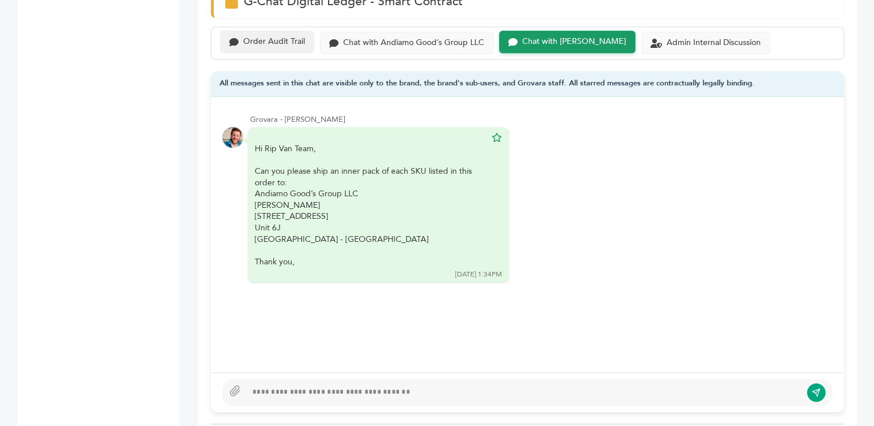
click at [289, 31] on div "Order Audit Trail" at bounding box center [267, 42] width 94 height 23
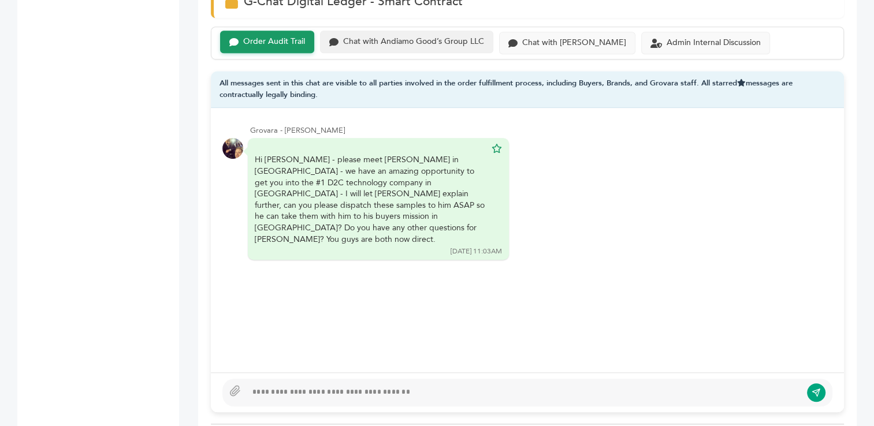
click at [376, 37] on div "Chat with Andiamo Good’s Group LLC" at bounding box center [413, 42] width 141 height 10
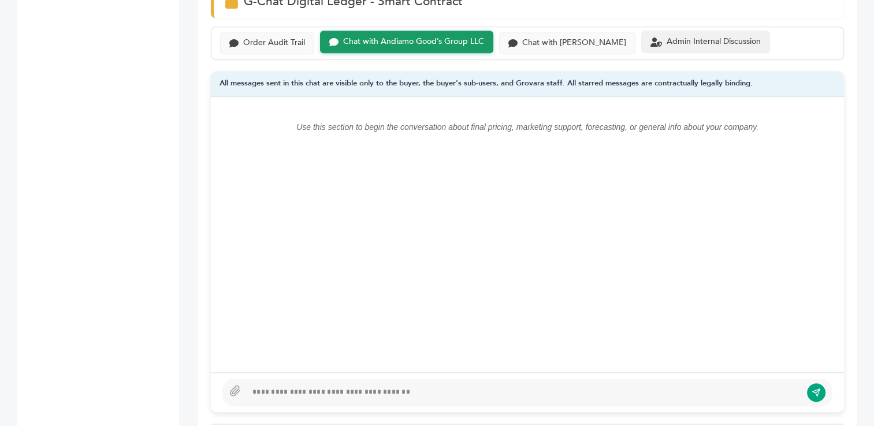
click at [687, 34] on div "Admin Internal Discussion" at bounding box center [705, 42] width 129 height 23
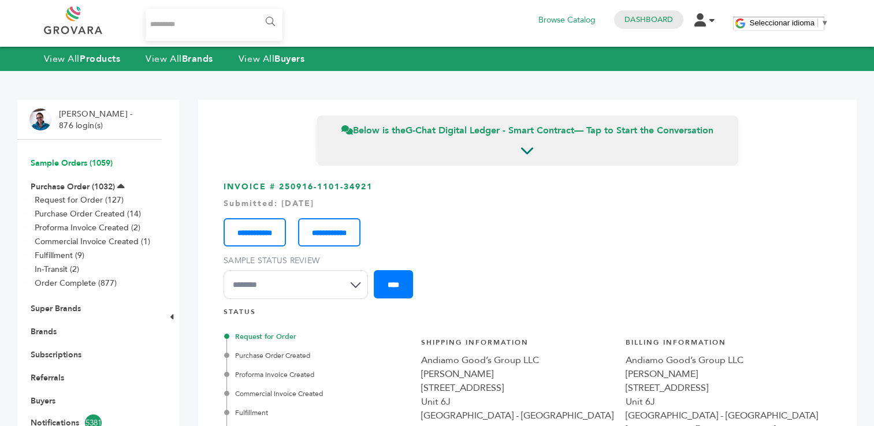
click at [53, 158] on link "Sample Orders (1059)" at bounding box center [72, 163] width 82 height 11
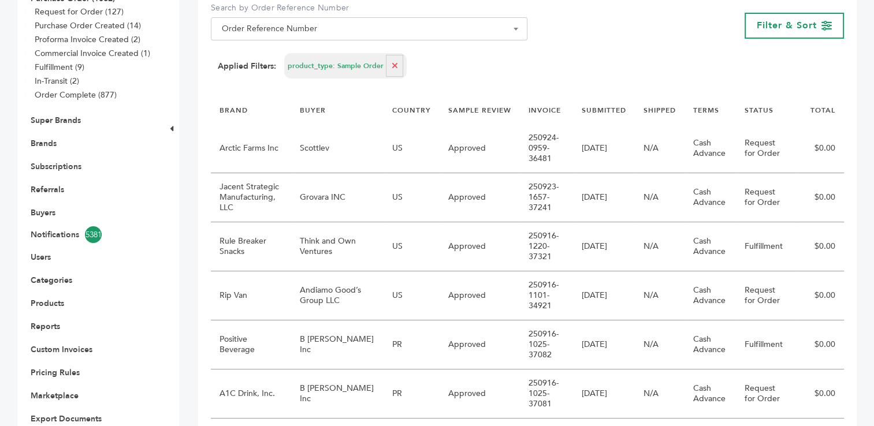
scroll to position [170, 0]
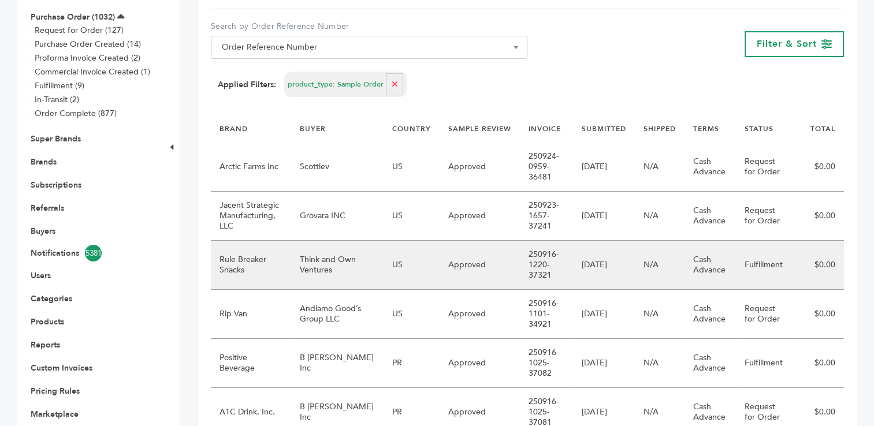
click at [309, 258] on td "Think and Own Ventures" at bounding box center [337, 265] width 92 height 49
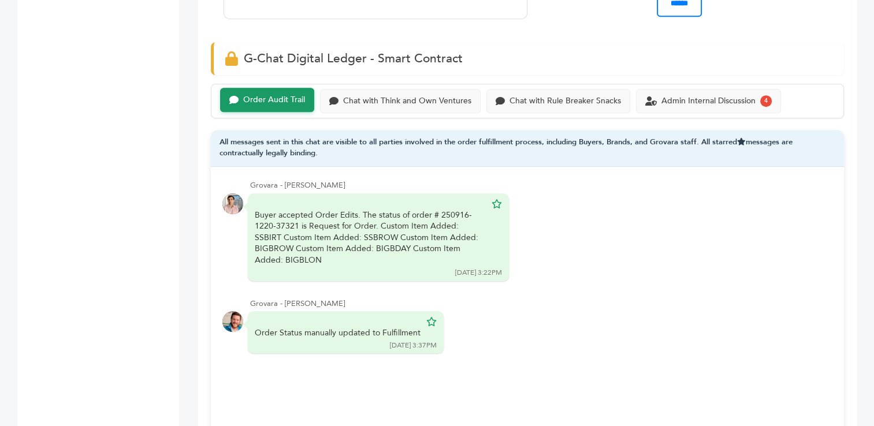
scroll to position [767, 0]
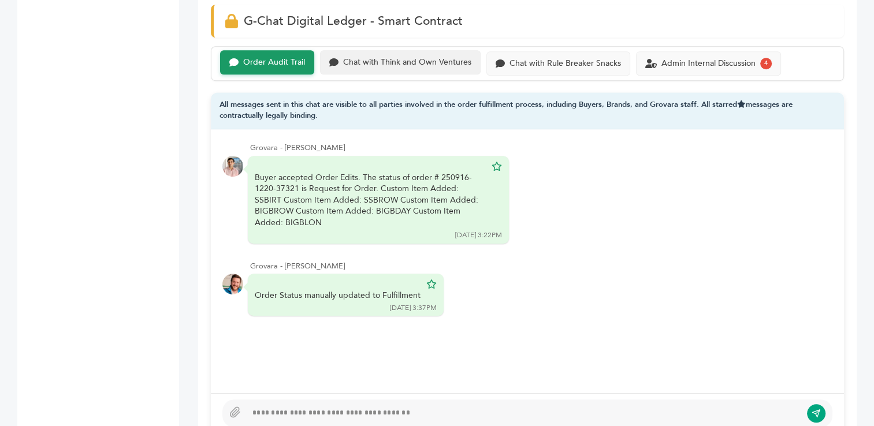
click at [431, 58] on div "Chat with Think and Own Ventures" at bounding box center [407, 63] width 128 height 10
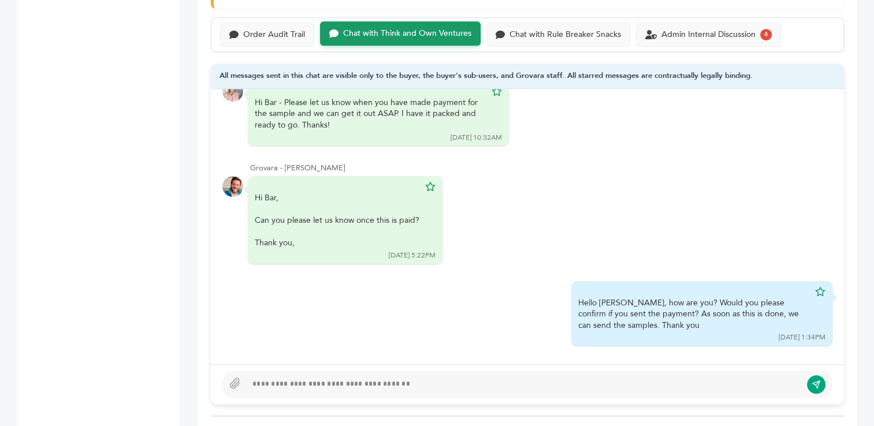
scroll to position [755, 0]
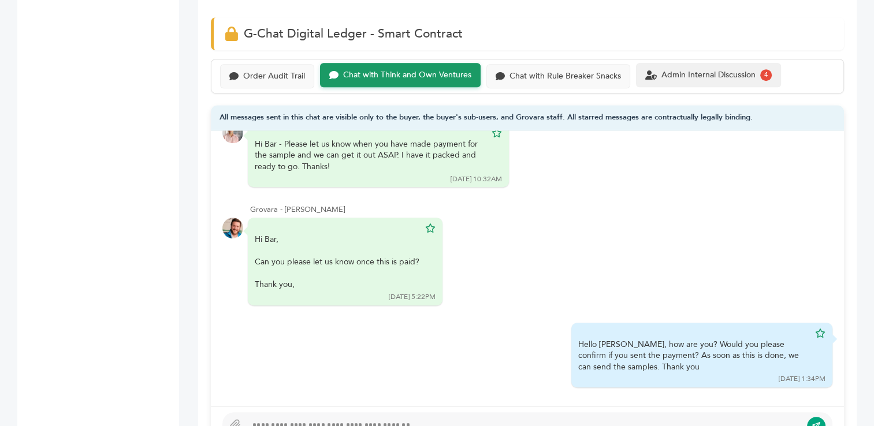
click at [704, 73] on div "Admin Internal Discussion" at bounding box center [708, 75] width 94 height 10
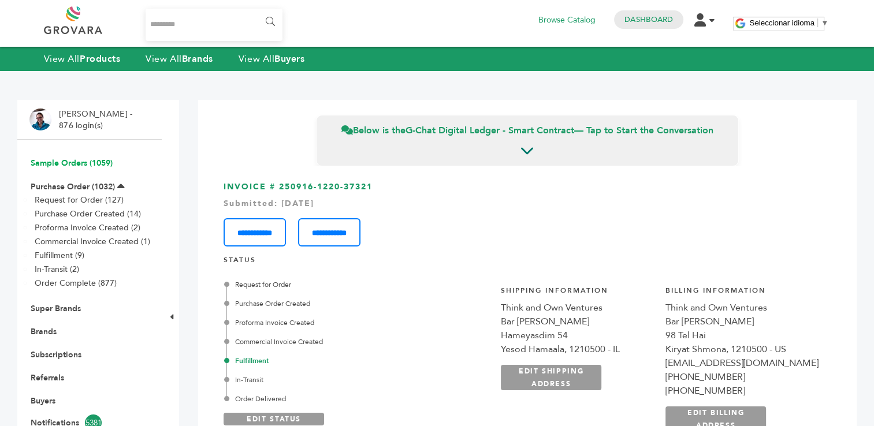
click at [62, 165] on link "Sample Orders (1059)" at bounding box center [72, 163] width 82 height 11
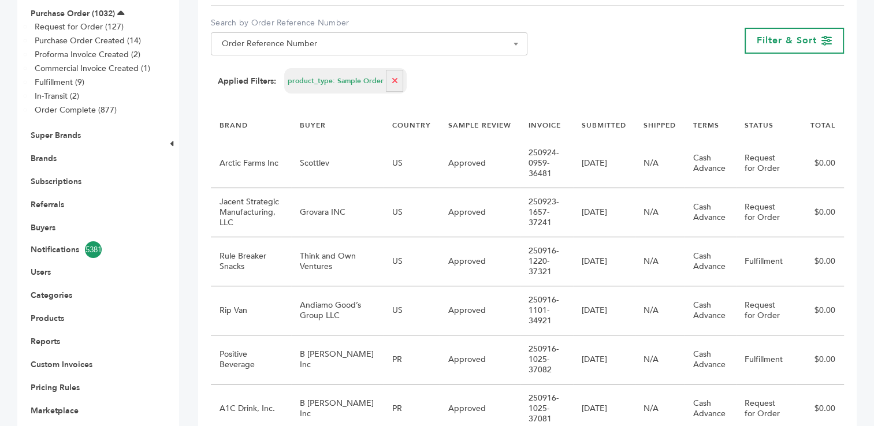
scroll to position [203, 0]
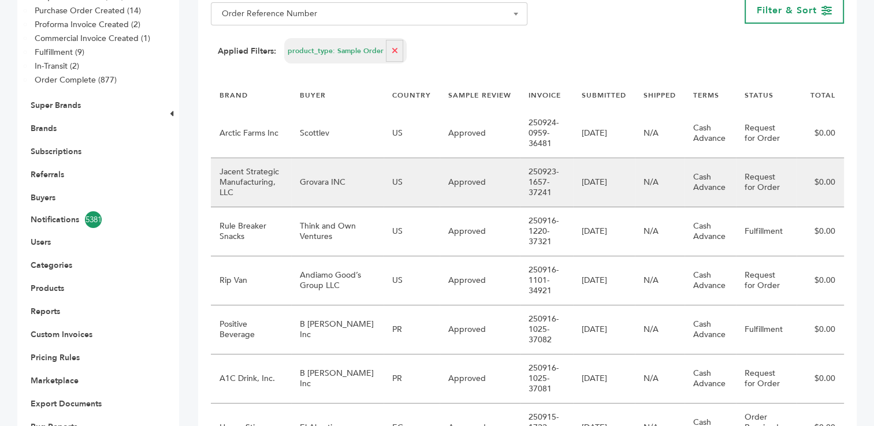
click at [332, 189] on td "Grovara INC" at bounding box center [337, 182] width 92 height 49
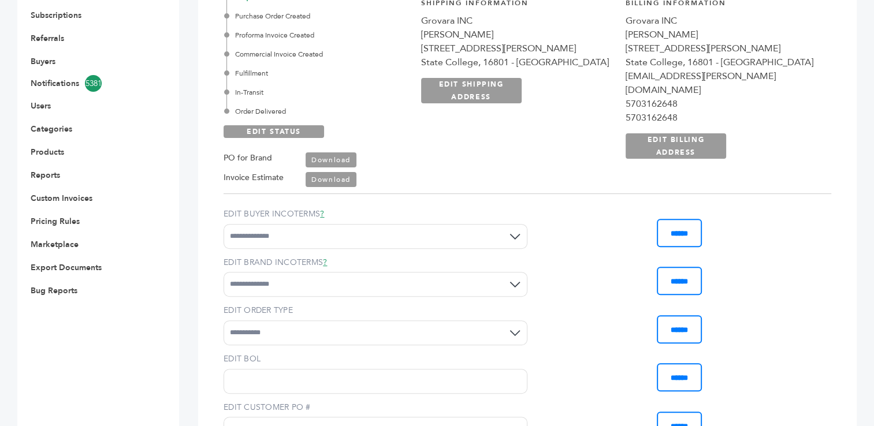
scroll to position [315, 0]
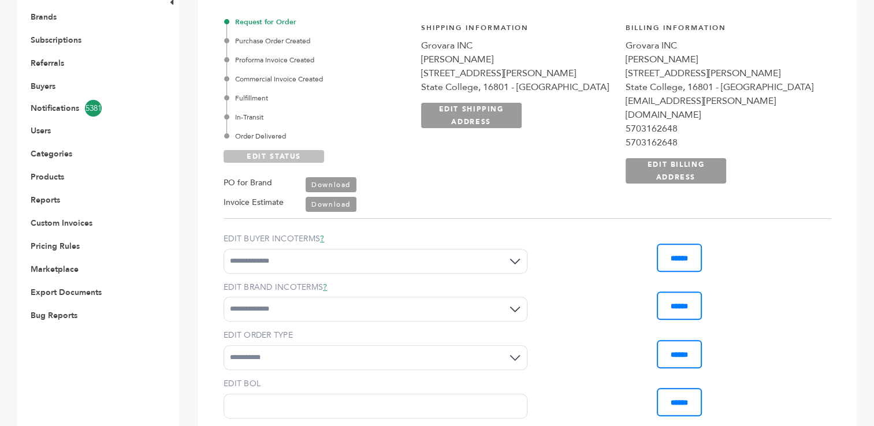
click at [257, 154] on link "EDIT STATUS" at bounding box center [273, 156] width 100 height 13
click at [252, 113] on div "In-Transit" at bounding box center [317, 117] width 182 height 10
click at [268, 156] on link "SAVE STATUS" at bounding box center [273, 156] width 100 height 13
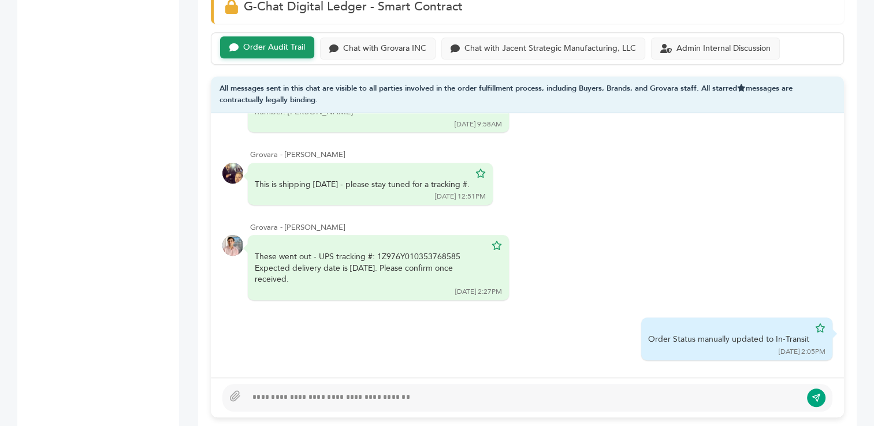
scroll to position [832, 0]
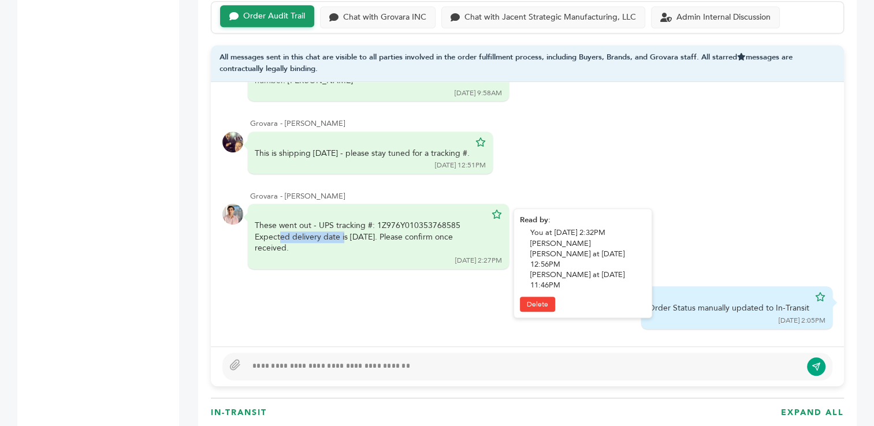
drag, startPoint x: 456, startPoint y: 226, endPoint x: 376, endPoint y: 223, distance: 79.7
click at [376, 223] on div "These went out - UPS tracking #: 1Z976Y010353768585 Expected delivery date is t…" at bounding box center [370, 237] width 231 height 34
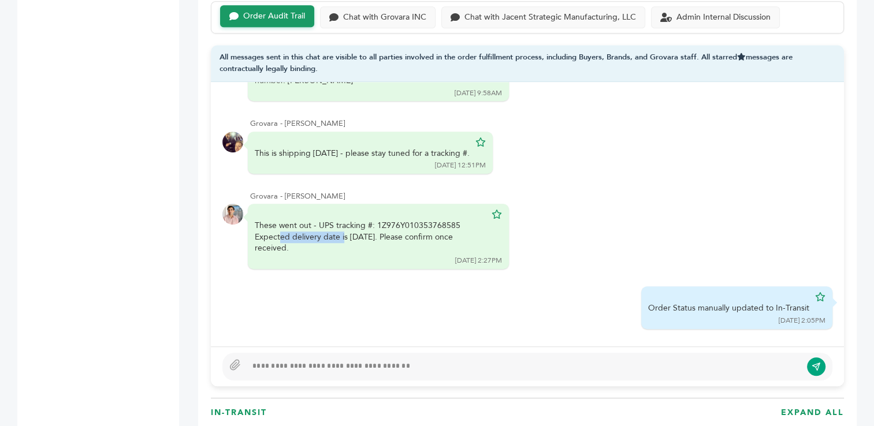
copy div "1Z976Y010353768585"
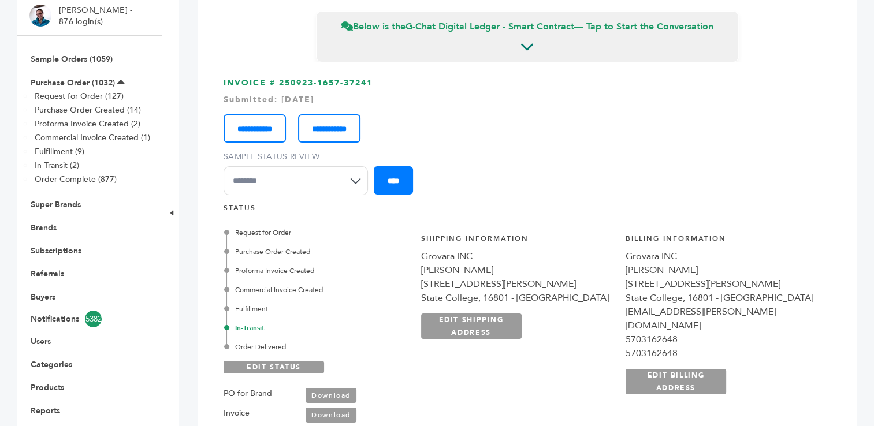
scroll to position [0, 0]
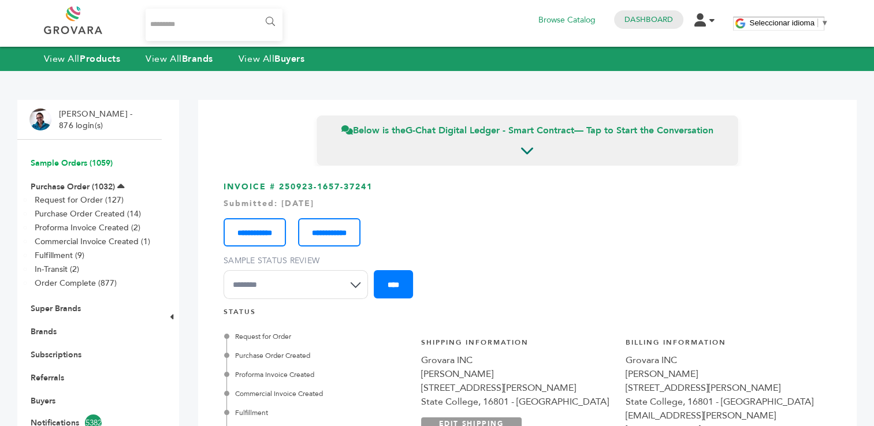
click at [68, 161] on link "Sample Orders (1059)" at bounding box center [72, 163] width 82 height 11
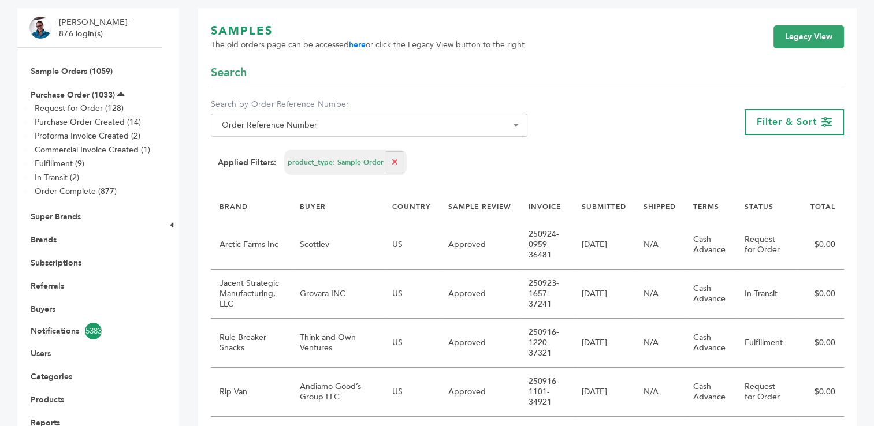
scroll to position [112, 0]
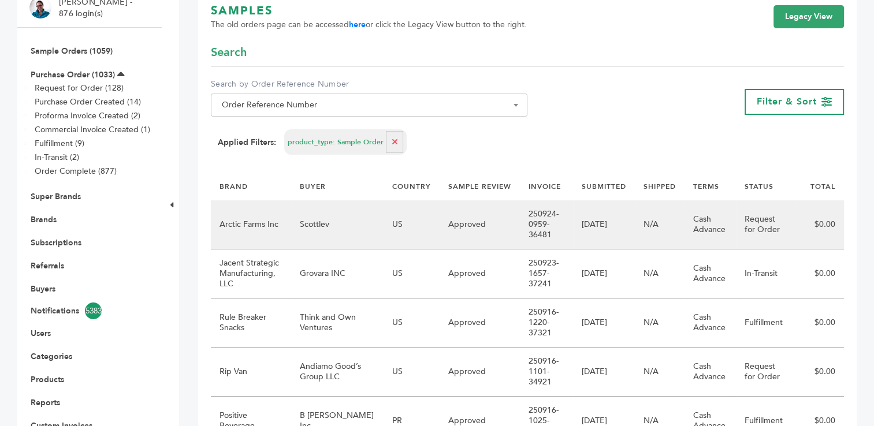
click at [329, 233] on td "Scottlev" at bounding box center [337, 224] width 92 height 49
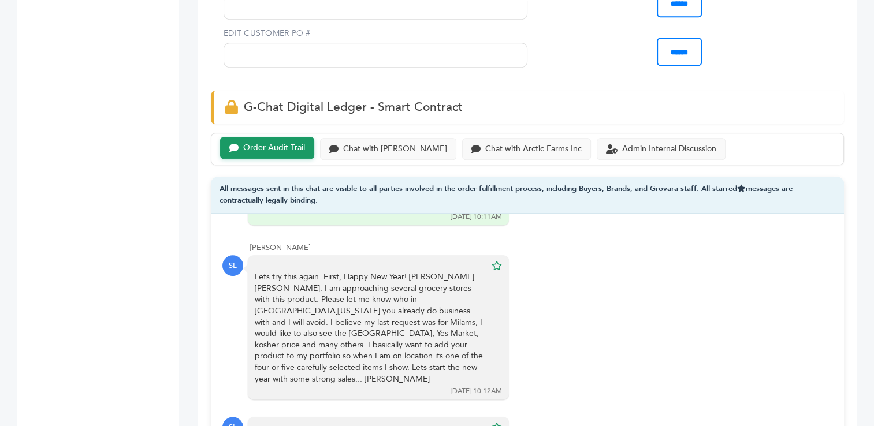
scroll to position [825, 0]
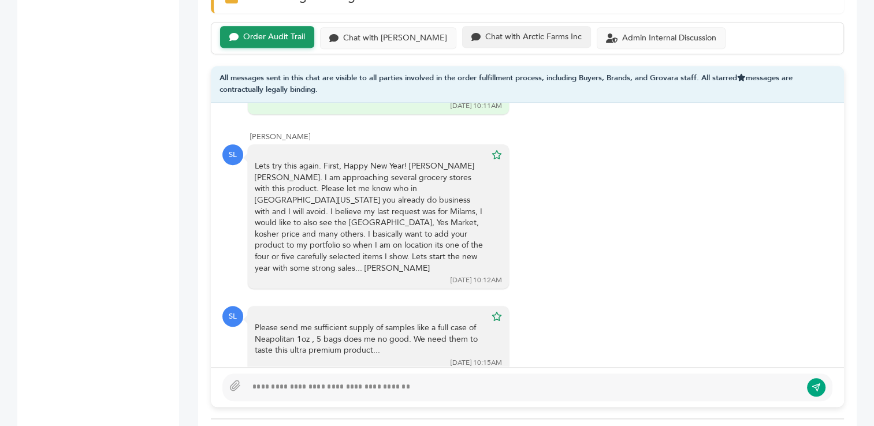
click at [485, 36] on div "Chat with Arctic Farms Inc" at bounding box center [533, 37] width 96 height 10
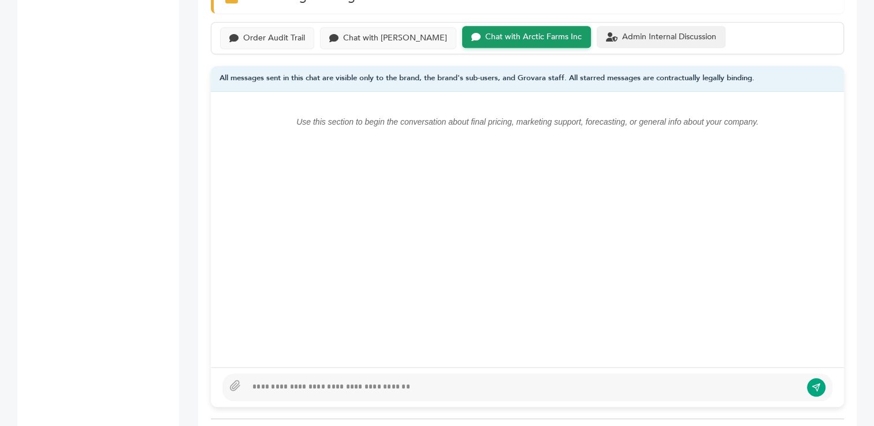
click at [624, 40] on div "Admin Internal Discussion" at bounding box center [660, 37] width 129 height 23
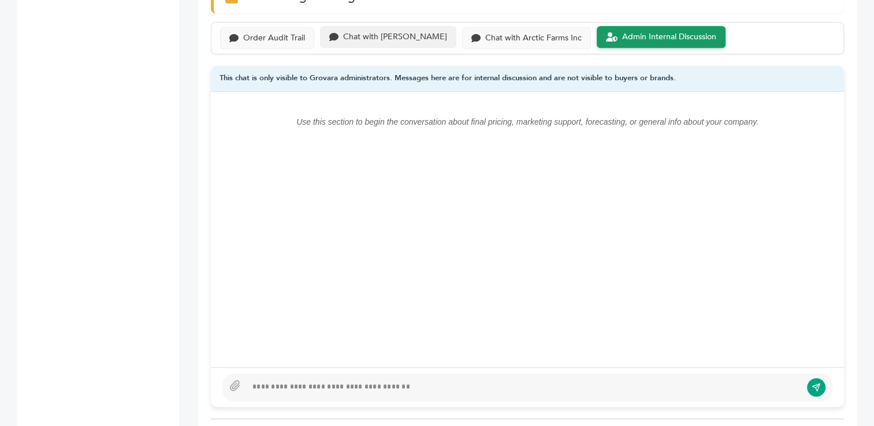
click at [360, 36] on div "Chat with Scottlev" at bounding box center [395, 37] width 104 height 10
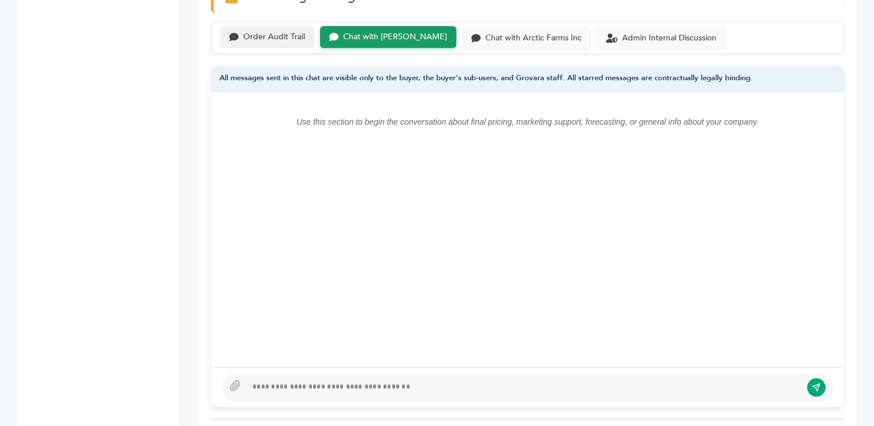
click at [280, 36] on div "Order Audit Trail" at bounding box center [274, 37] width 62 height 10
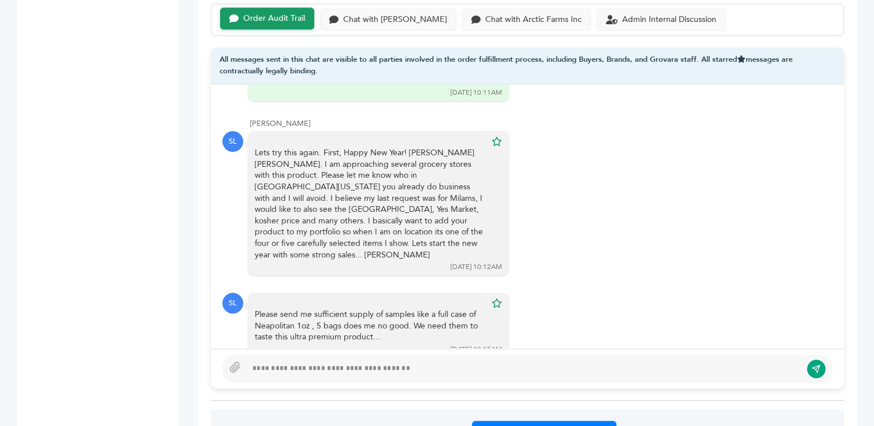
scroll to position [118, 0]
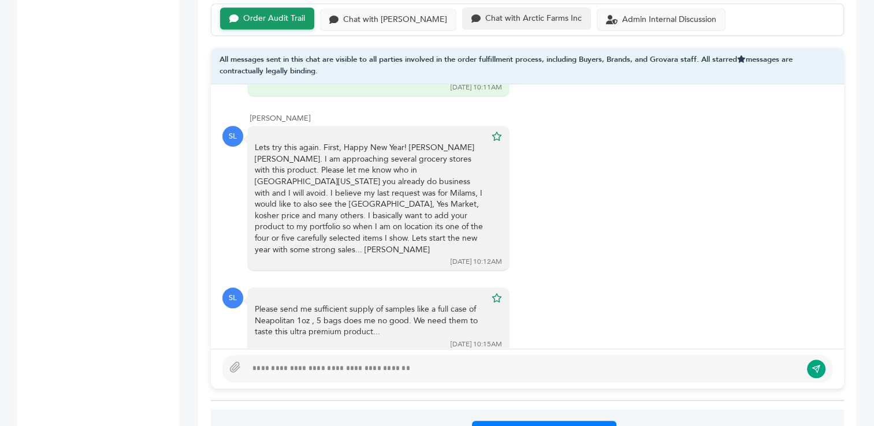
click at [509, 21] on div "Chat with Arctic Farms Inc" at bounding box center [533, 19] width 96 height 10
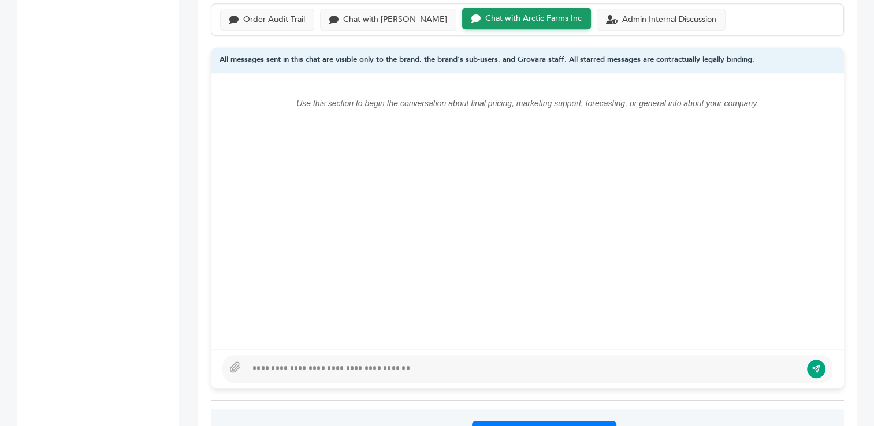
click at [374, 367] on div at bounding box center [524, 369] width 554 height 14
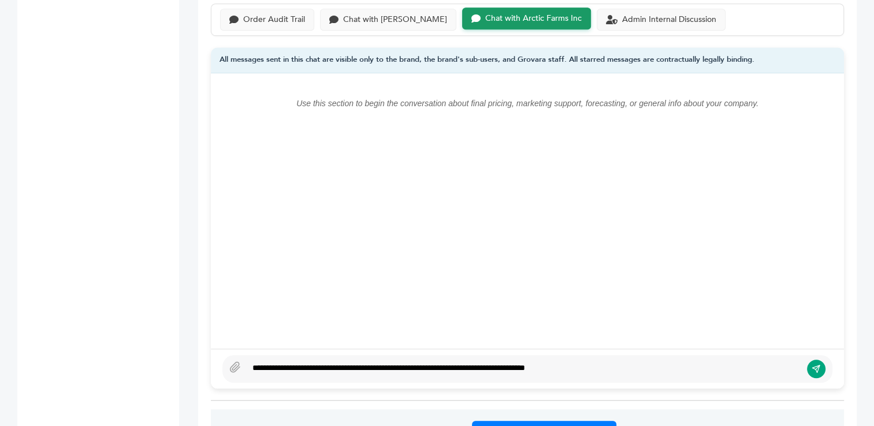
type textarea "**********"
click at [812, 368] on icon "submit" at bounding box center [815, 369] width 9 height 10
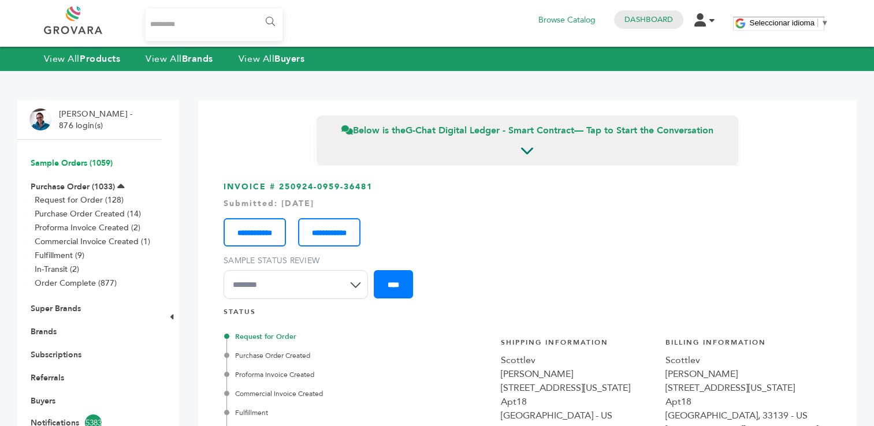
click at [44, 162] on link "Sample Orders (1059)" at bounding box center [72, 163] width 82 height 11
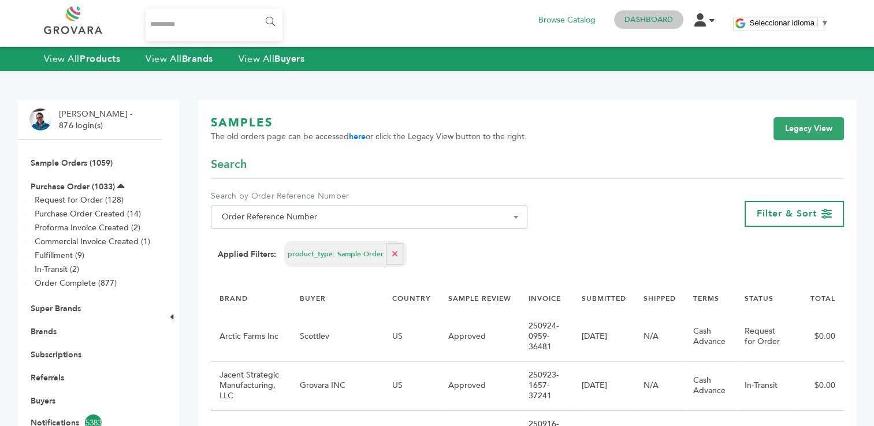
click at [640, 20] on link "Dashboard" at bounding box center [648, 19] width 49 height 10
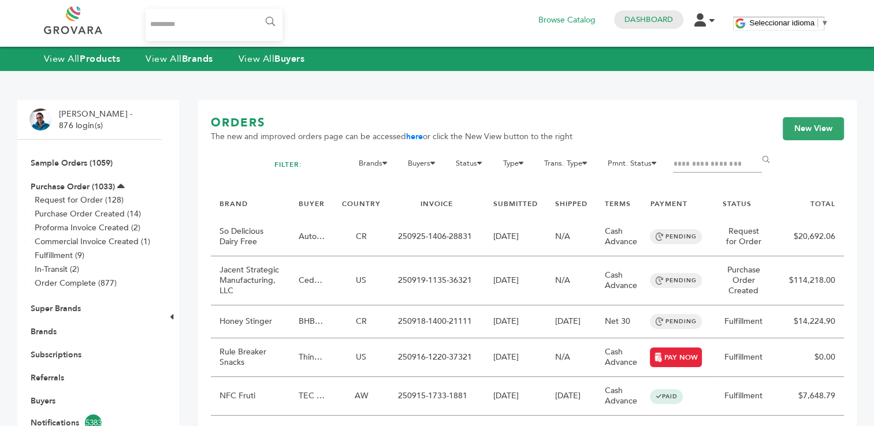
click at [694, 162] on input "Filter by keywords" at bounding box center [717, 164] width 89 height 16
type input "*****"
click at [754, 148] on input "******" at bounding box center [767, 159] width 26 height 23
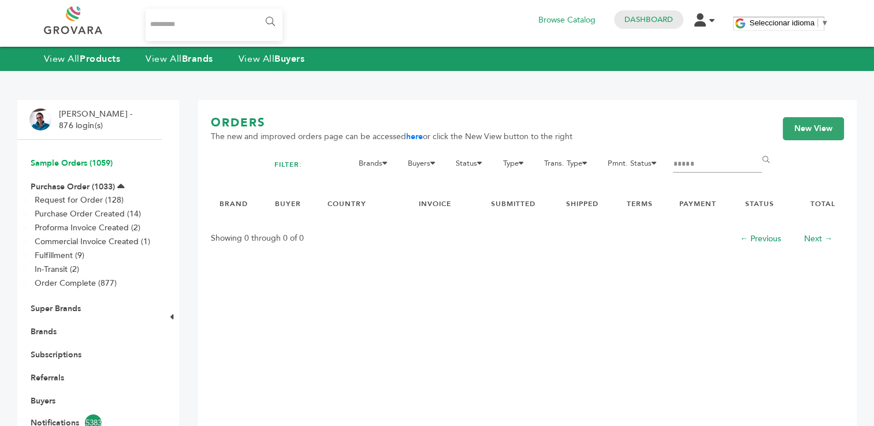
click at [67, 163] on link "Sample Orders (1059)" at bounding box center [72, 163] width 82 height 11
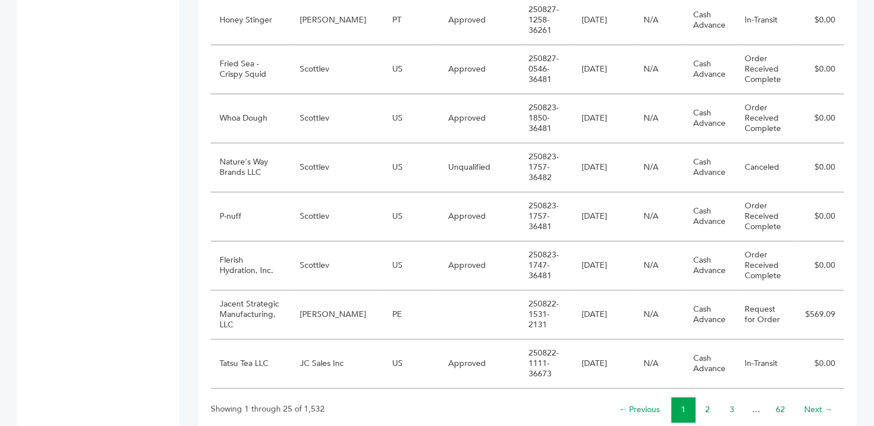
scroll to position [1181, 0]
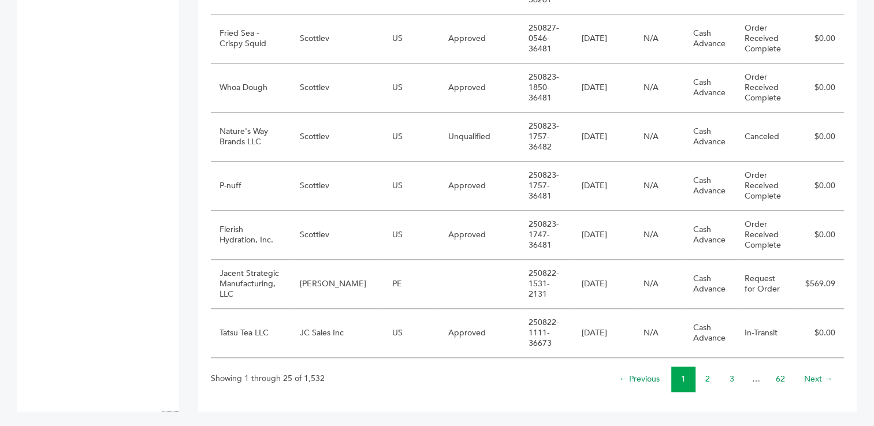
click at [708, 378] on link "2" at bounding box center [707, 379] width 5 height 11
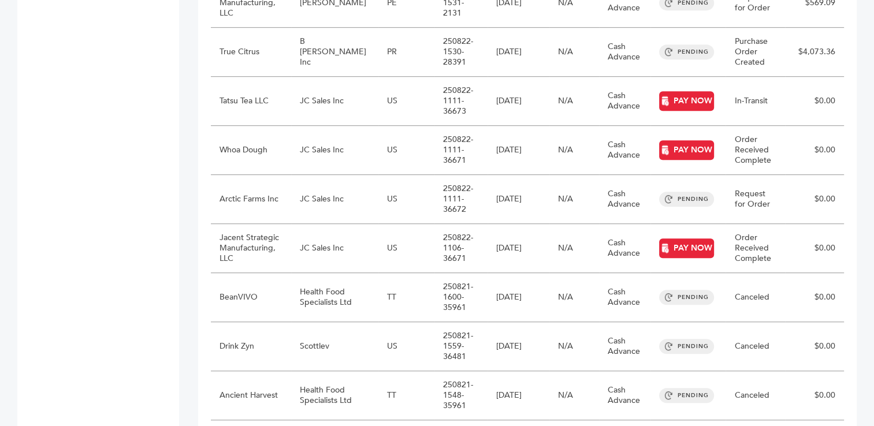
scroll to position [718, 0]
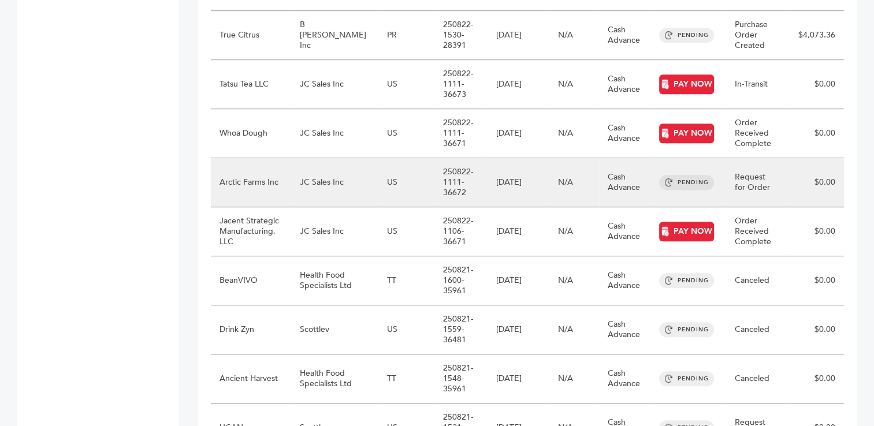
click at [332, 191] on td "JC Sales Inc" at bounding box center [334, 182] width 87 height 49
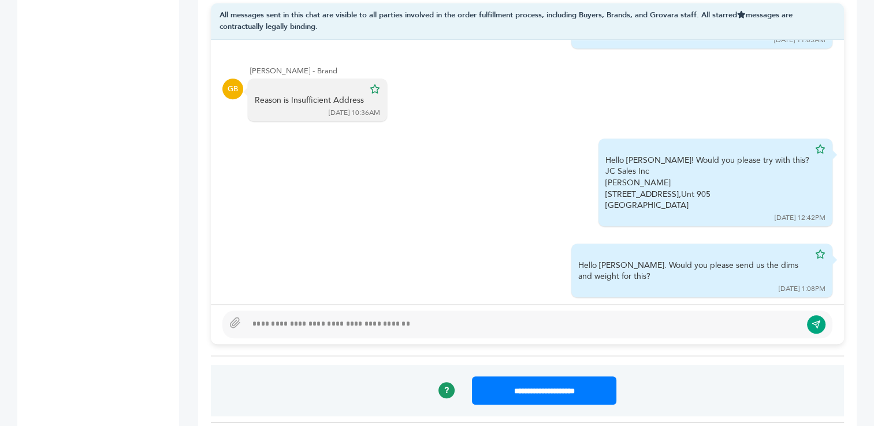
scroll to position [843, 0]
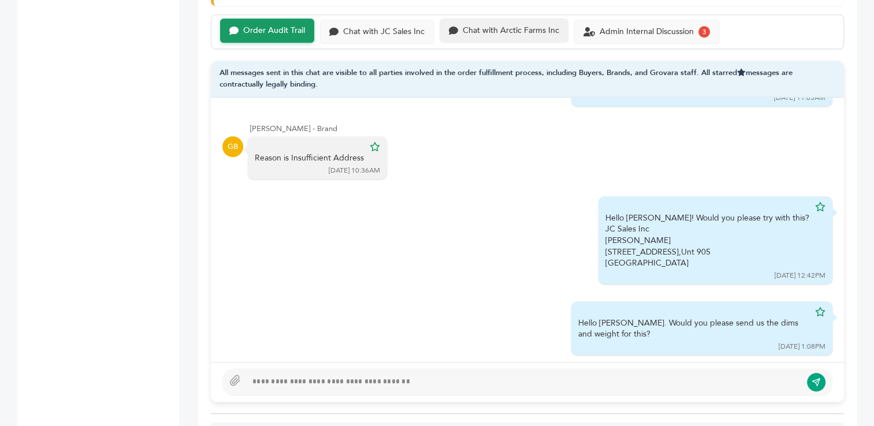
click at [477, 26] on div "Chat with Arctic Farms Inc" at bounding box center [511, 31] width 96 height 10
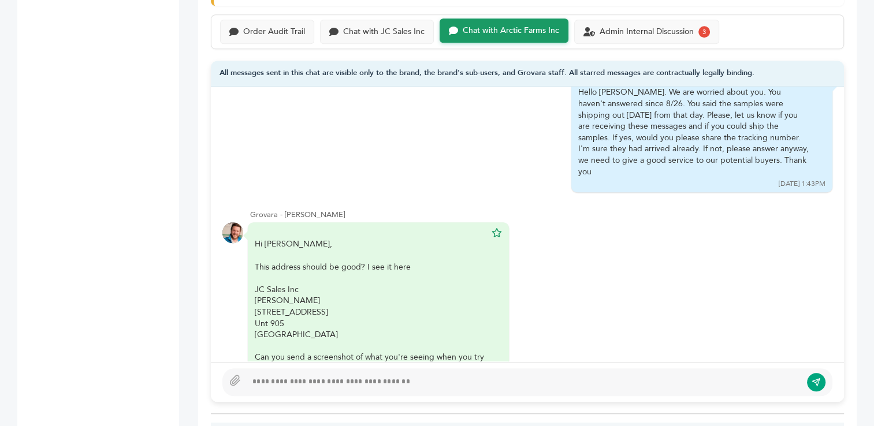
scroll to position [237, 0]
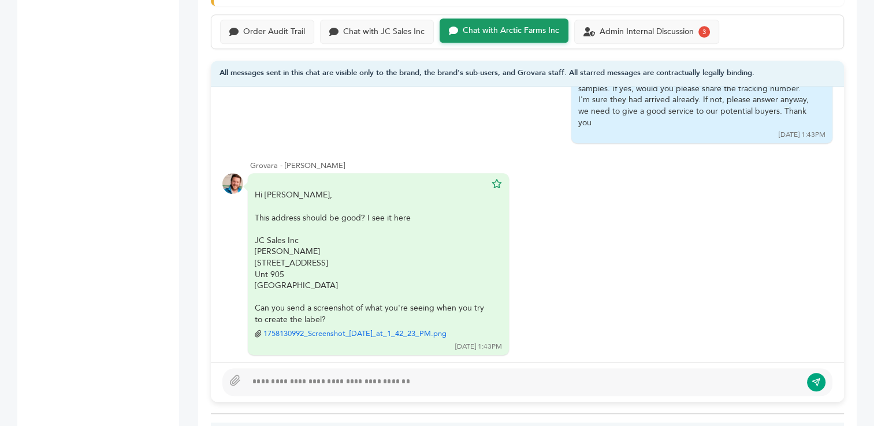
click at [340, 375] on div at bounding box center [524, 382] width 554 height 14
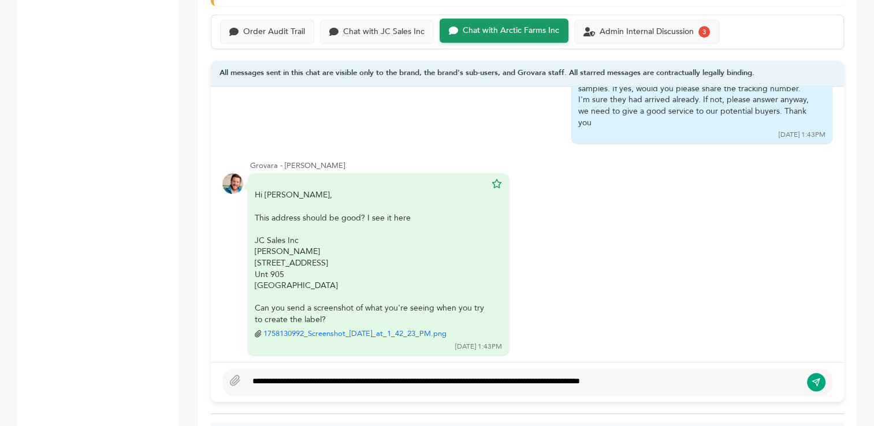
type textarea "**********"
click at [816, 378] on icon "submit" at bounding box center [816, 382] width 8 height 8
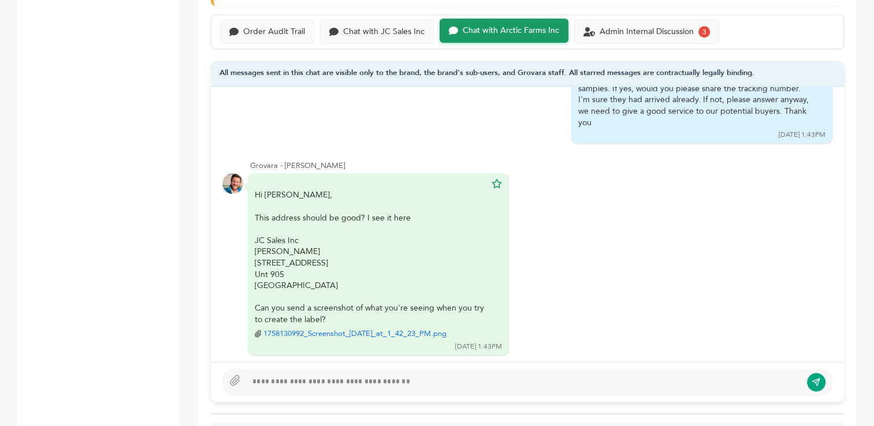
scroll to position [308, 0]
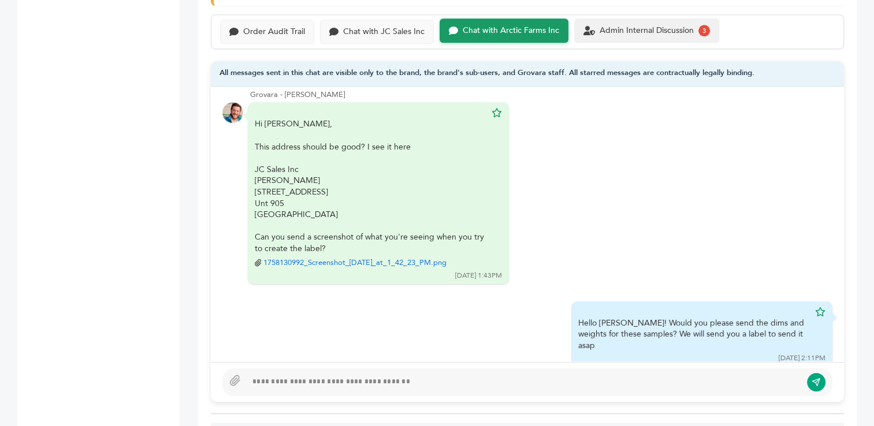
click at [620, 26] on div "Admin Internal Discussion" at bounding box center [646, 31] width 94 height 10
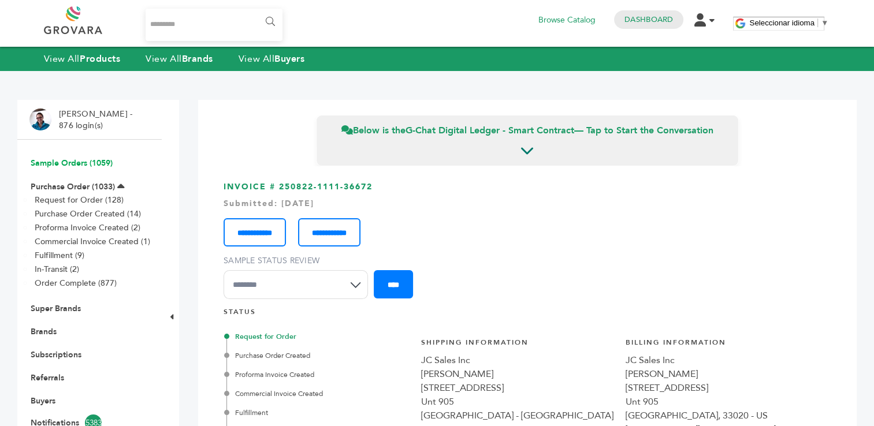
click at [68, 165] on link "Sample Orders (1059)" at bounding box center [72, 163] width 82 height 11
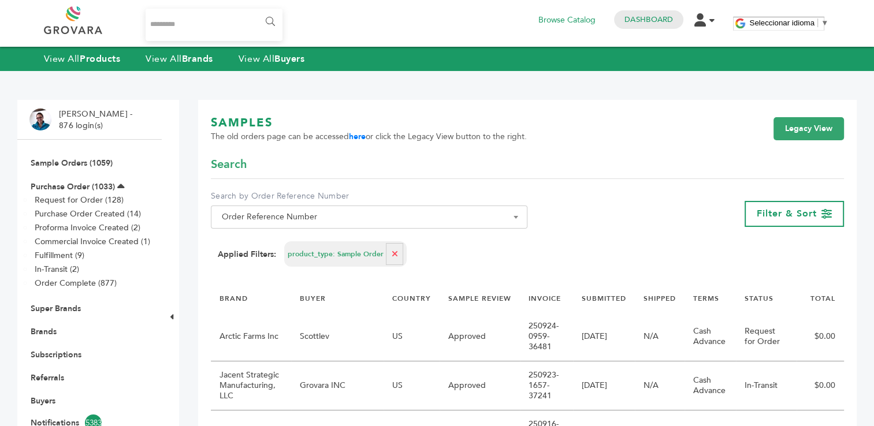
drag, startPoint x: 667, startPoint y: 137, endPoint x: 624, endPoint y: 161, distance: 48.6
click at [667, 137] on div "SAMPLES The old orders page can be accessed here or click the Legacy View butto…" at bounding box center [527, 136] width 633 height 42
